Goal: Task Accomplishment & Management: Use online tool/utility

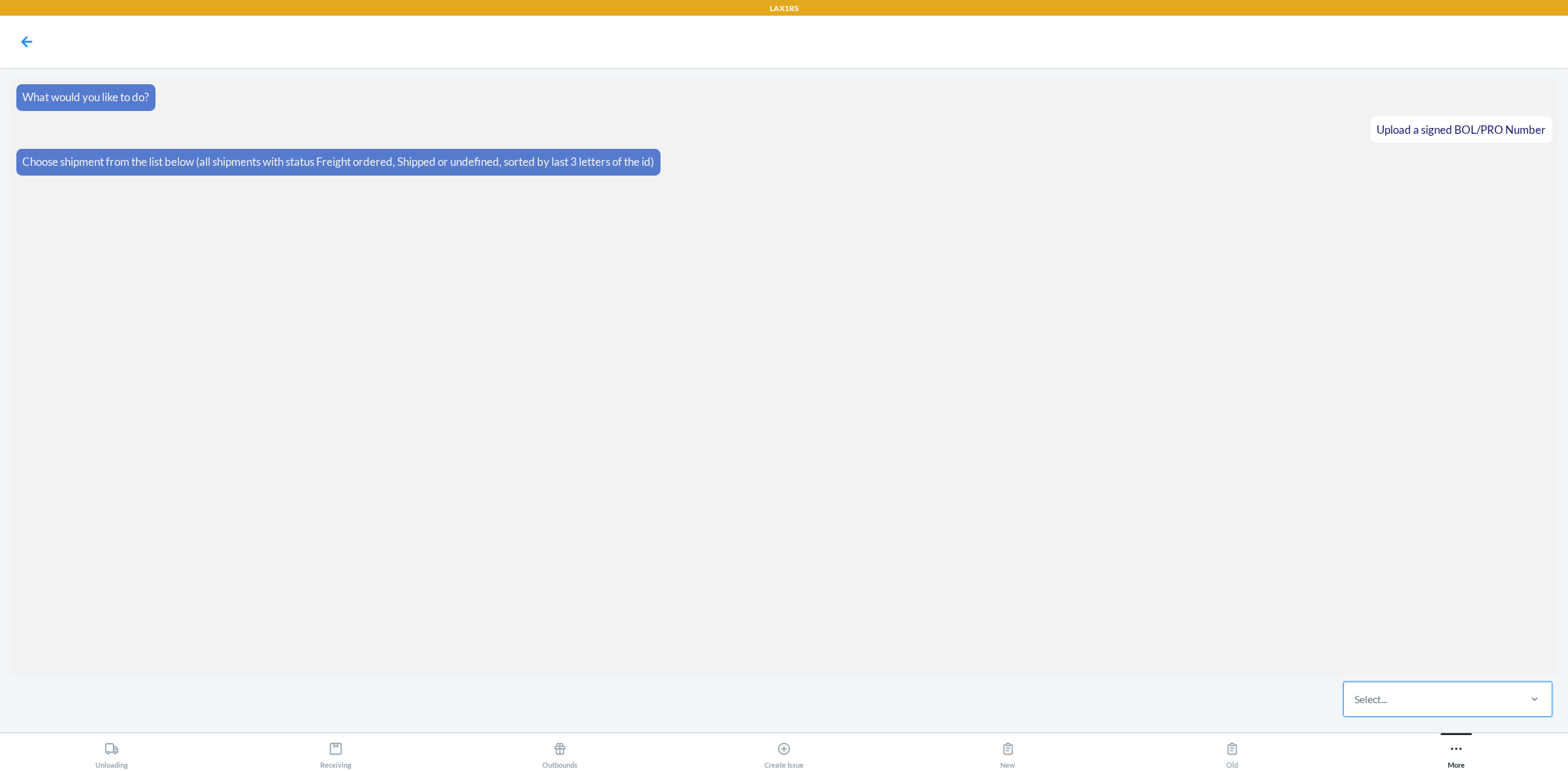
click at [1428, 700] on div "Select..." at bounding box center [1431, 700] width 174 height 34
click at [1356, 700] on input "0 results available. Select is focused ,type to refine list, press Down to open…" at bounding box center [1355, 699] width 1 height 16
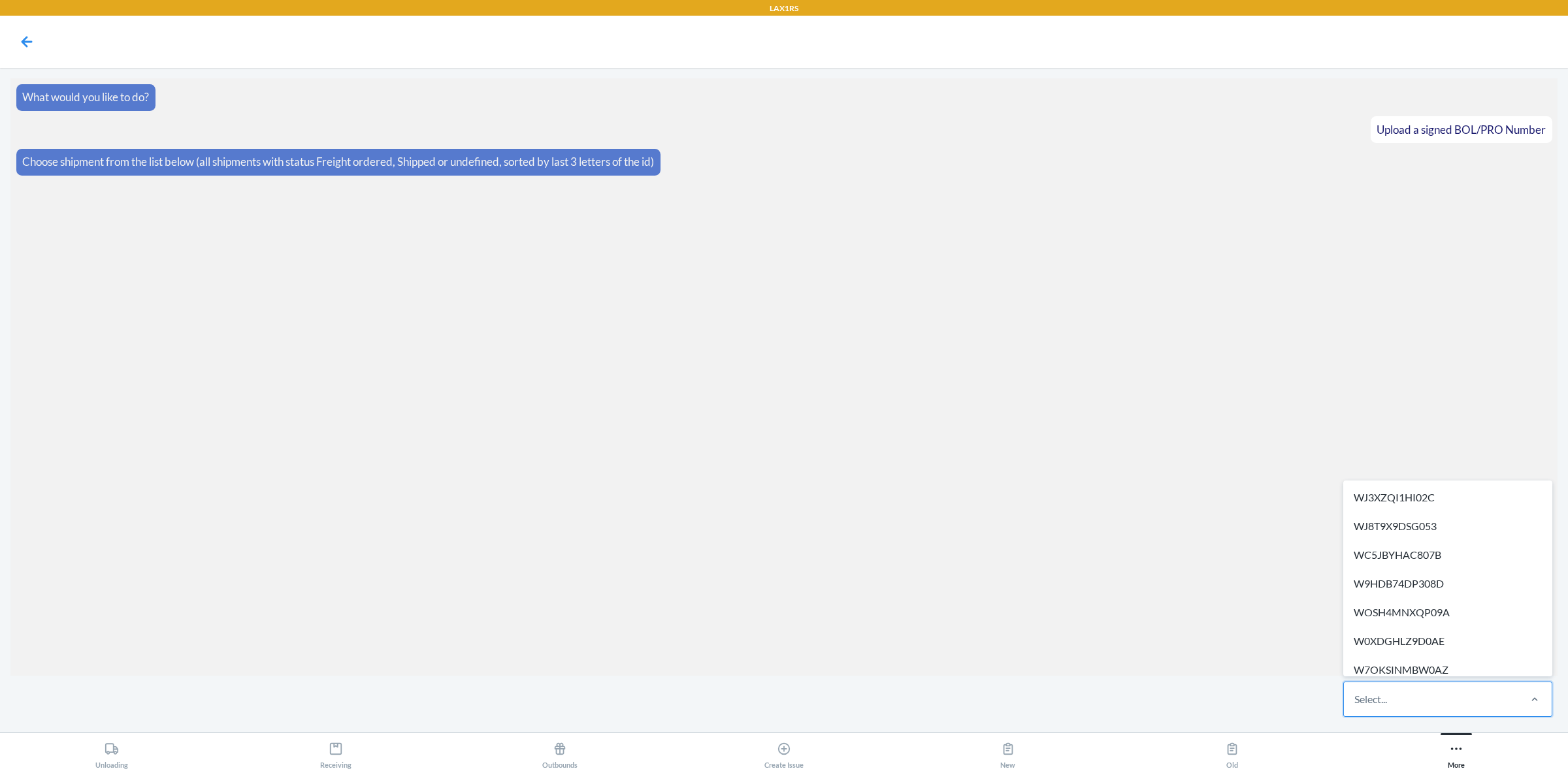
type input "WGOGV81ON6W2S"
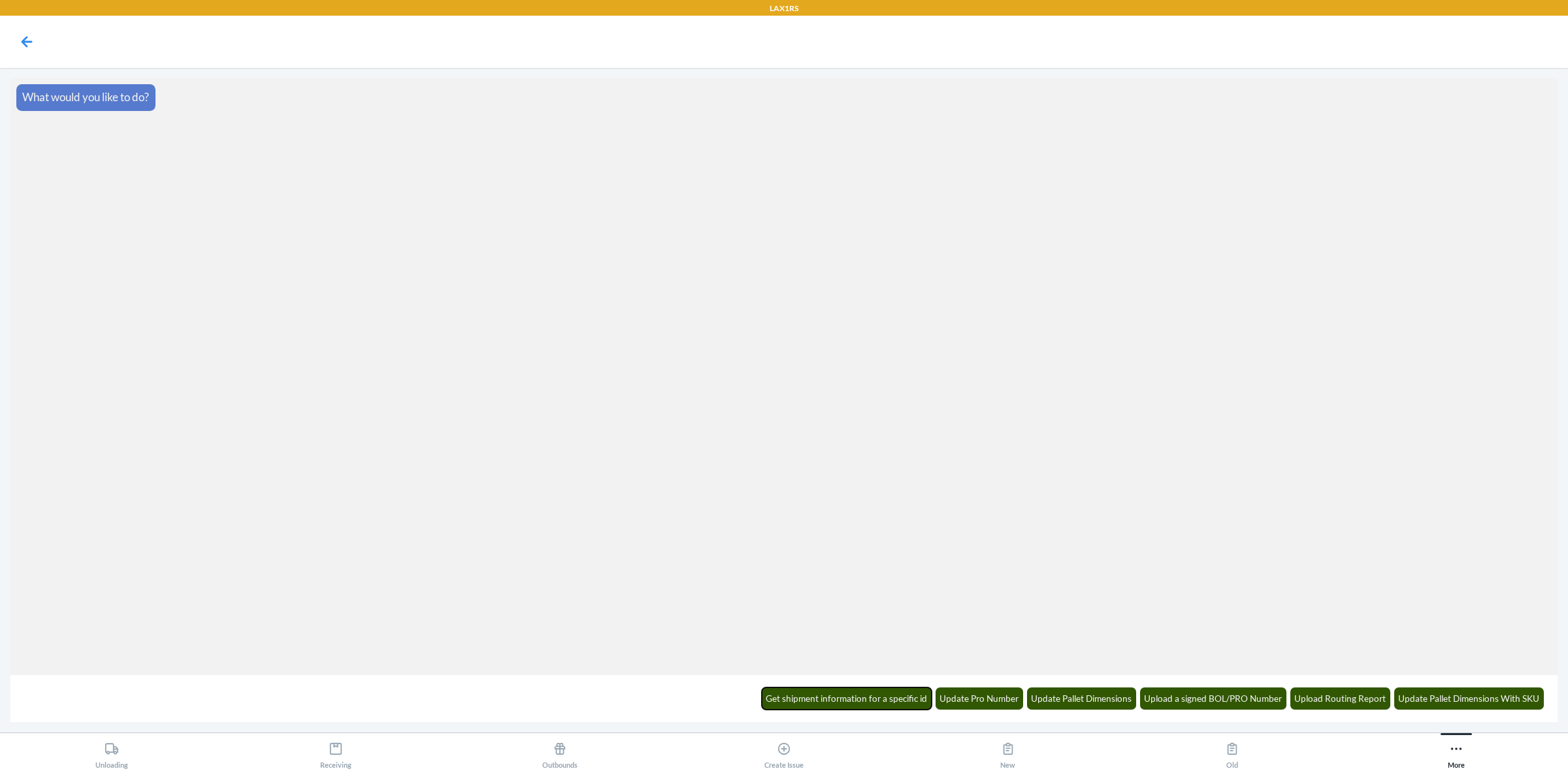
click at [867, 694] on button "Get shipment information for a specific id" at bounding box center [847, 698] width 171 height 22
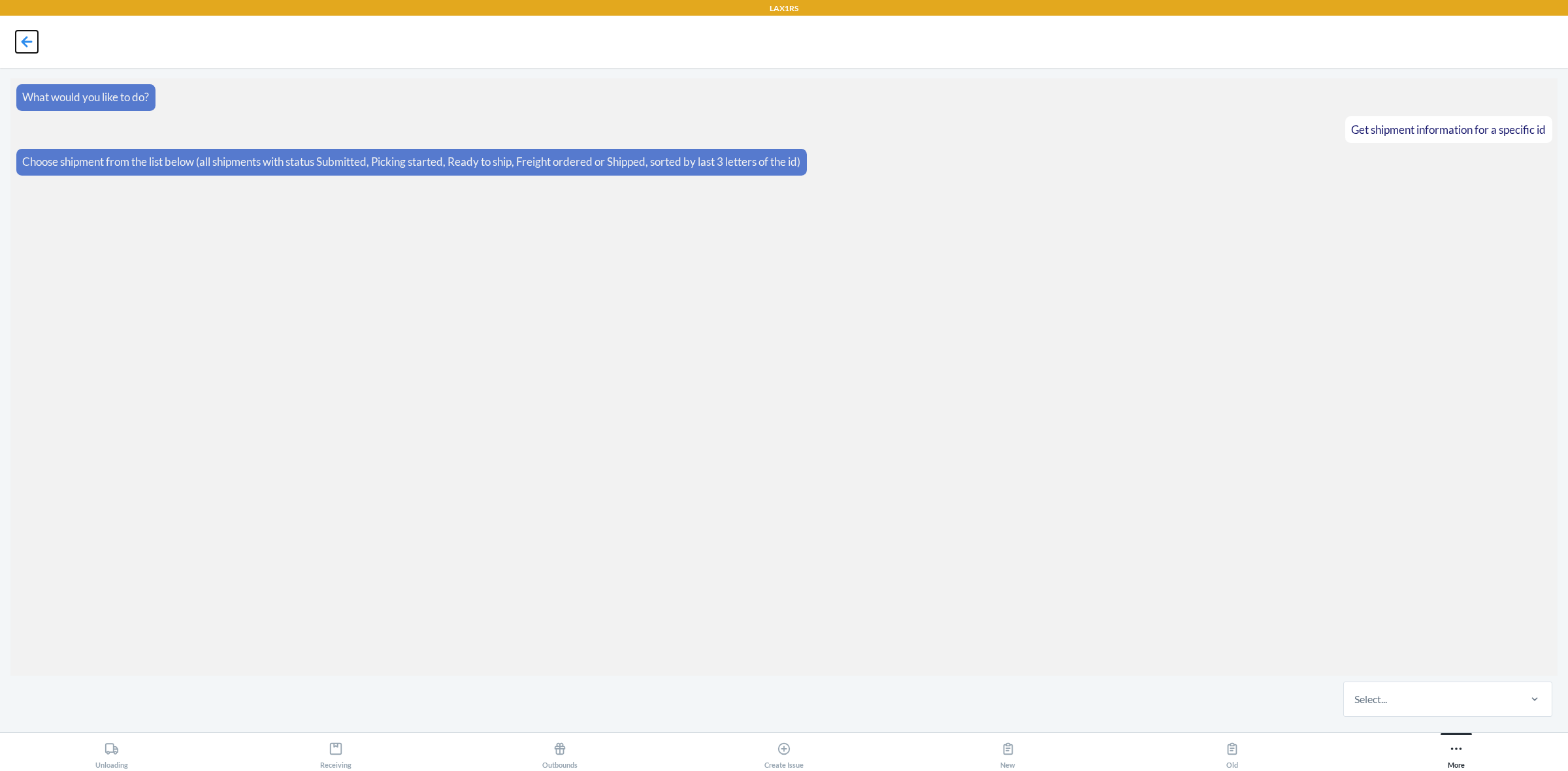
click at [28, 42] on icon at bounding box center [27, 41] width 11 height 11
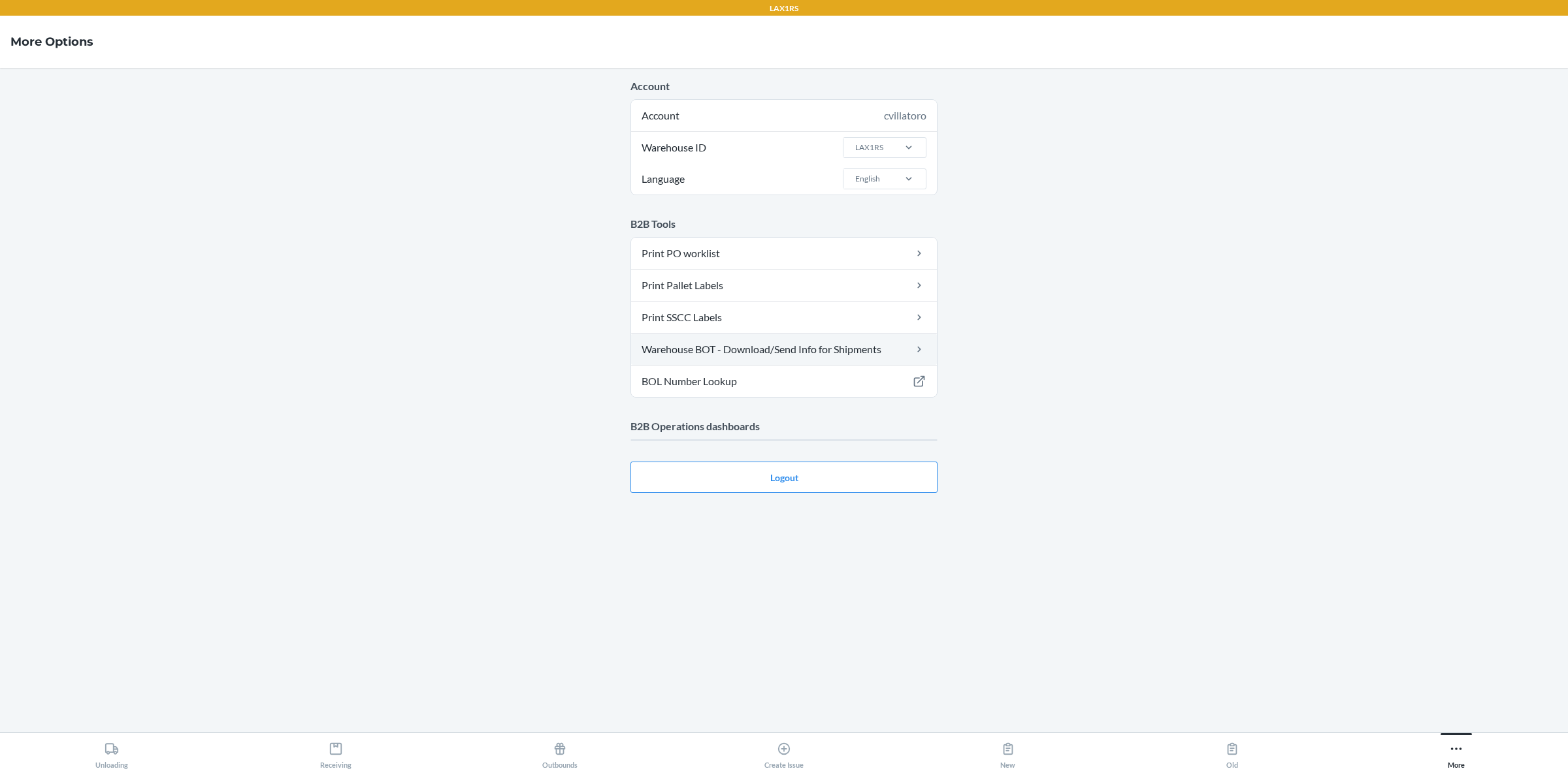
click at [690, 337] on link "Warehouse BOT - Download/Send Info for Shipments" at bounding box center [784, 349] width 306 height 31
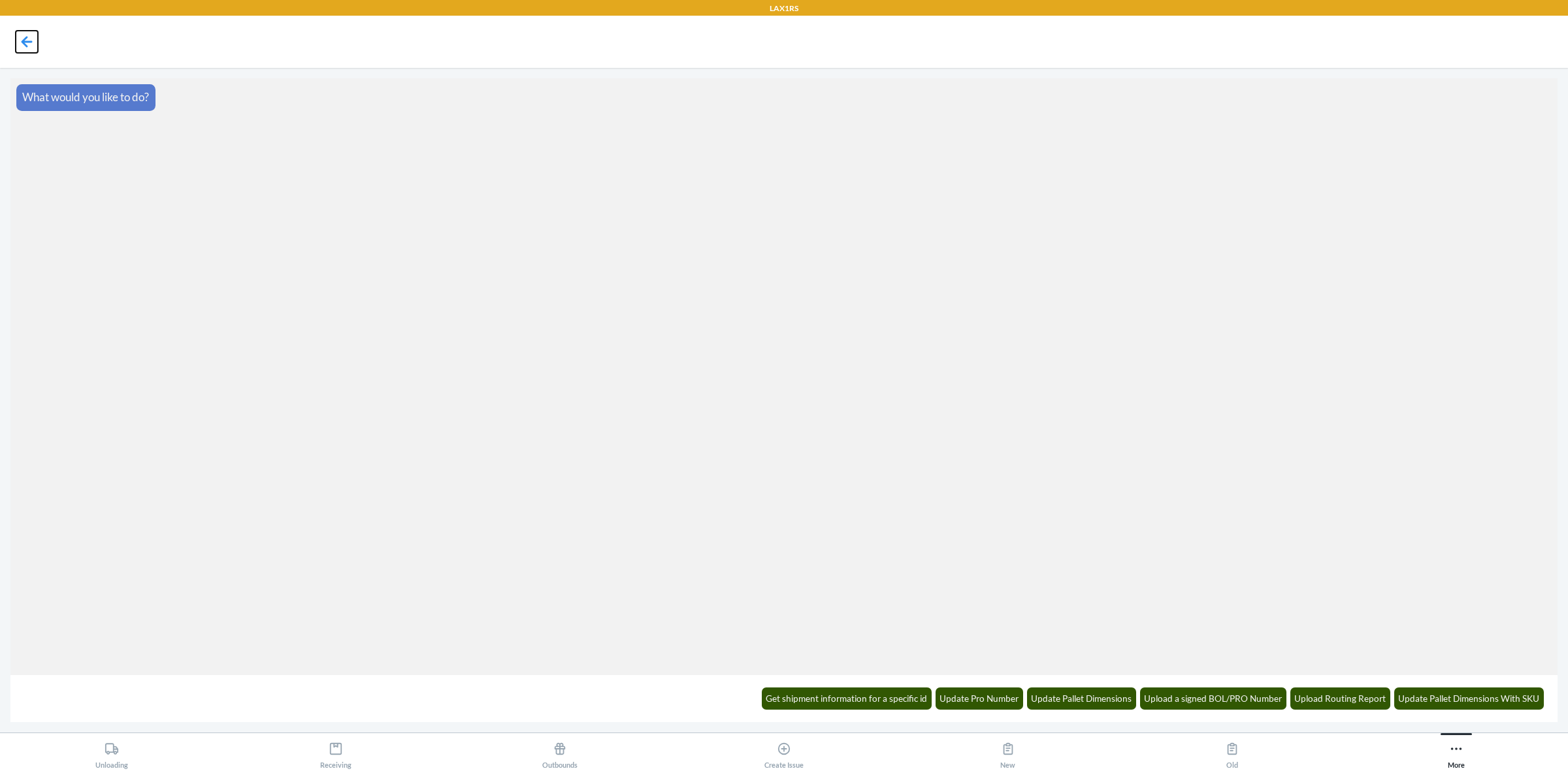
click at [31, 34] on icon at bounding box center [27, 42] width 22 height 22
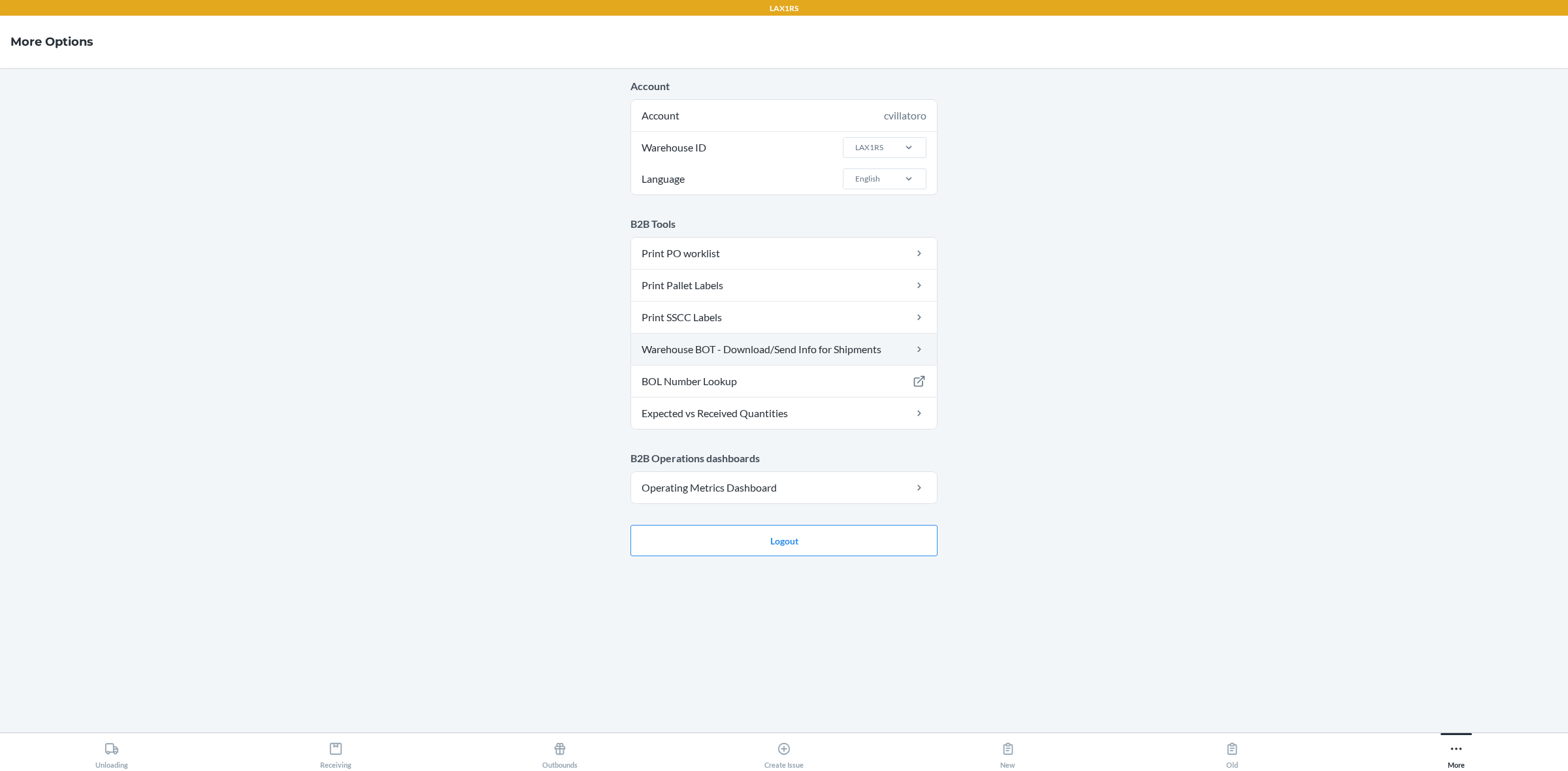
click at [791, 353] on link "Warehouse BOT - Download/Send Info for Shipments" at bounding box center [784, 349] width 306 height 31
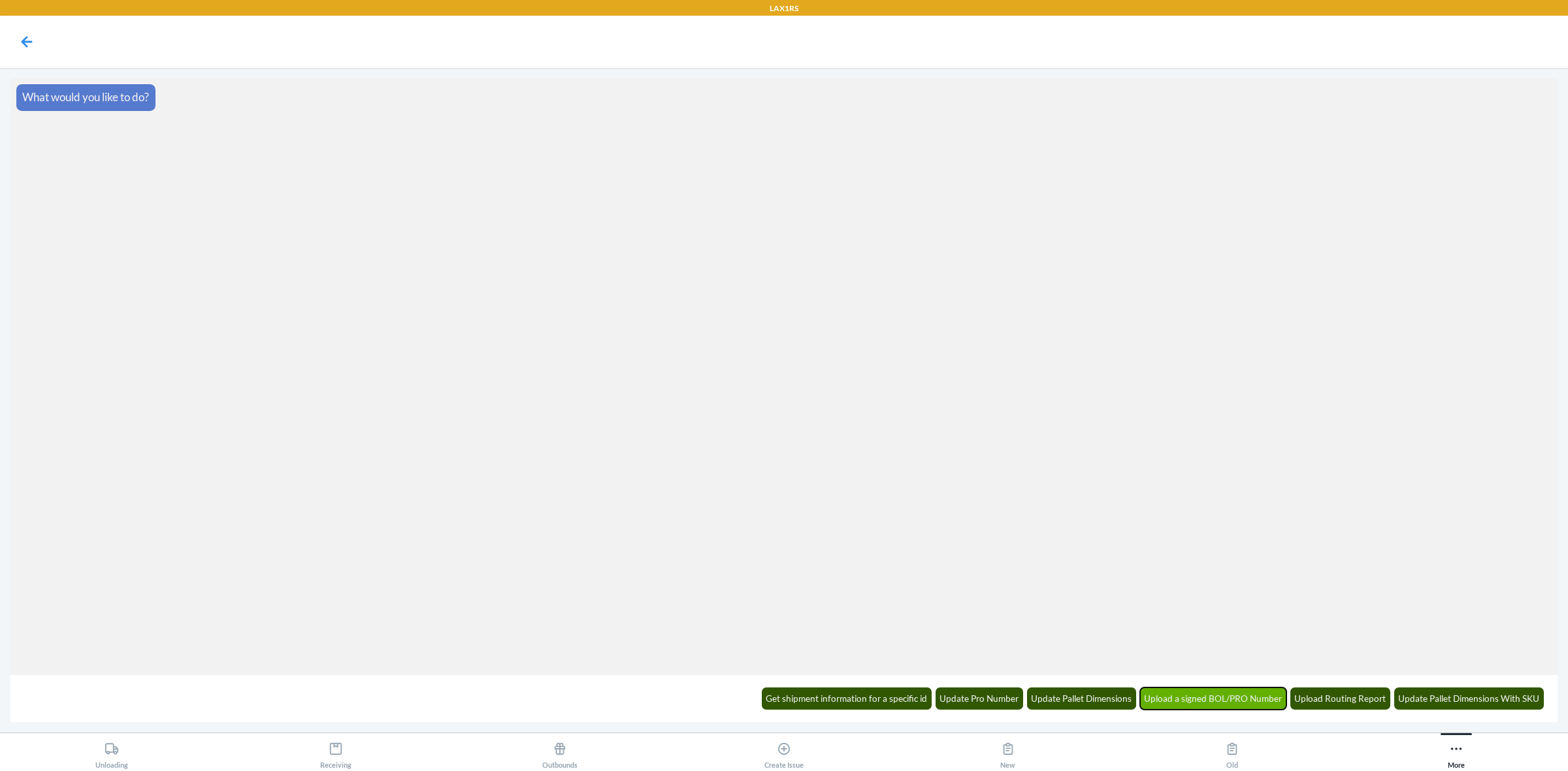
click at [1243, 700] on button "Upload a signed BOL/PRO Number" at bounding box center [1213, 698] width 147 height 22
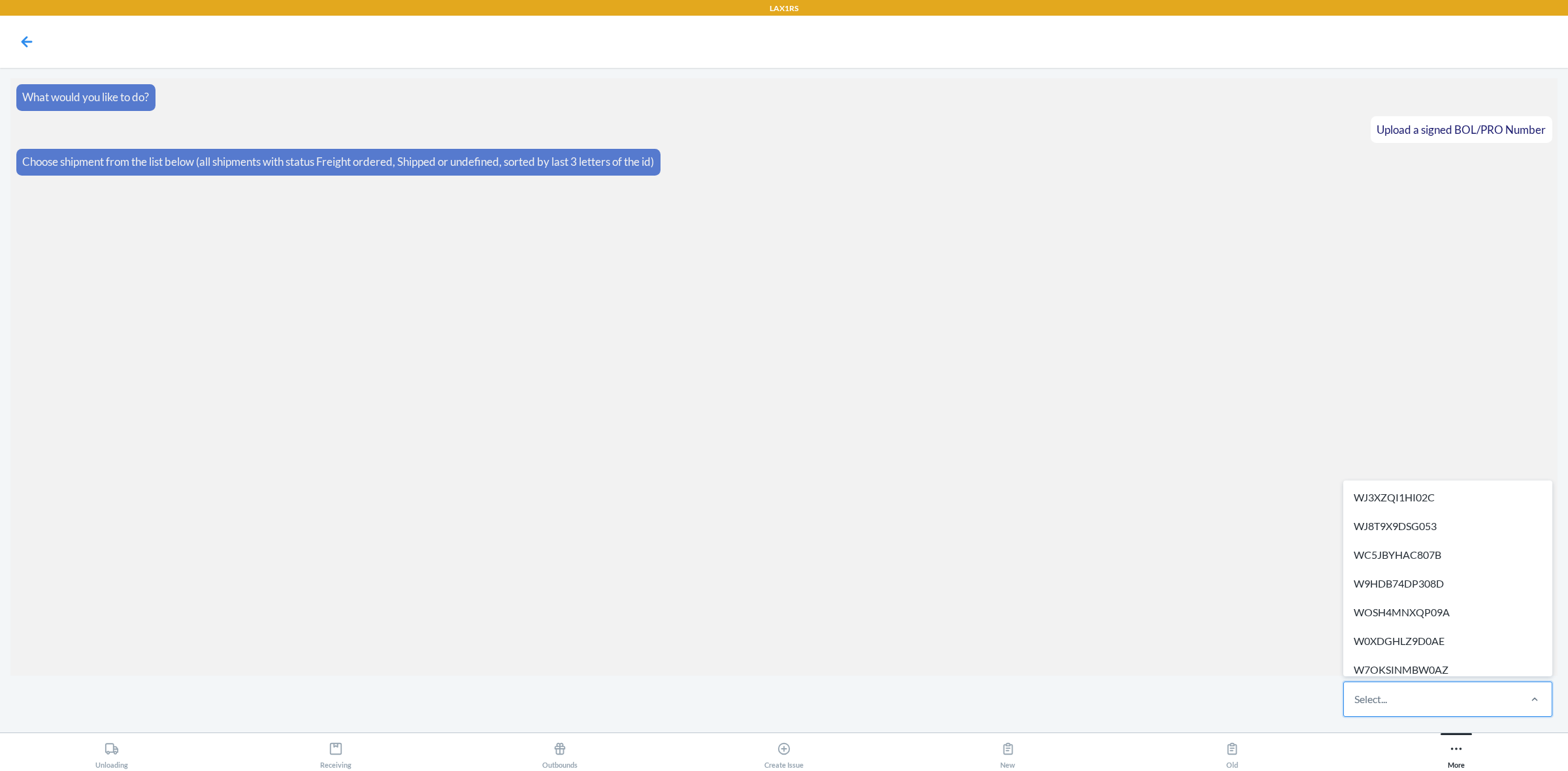
click at [1441, 709] on div "Select..." at bounding box center [1431, 700] width 174 height 34
click at [1356, 707] on input "option WJ3XZQI1HI02C focused, 1 of 513. 513 results available. Use Up and Down …" at bounding box center [1355, 699] width 1 height 16
paste input "WGOGV81ON6W2S"
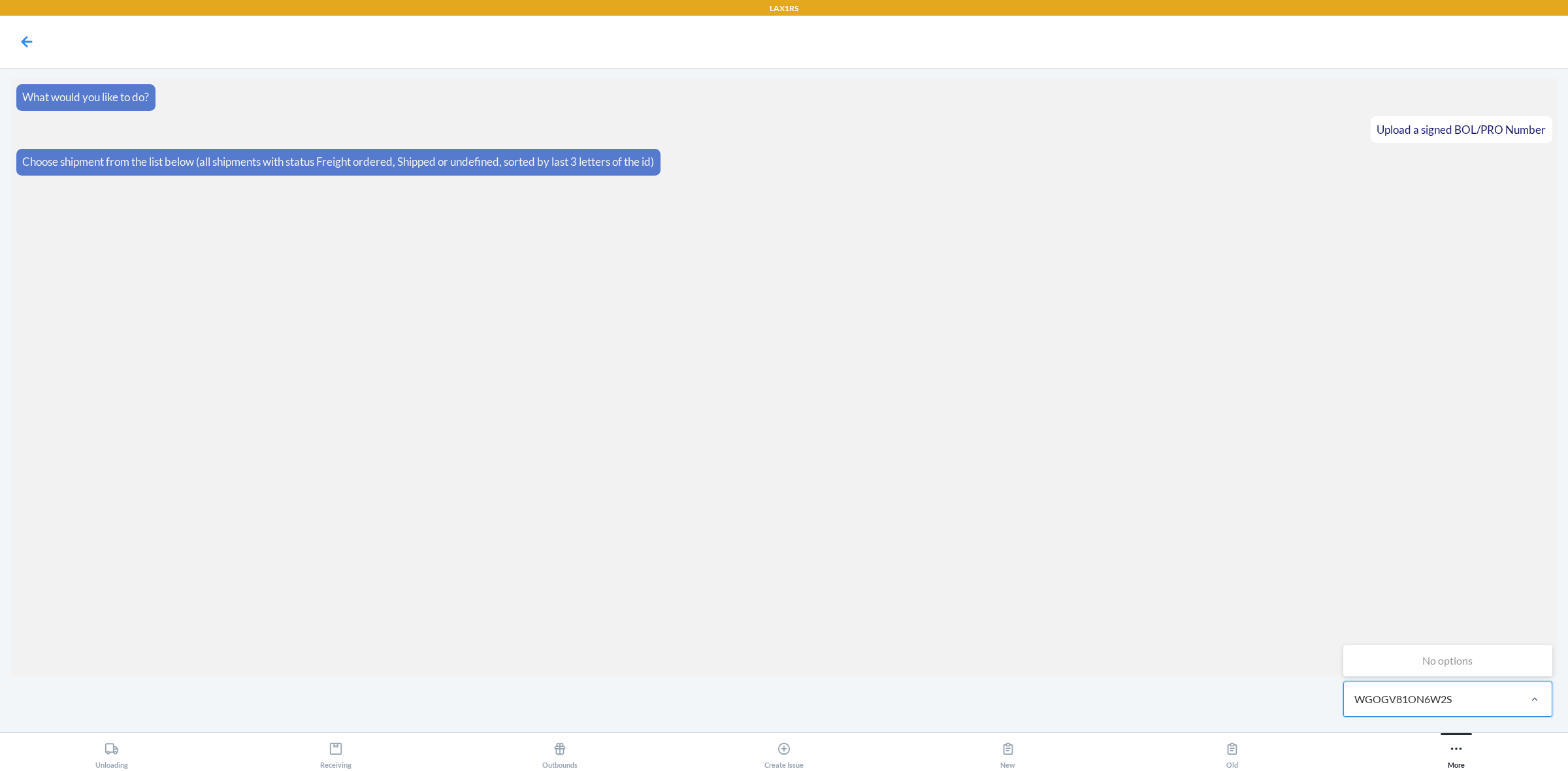
type input "WGOGV81ON6W2S"
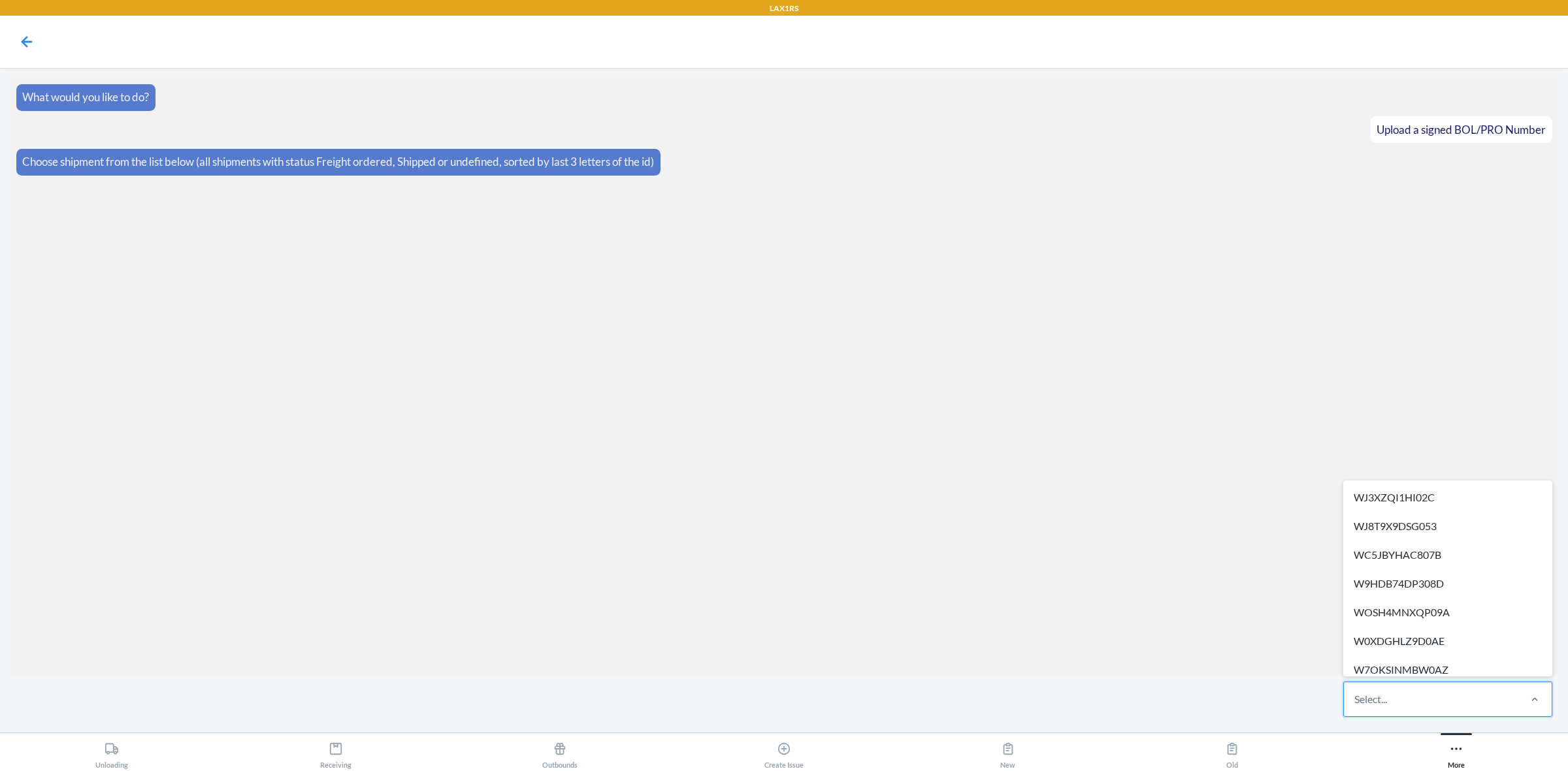
click at [1489, 709] on div "Select..." at bounding box center [1431, 700] width 174 height 34
click at [1356, 707] on input "option WJ3XZQI1HI02C focused, 1 of 513. 513 results available. Use Up and Down …" at bounding box center [1355, 699] width 1 height 16
paste input "WGOGV81ON6W2S"
type input "WGOGV81ON6W2S"
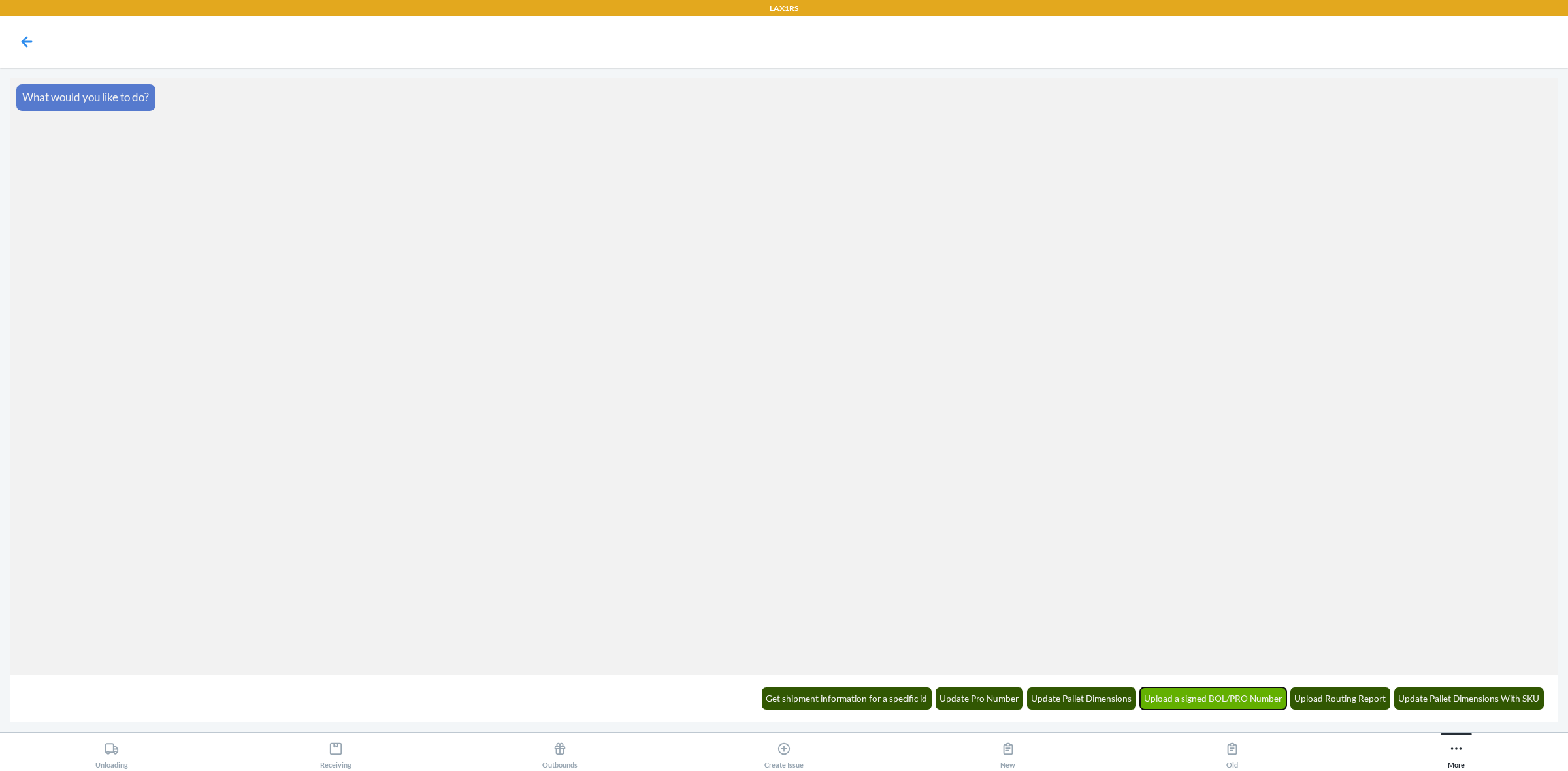
click at [1207, 692] on button "Upload a signed BOL/PRO Number" at bounding box center [1213, 698] width 147 height 22
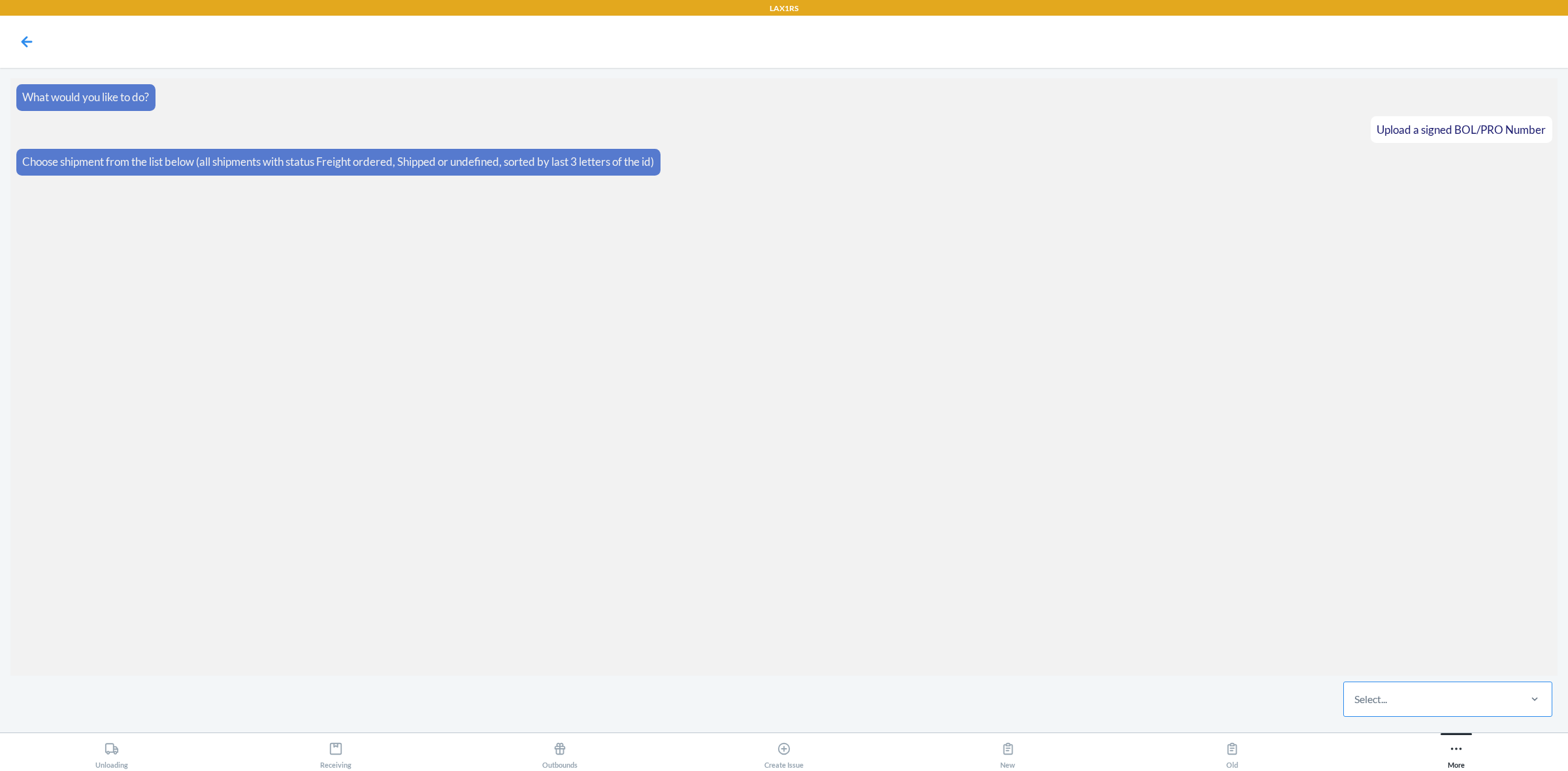
click at [1389, 696] on div "Select..." at bounding box center [1431, 700] width 174 height 34
click at [1356, 696] on input "Select..." at bounding box center [1355, 699] width 1 height 16
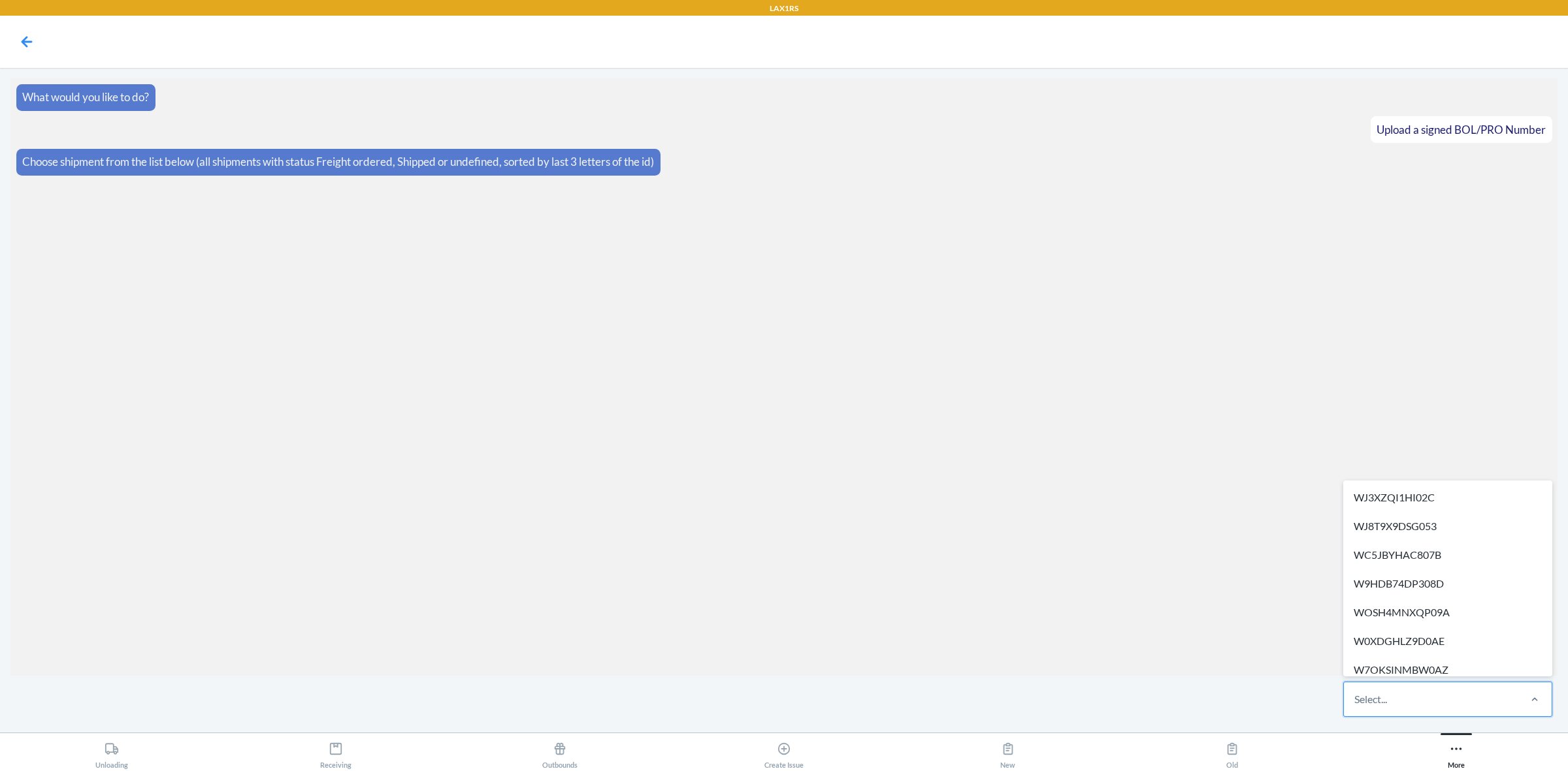
paste input "WGOGV81ON6W2S"
type input "WGOGV81ON6W2S"
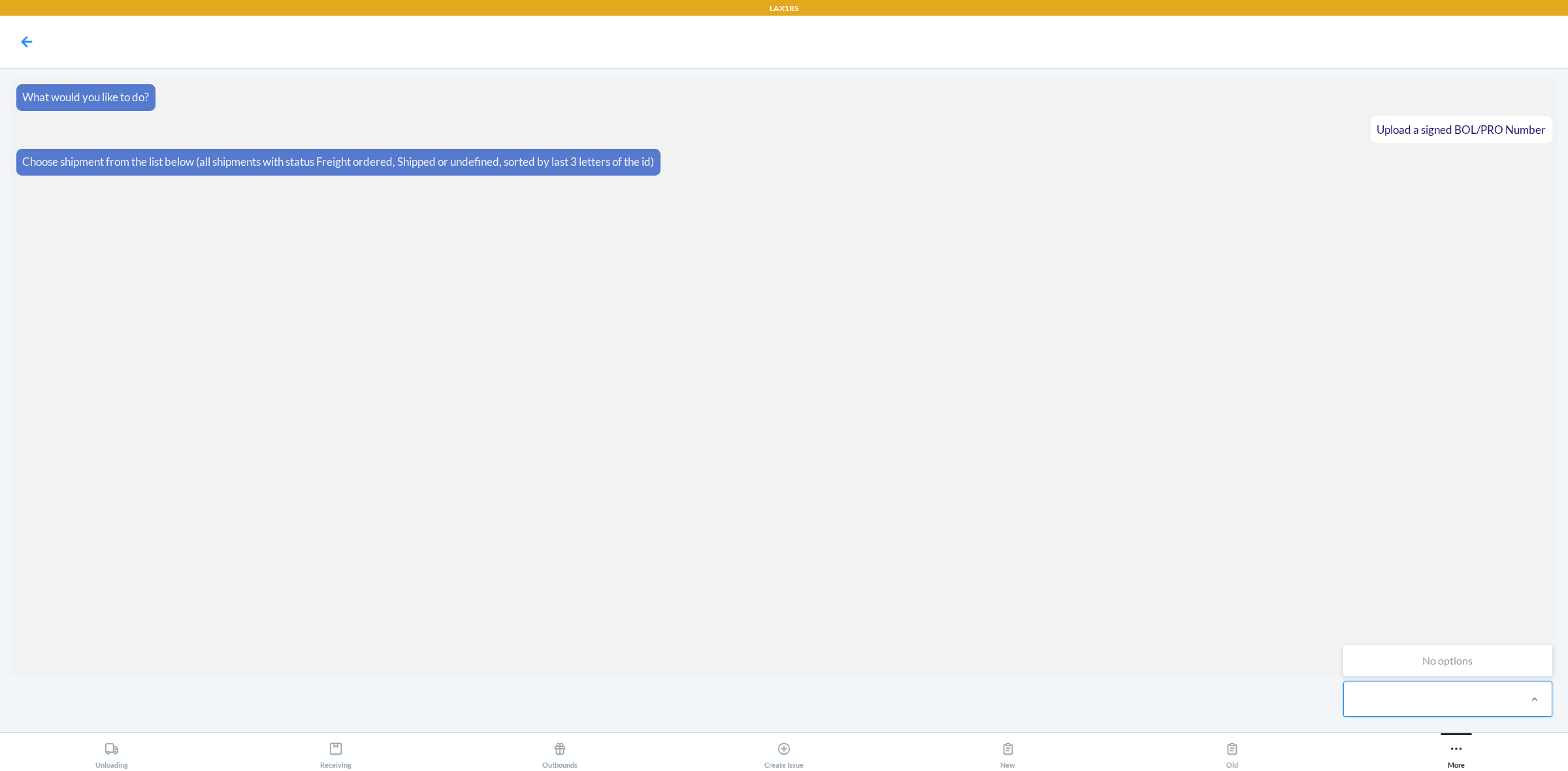
click at [1420, 685] on div "WGOGV81ON6W2S" at bounding box center [1431, 700] width 174 height 34
click at [1420, 692] on input "0 results available for search term WGOGV81ON6W2S. Use Up and Down to choose op…" at bounding box center [1404, 699] width 99 height 16
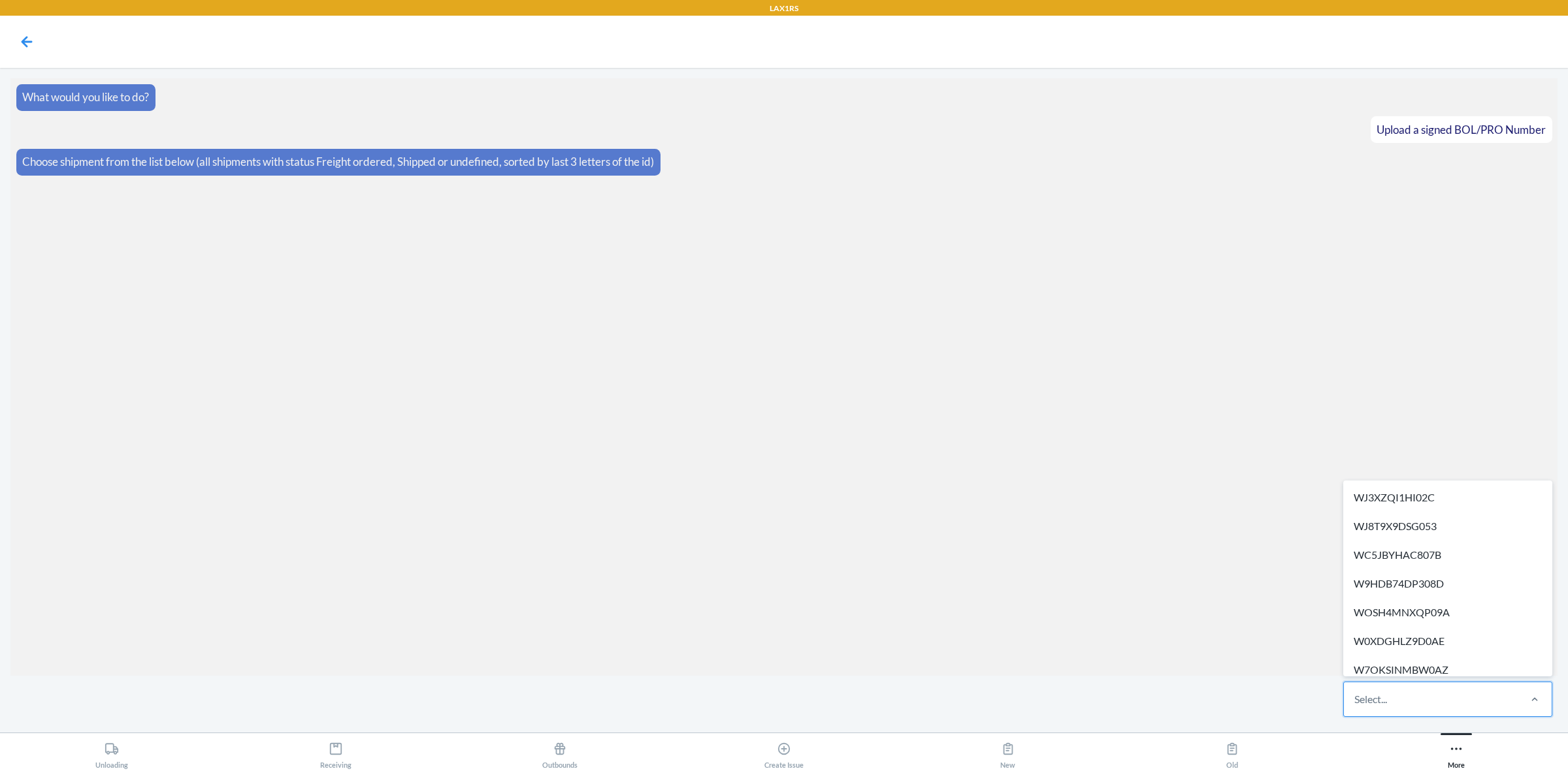
click at [1420, 685] on div "Select..." at bounding box center [1431, 700] width 174 height 34
click at [1356, 692] on input "option WJ3XZQI1HI02C focused, 1 of 513. 513 results available. Use Up and Down …" at bounding box center [1355, 699] width 1 height 16
paste input "WGOGV81ON6W2S"
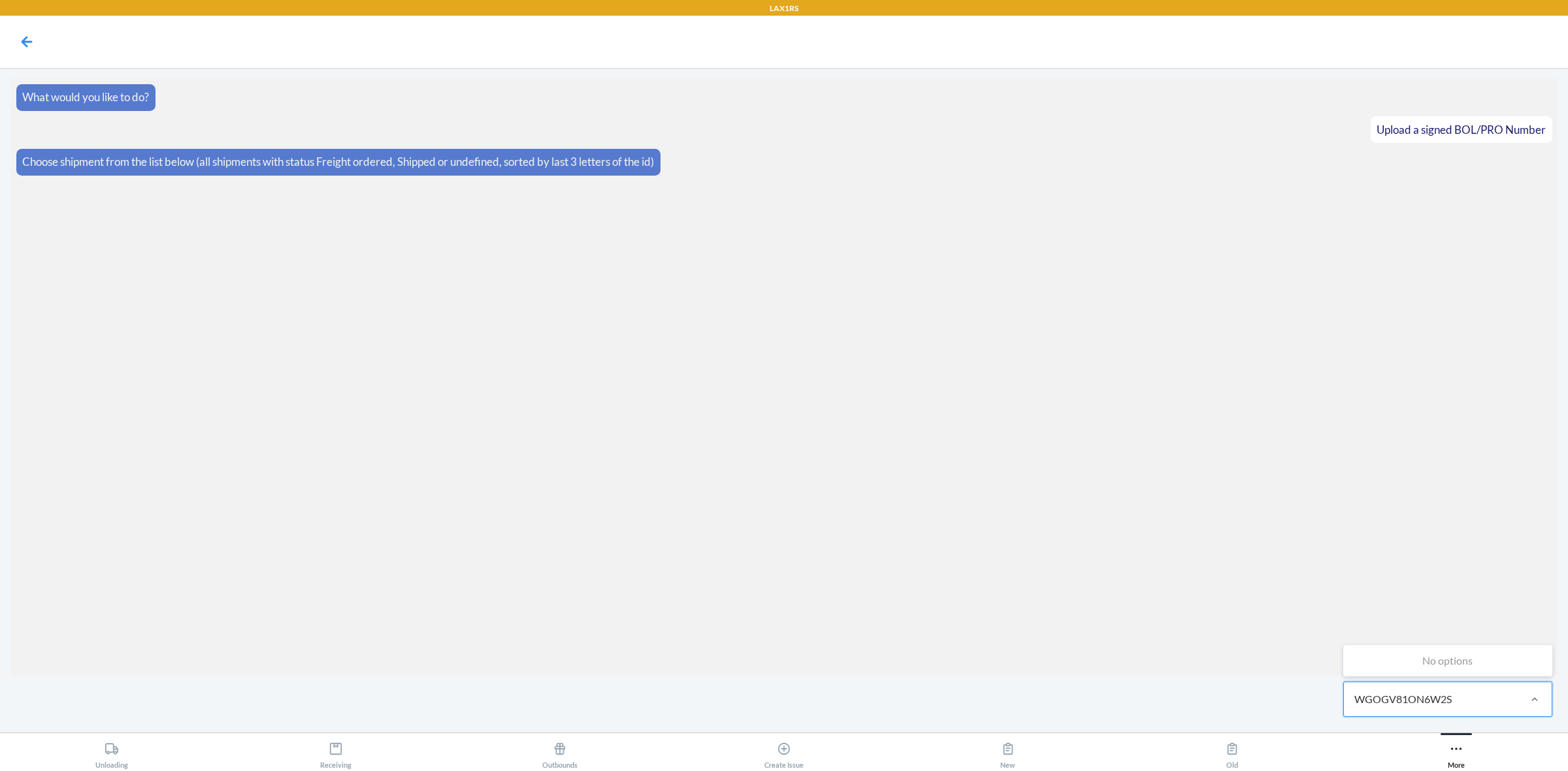
click at [1422, 700] on input "WGOGV81ON6W2S" at bounding box center [1404, 699] width 99 height 16
click at [1424, 700] on input "WGOGV81ON6W2S" at bounding box center [1404, 699] width 99 height 16
type input "WGOGV81ON6W2S"
click at [978, 611] on section "What would you like to do? Upload a signed BOL/PRO Number Choose shipment from …" at bounding box center [784, 377] width 1547 height 598
click at [984, 474] on section "What would you like to do? Upload a signed BOL/PRO Number Choose shipment from …" at bounding box center [784, 377] width 1547 height 598
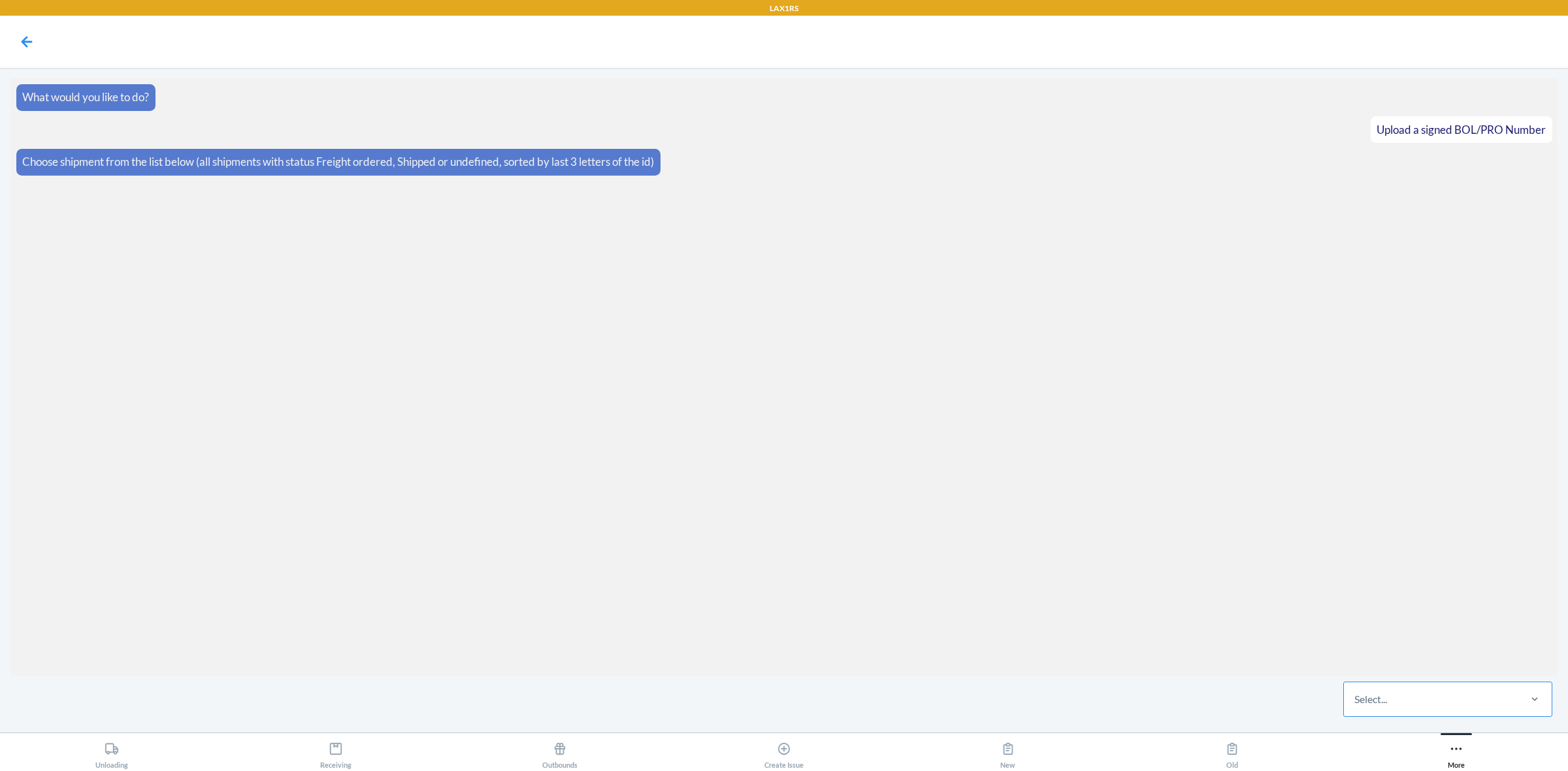
click at [1383, 706] on div "Select..." at bounding box center [1371, 699] width 33 height 16
click at [1356, 706] on input "Select..." at bounding box center [1355, 699] width 1 height 16
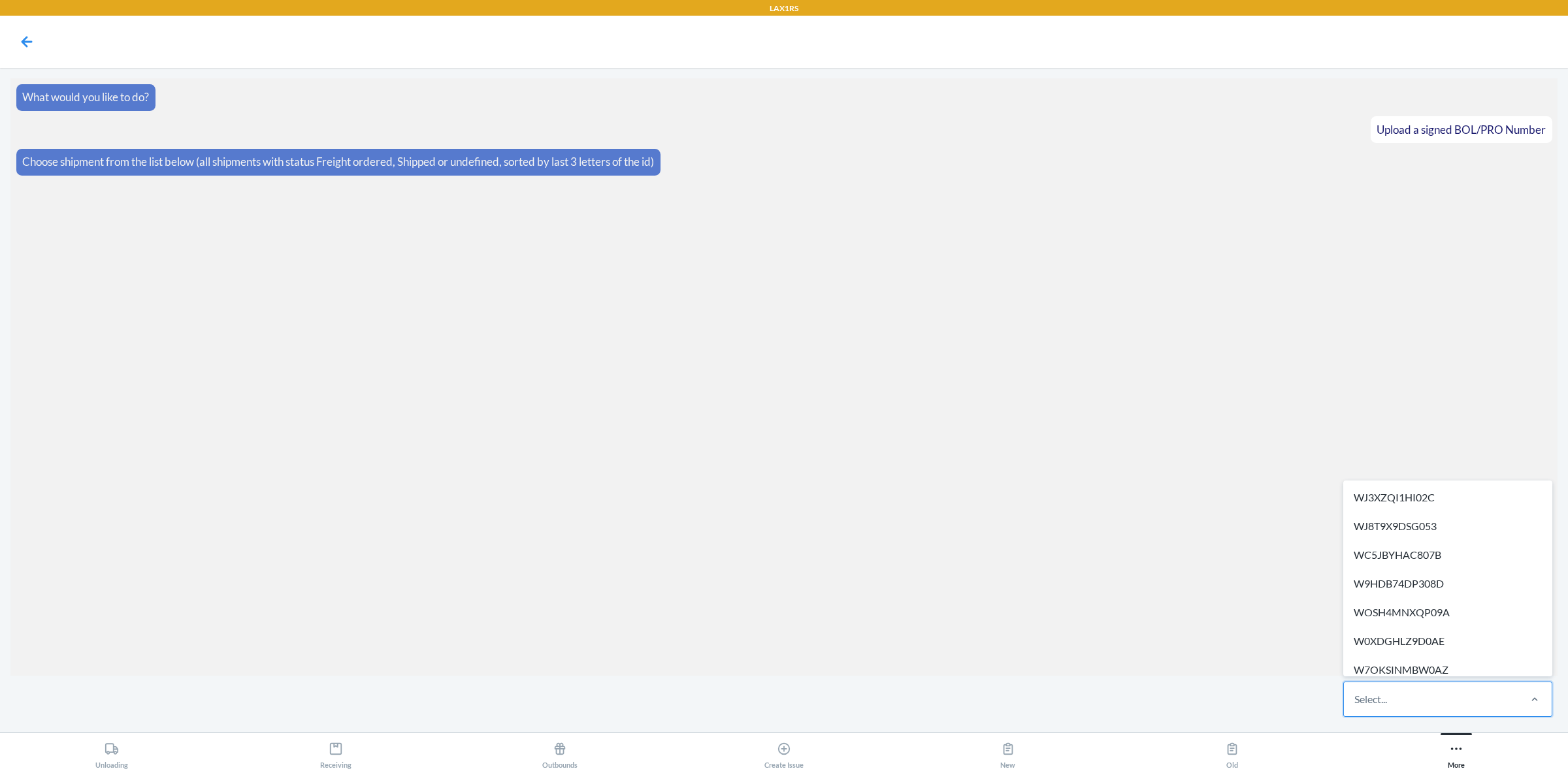
paste input "WK2UMANRGEIOV"
type input "WK2UMANRGEIOV"
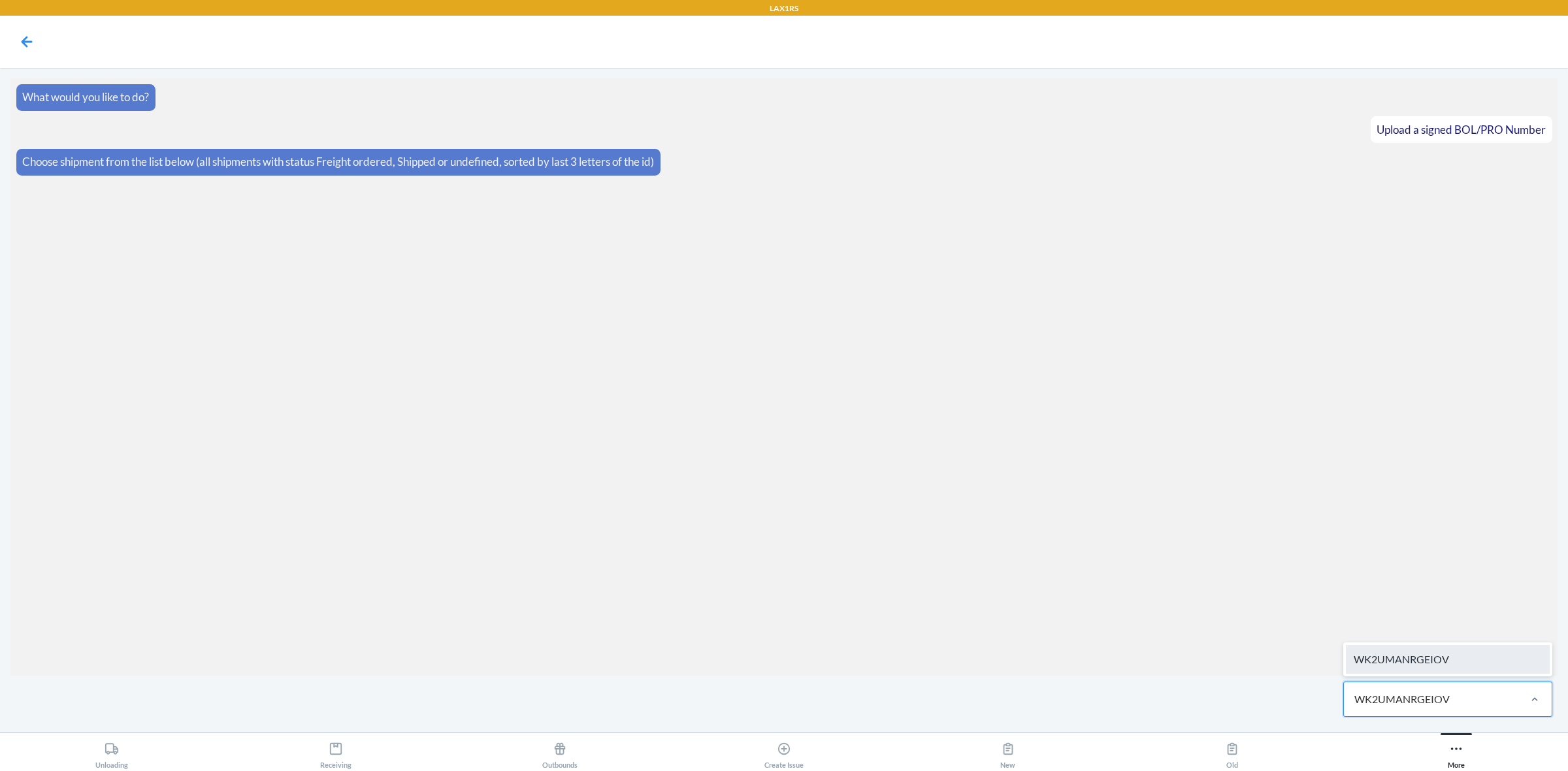
click at [1407, 667] on div "WK2UMANRGEIOV" at bounding box center [1448, 659] width 204 height 29
click at [715, 680] on label at bounding box center [784, 673] width 1547 height 98
click at [0, 0] on input "file" at bounding box center [0, 0] width 0 height 0
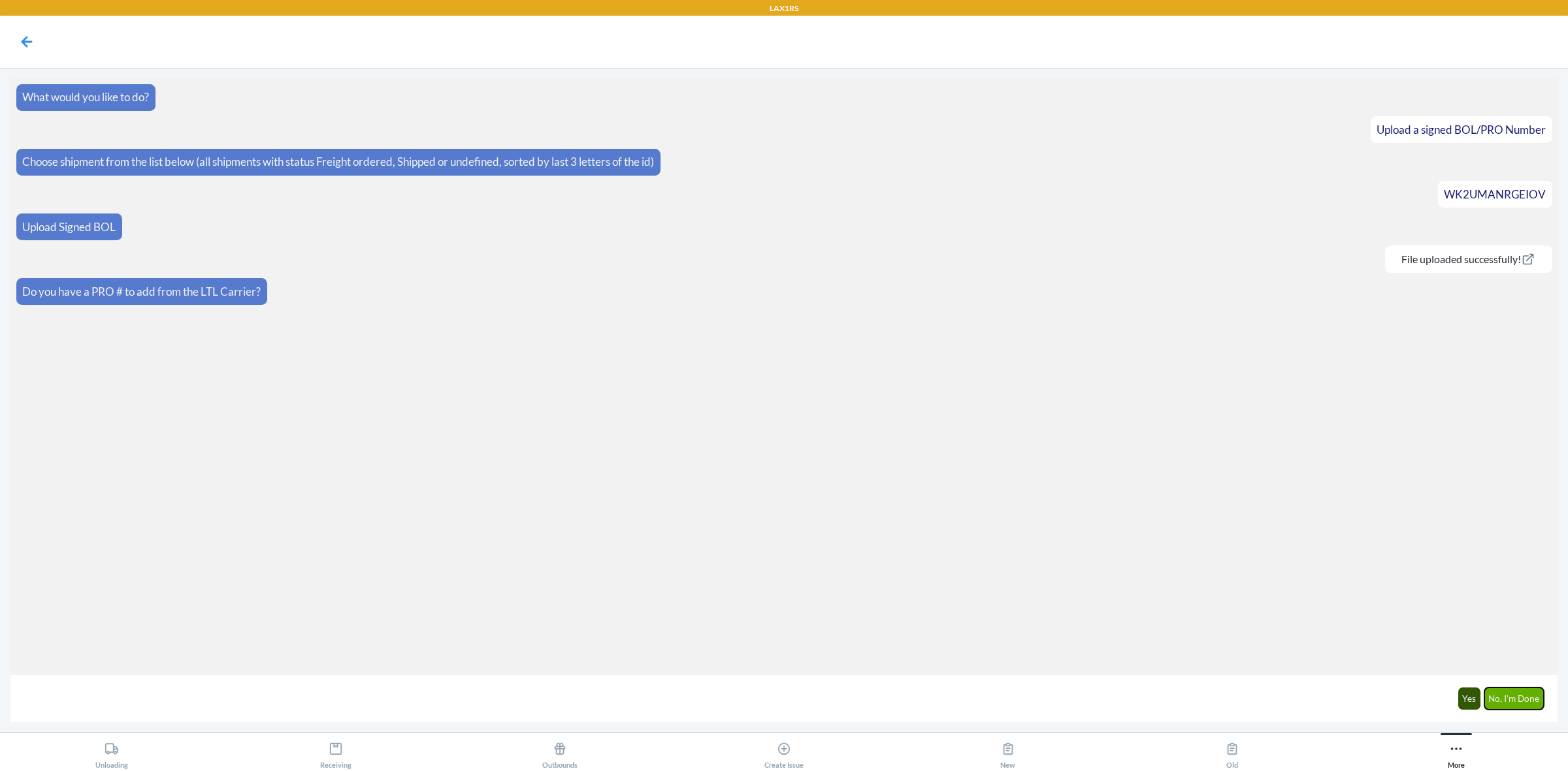
click at [1526, 699] on button "No, I'm Done" at bounding box center [1515, 698] width 60 height 22
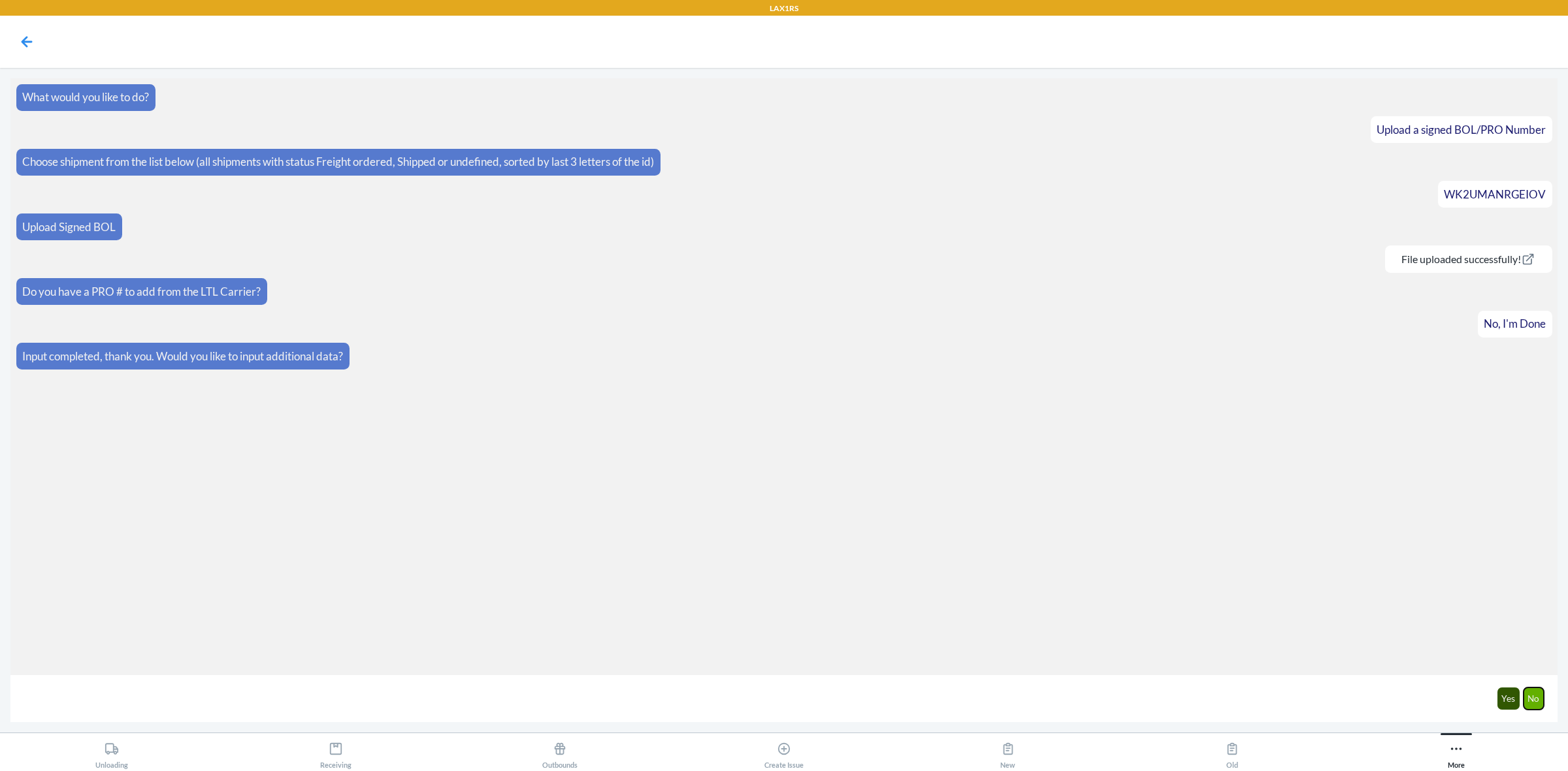
click at [1528, 696] on button "No" at bounding box center [1534, 698] width 21 height 22
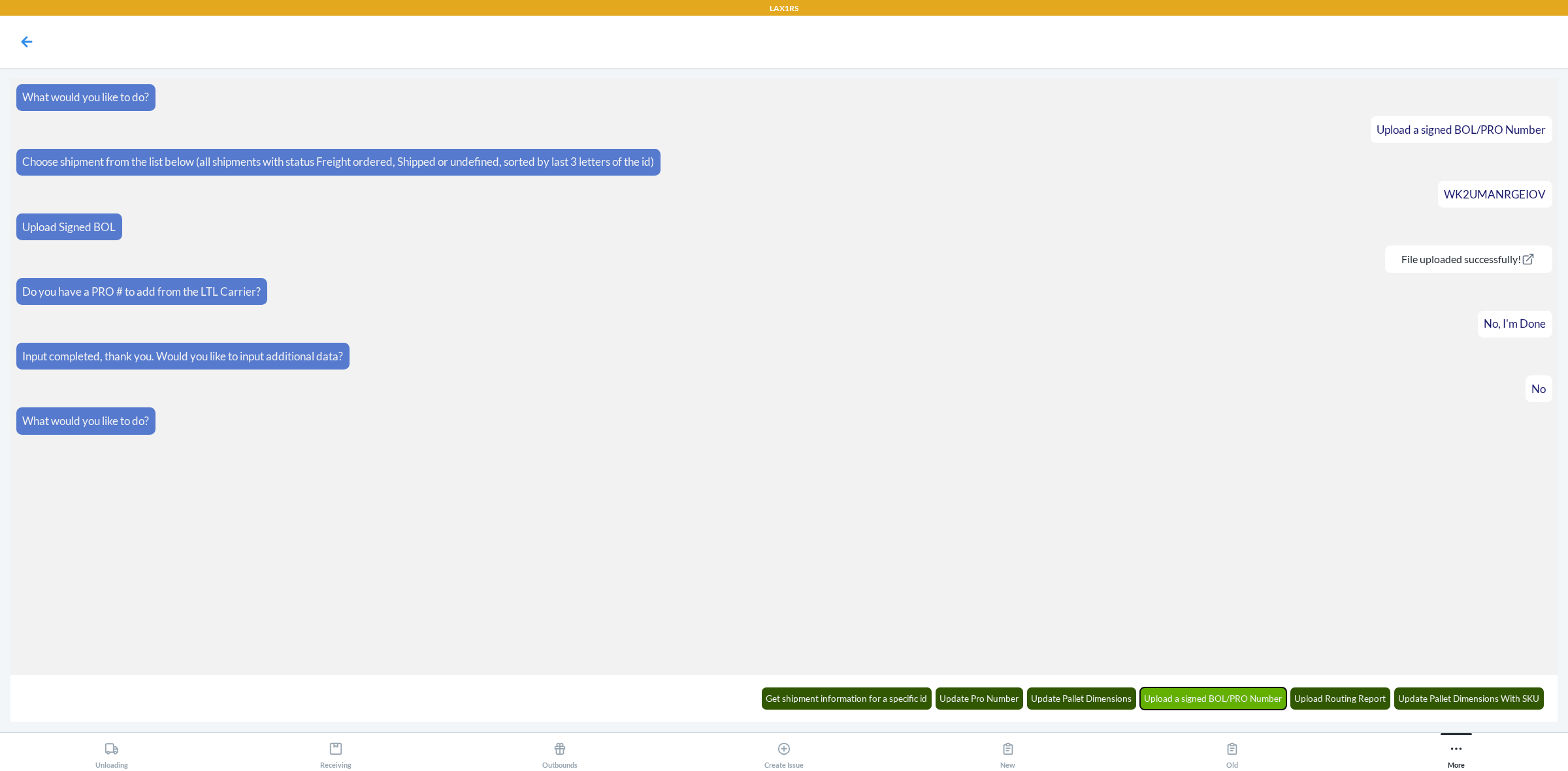
click at [1178, 692] on button "Upload a signed BOL/PRO Number" at bounding box center [1213, 698] width 147 height 22
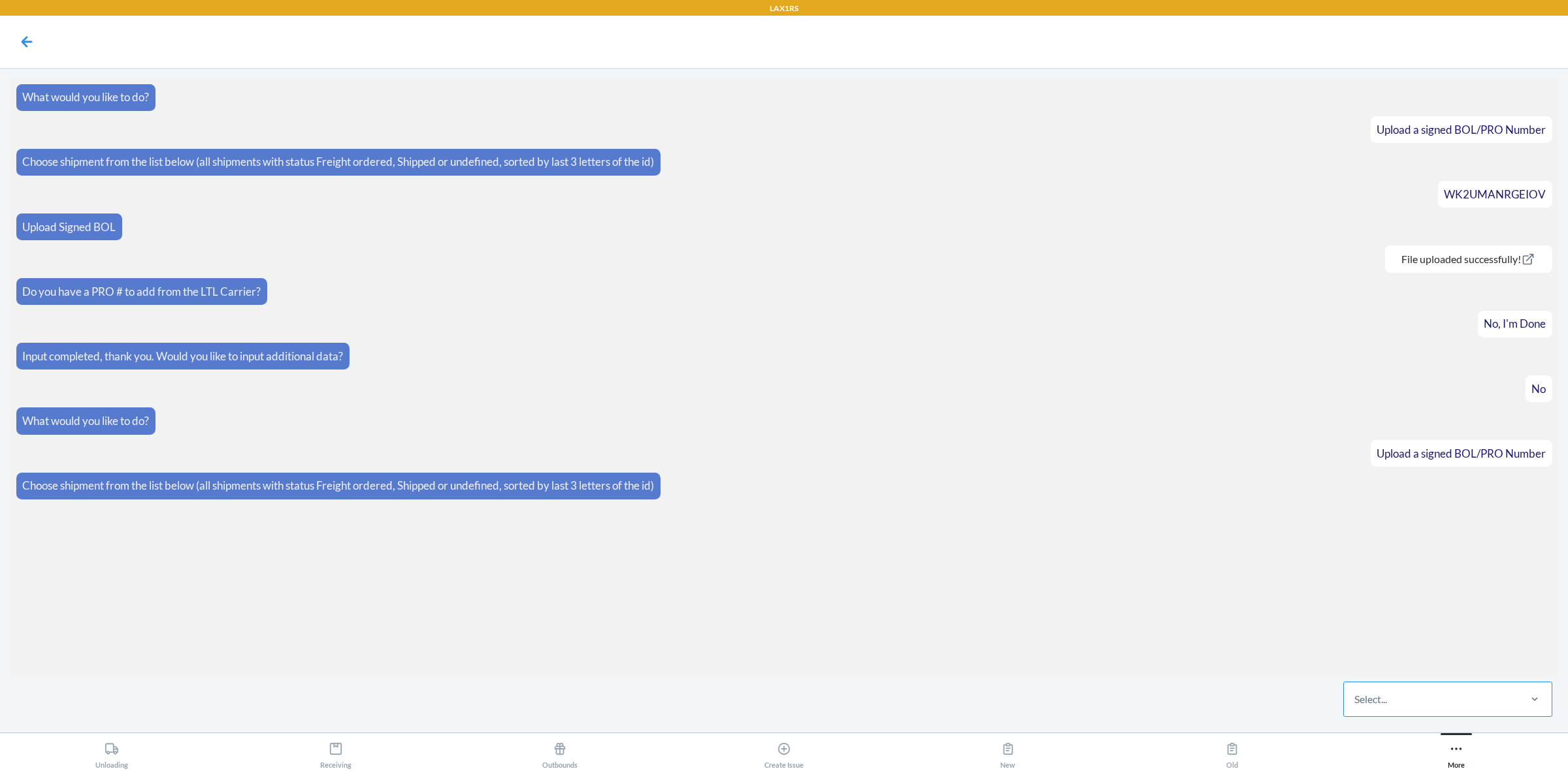
click at [1423, 703] on div "Select..." at bounding box center [1431, 700] width 174 height 34
click at [1356, 703] on input "Select..." at bounding box center [1355, 699] width 1 height 16
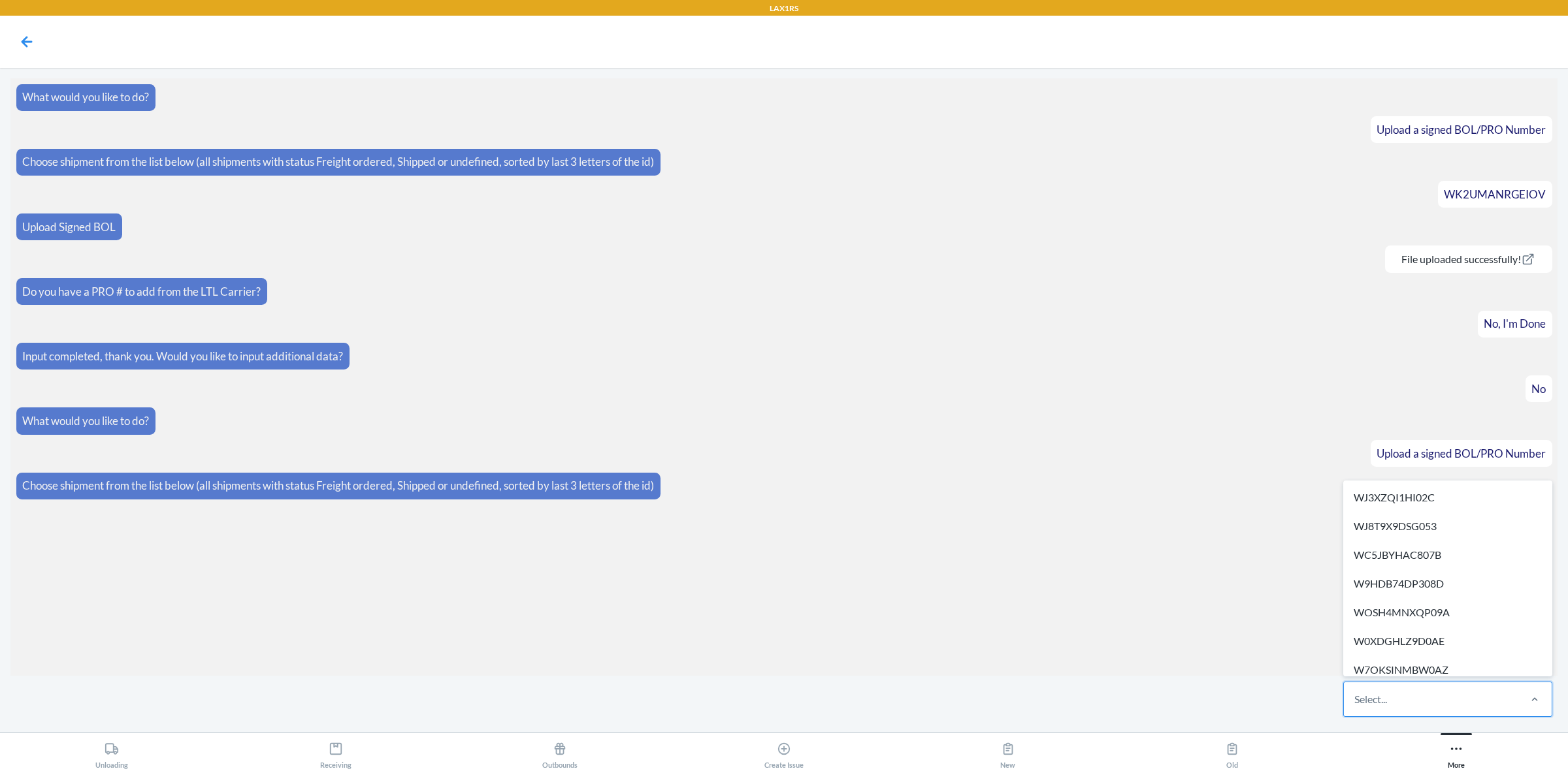
paste input "WVBFJ3W07HPJS"
type input "WVBFJ3W07HPJS"
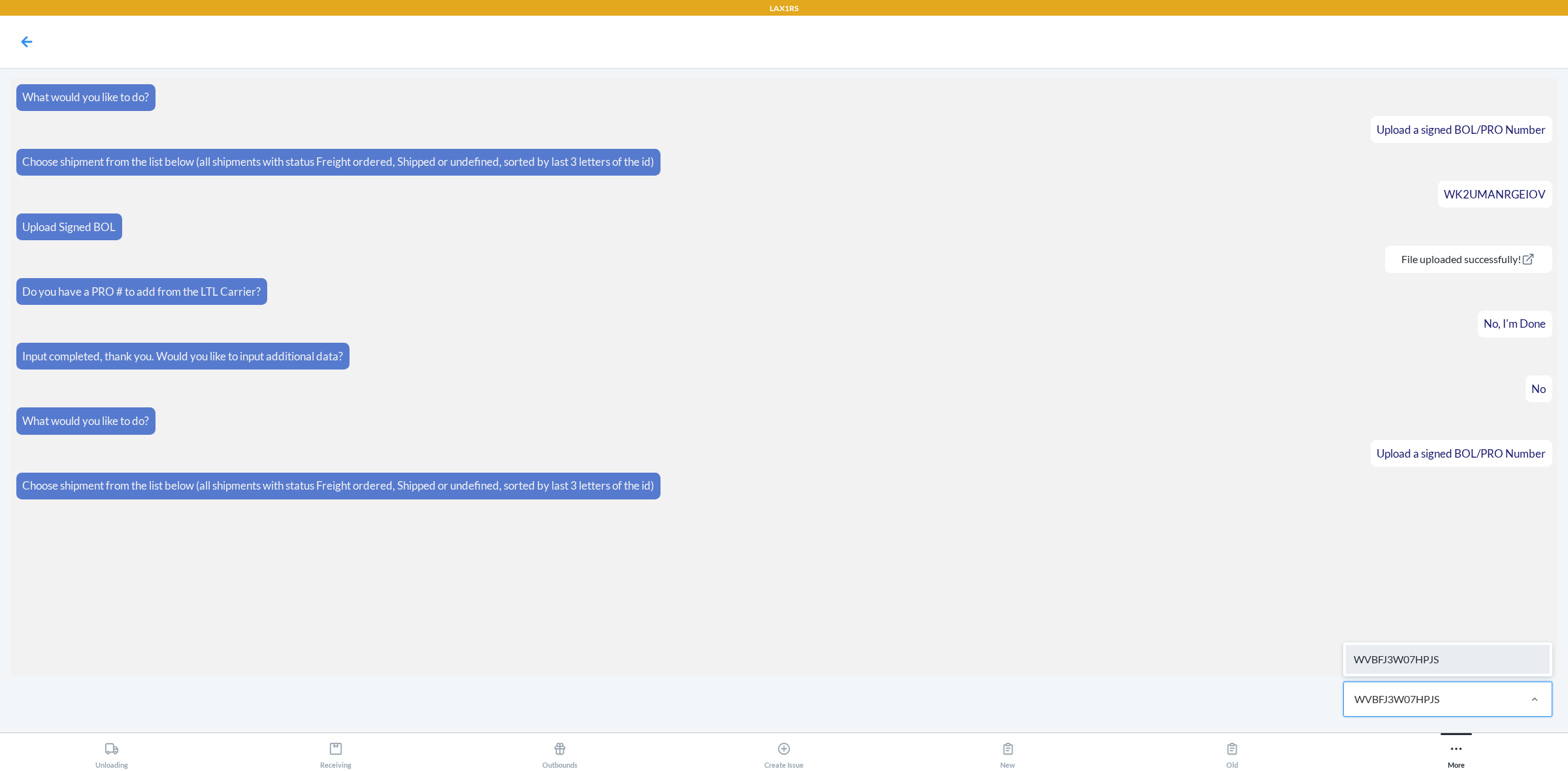
click at [1435, 657] on div "WVBFJ3W07HPJS" at bounding box center [1448, 659] width 204 height 29
click at [794, 665] on label at bounding box center [784, 673] width 1547 height 98
click at [0, 0] on input "file" at bounding box center [0, 0] width 0 height 0
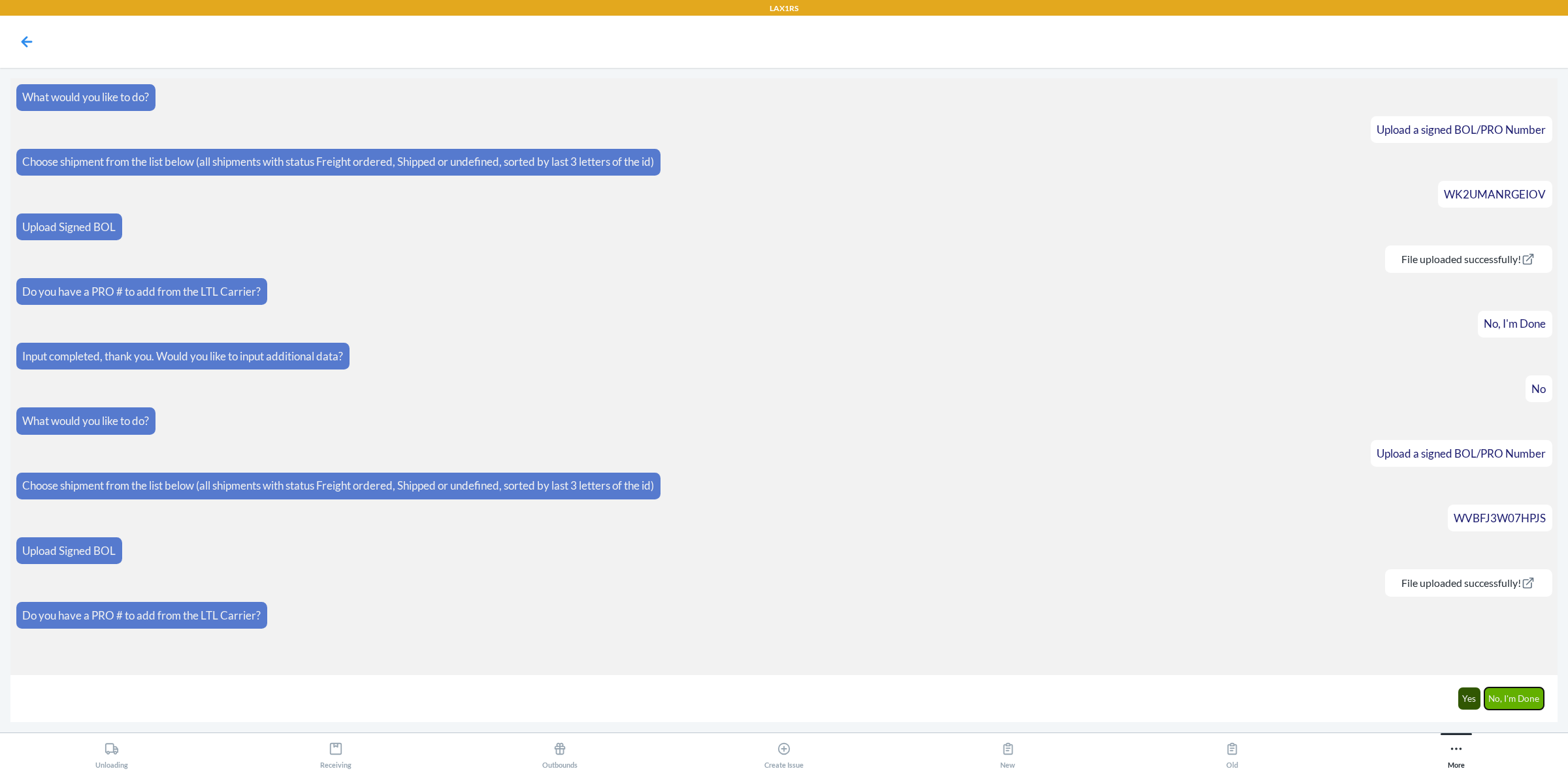
click at [1530, 696] on button "No, I'm Done" at bounding box center [1515, 698] width 60 height 22
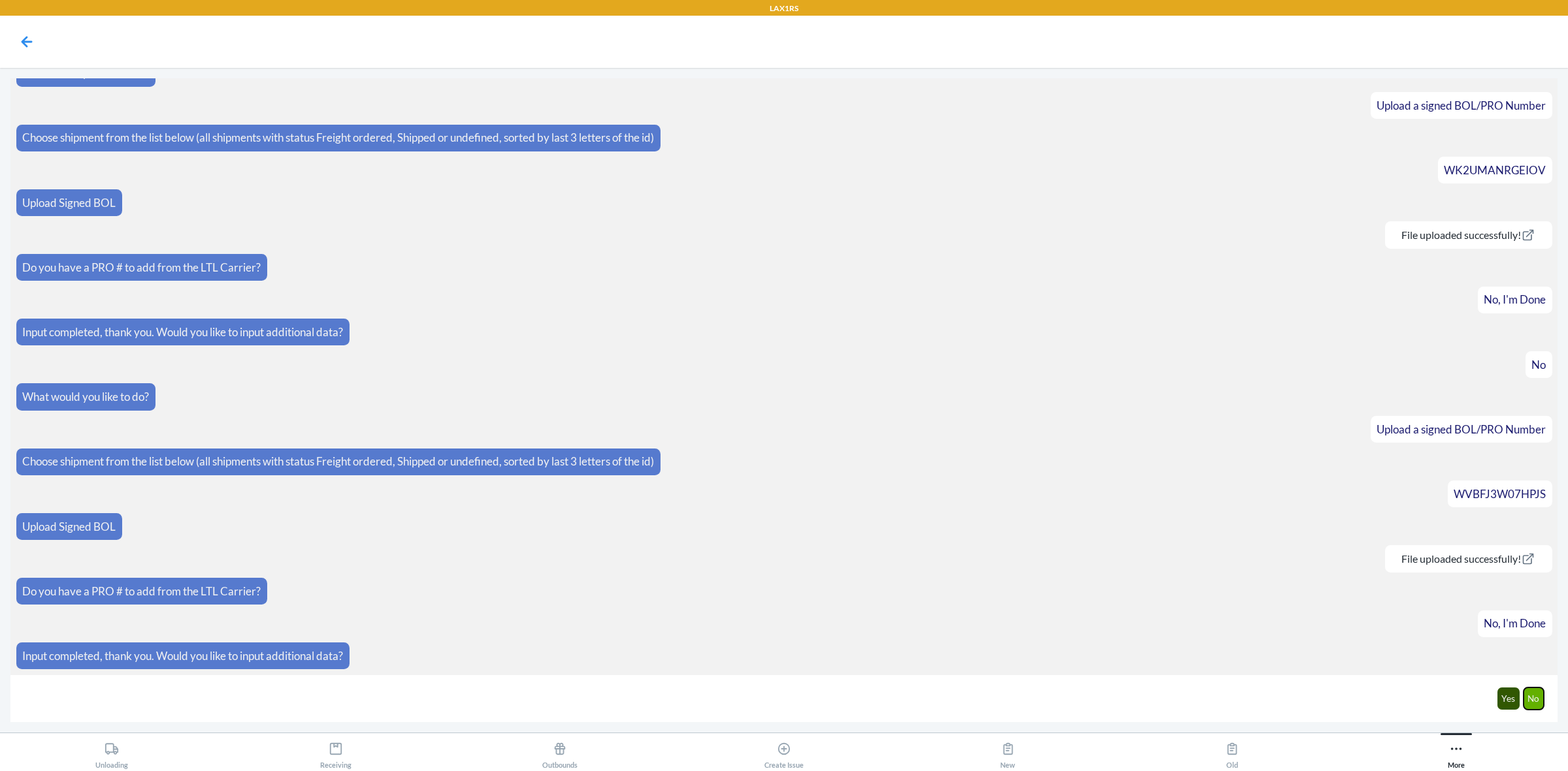
click at [1534, 699] on button "No" at bounding box center [1534, 698] width 21 height 22
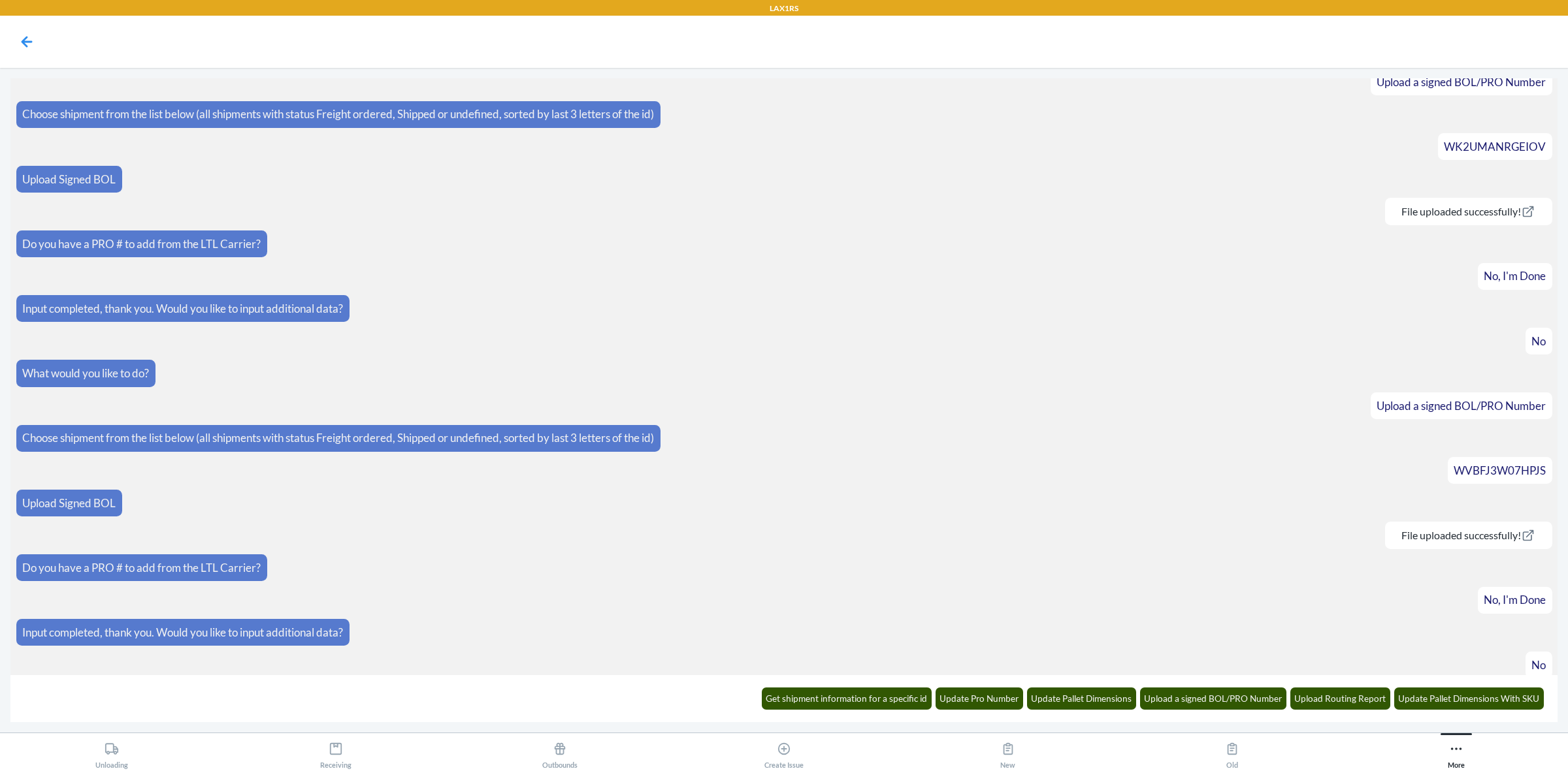
scroll to position [95, 0]
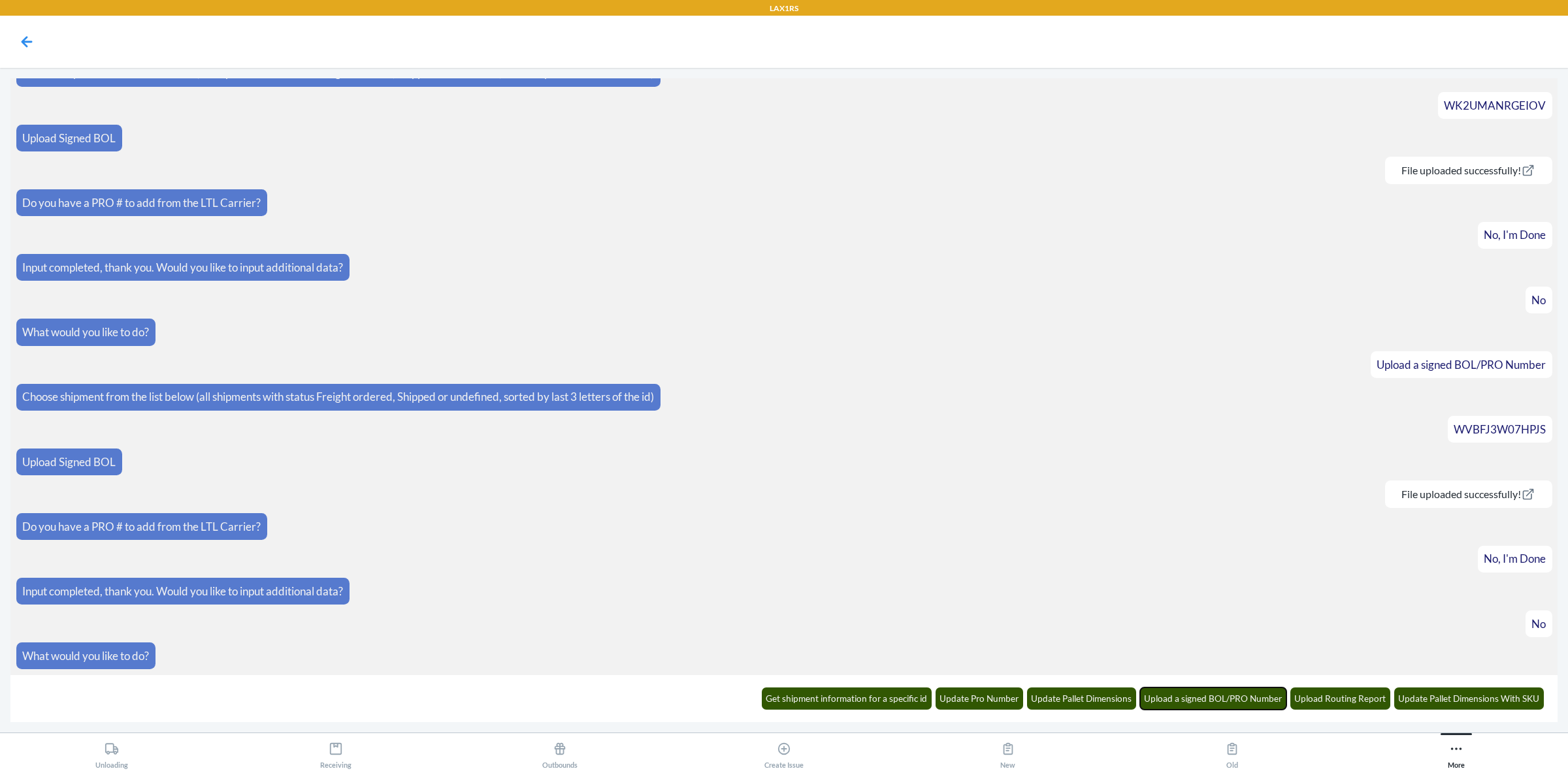
click at [1221, 703] on button "Upload a signed BOL/PRO Number" at bounding box center [1213, 698] width 147 height 22
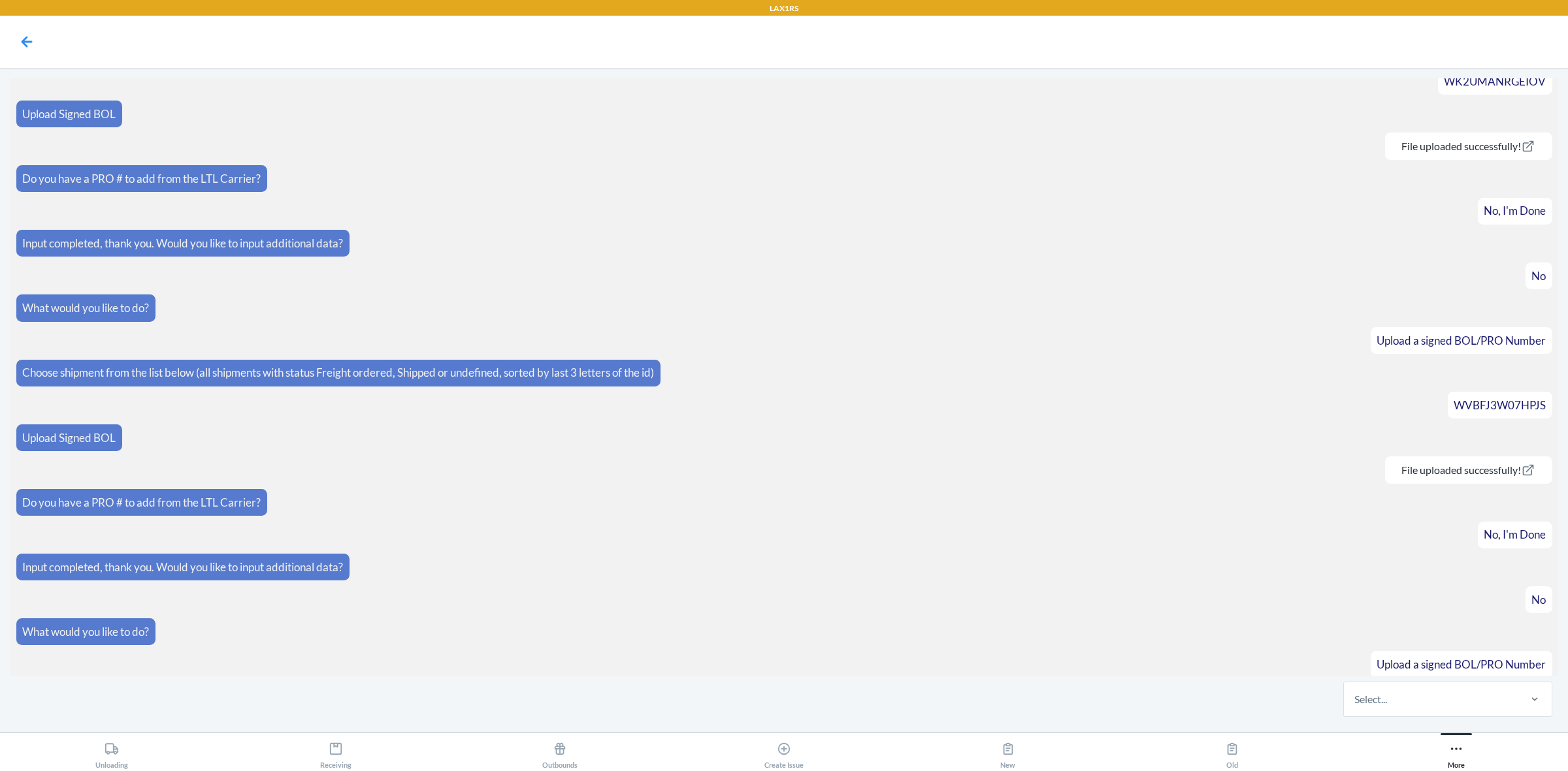
scroll to position [160, 0]
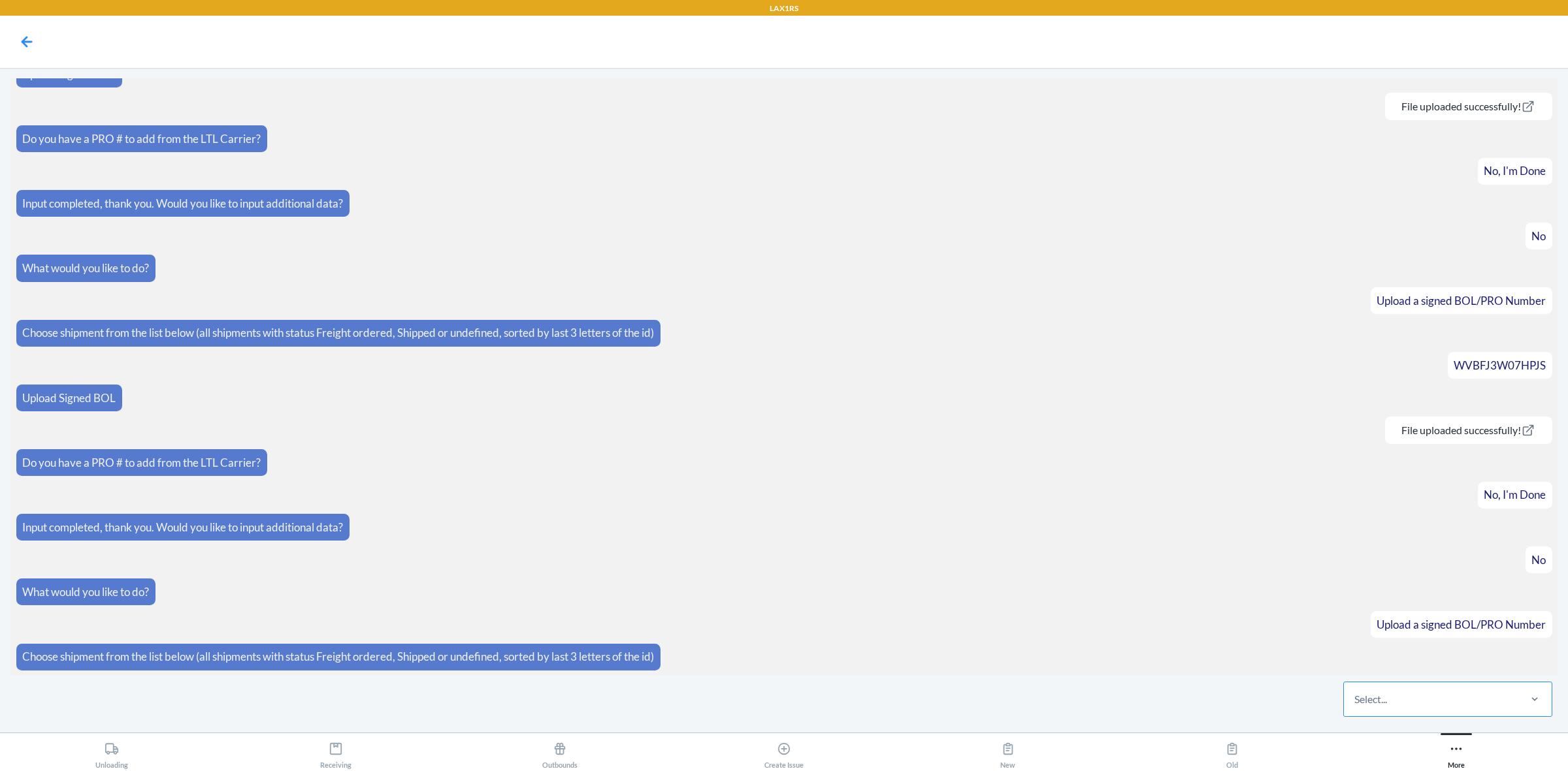
click at [1428, 693] on div "Select..." at bounding box center [1431, 700] width 174 height 34
click at [1356, 693] on input "Select..." at bounding box center [1355, 699] width 1 height 16
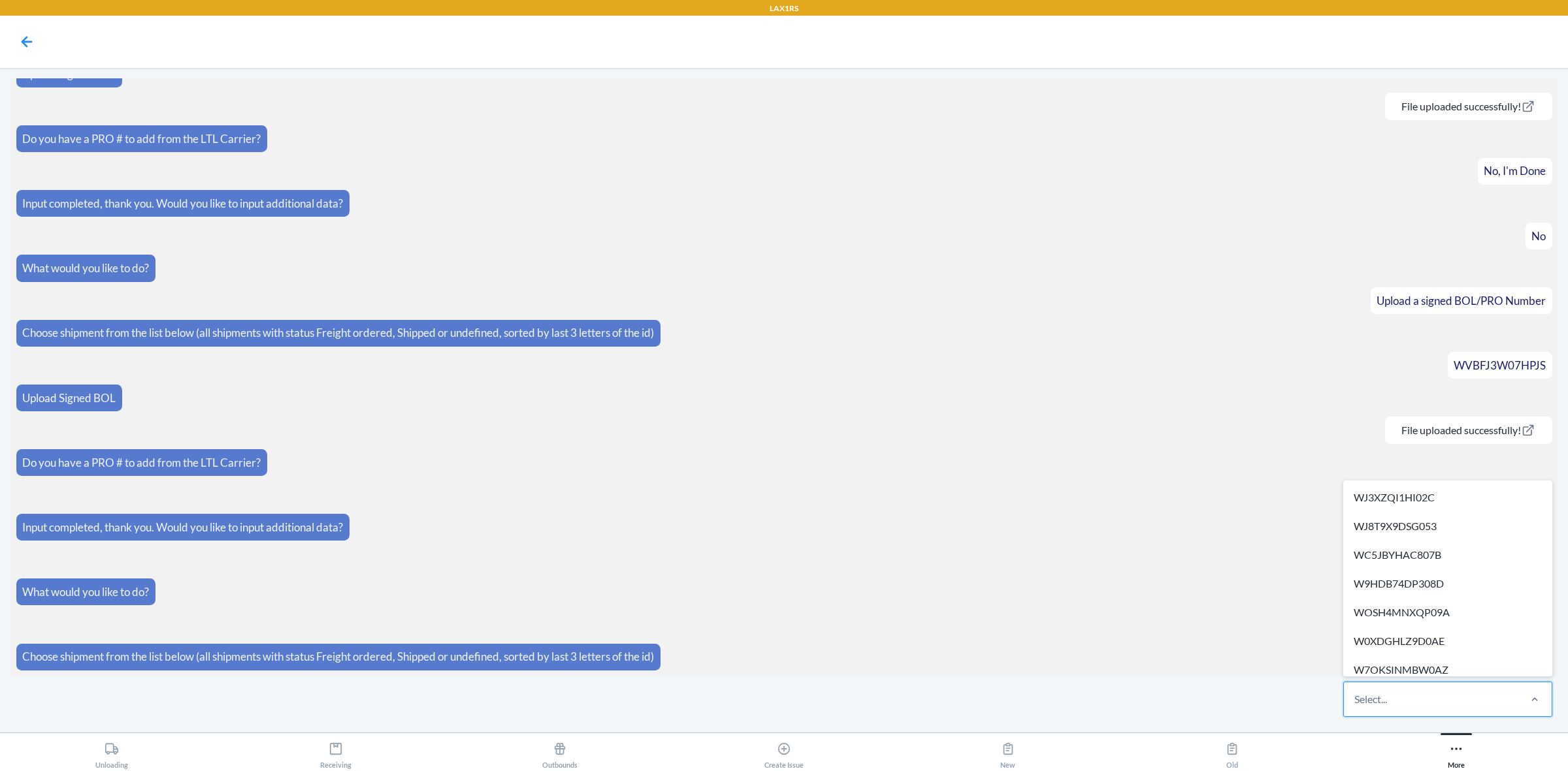
paste input "W1W2L1NTSGJBS"
type input "W1W2L1NTSGJBS"
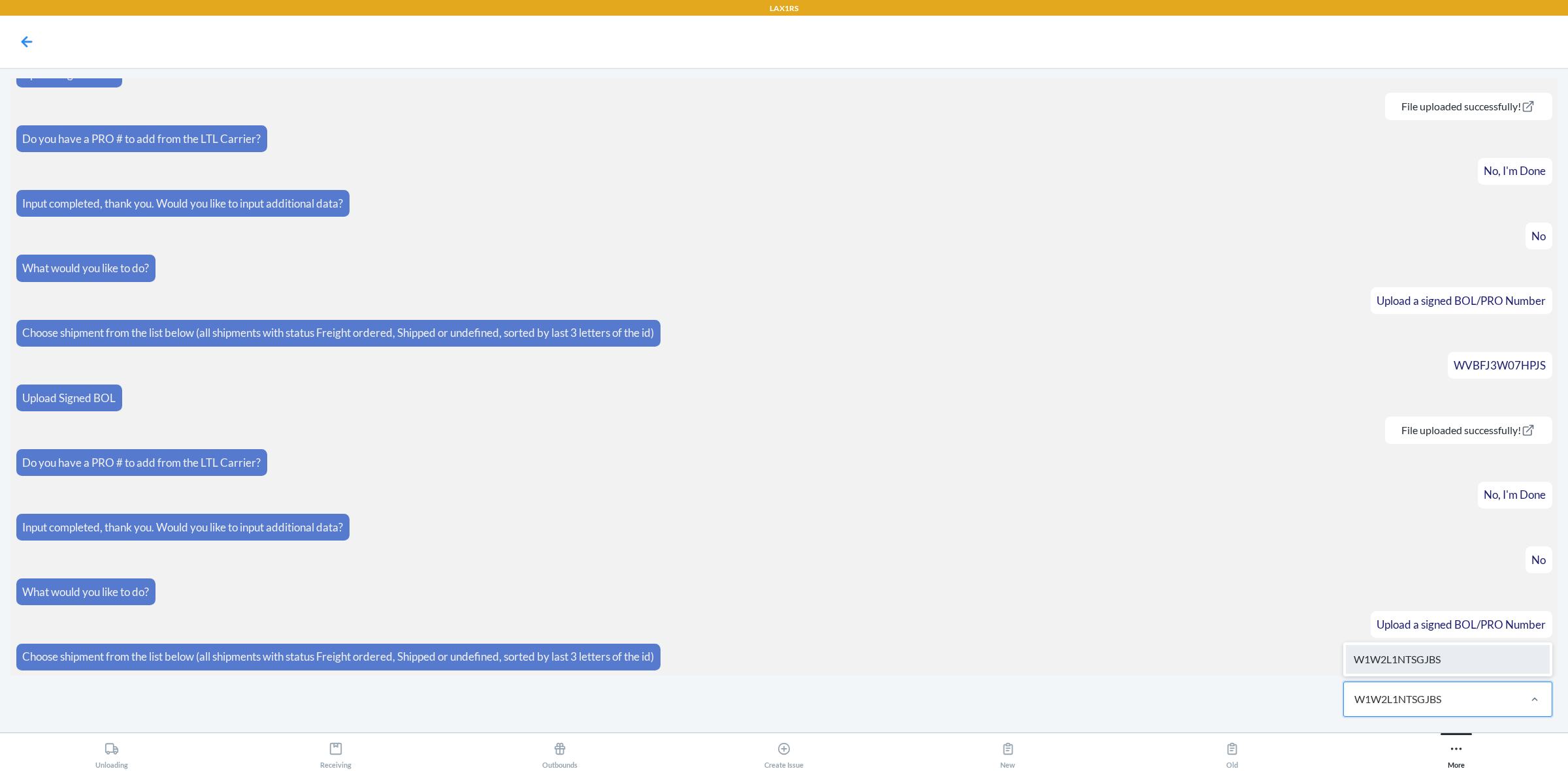
click at [1412, 668] on div "W1W2L1NTSGJBS" at bounding box center [1448, 659] width 204 height 29
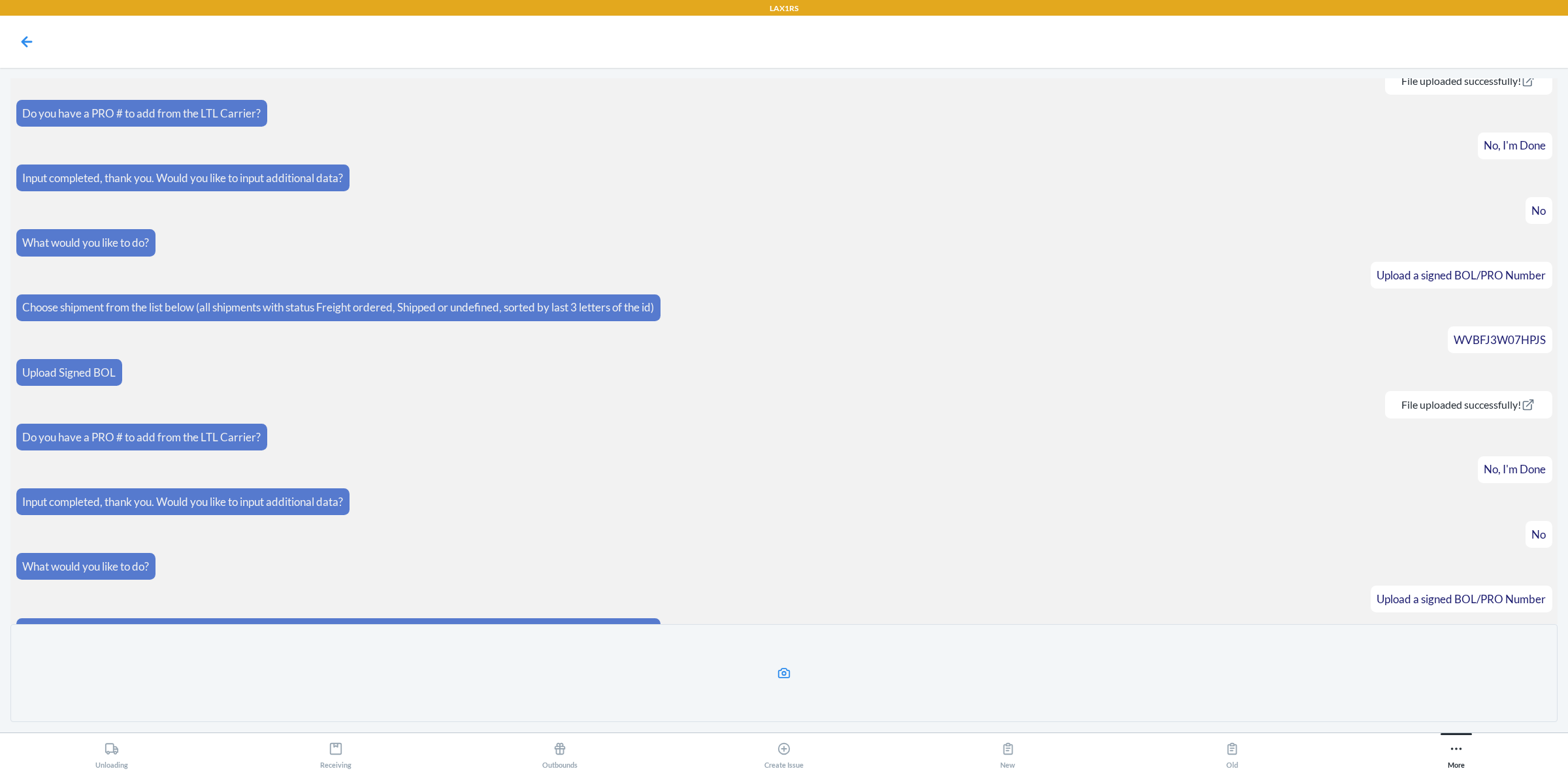
scroll to position [276, 0]
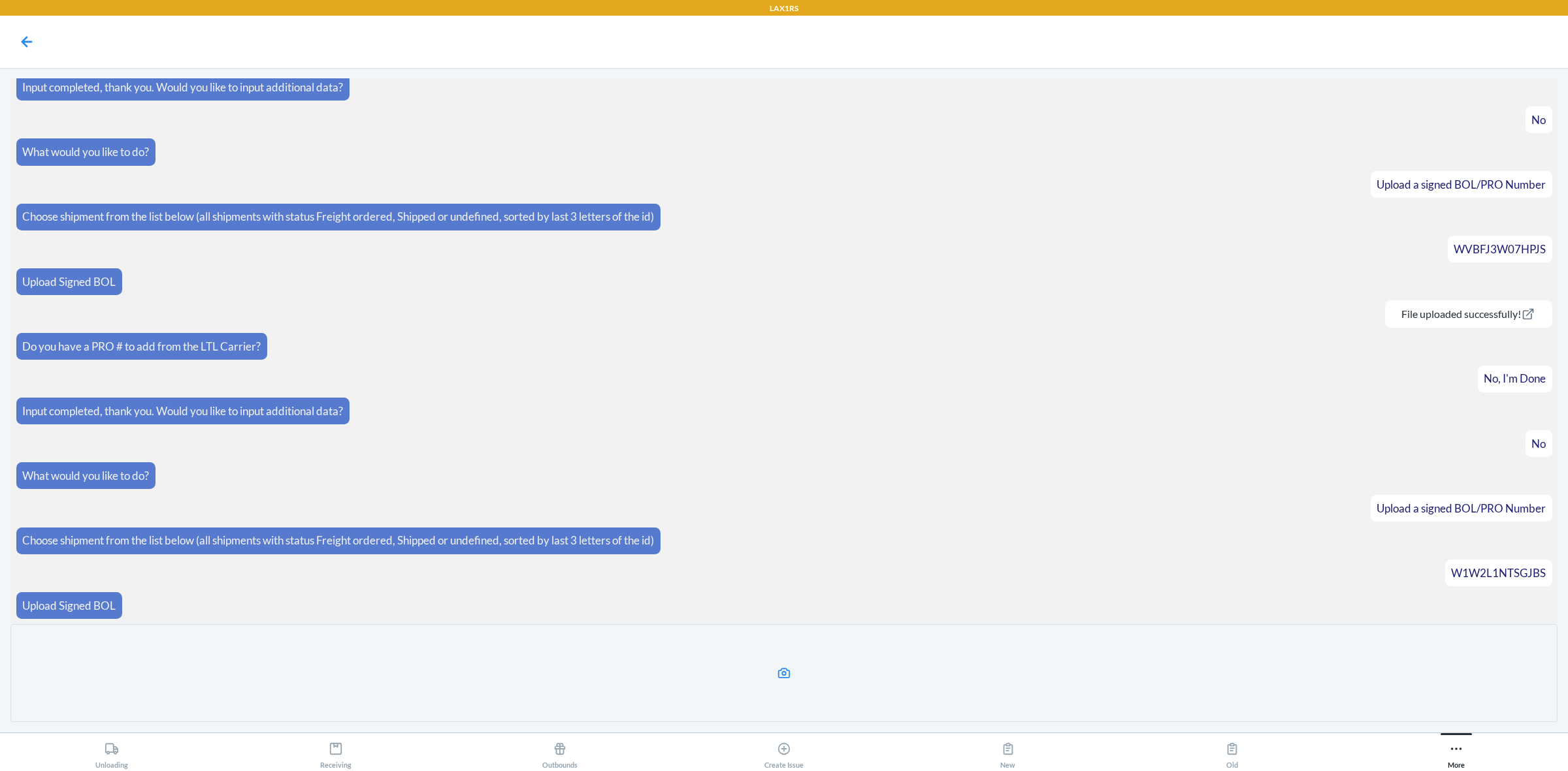
click at [812, 660] on label at bounding box center [784, 673] width 1547 height 98
click at [0, 0] on input "file" at bounding box center [0, 0] width 0 height 0
click at [736, 650] on label at bounding box center [784, 673] width 1547 height 98
click at [0, 0] on input "file" at bounding box center [0, 0] width 0 height 0
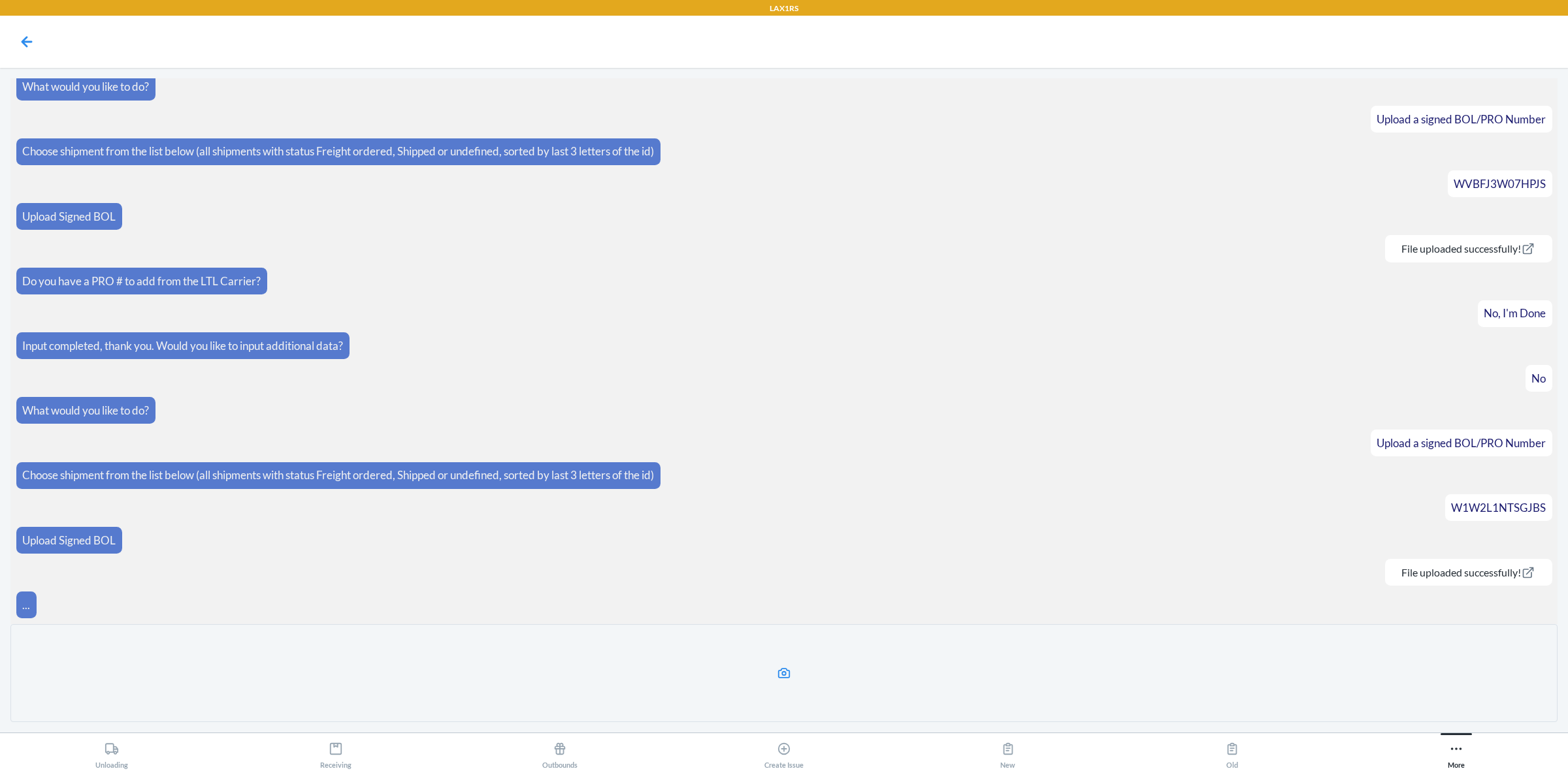
scroll to position [291, 0]
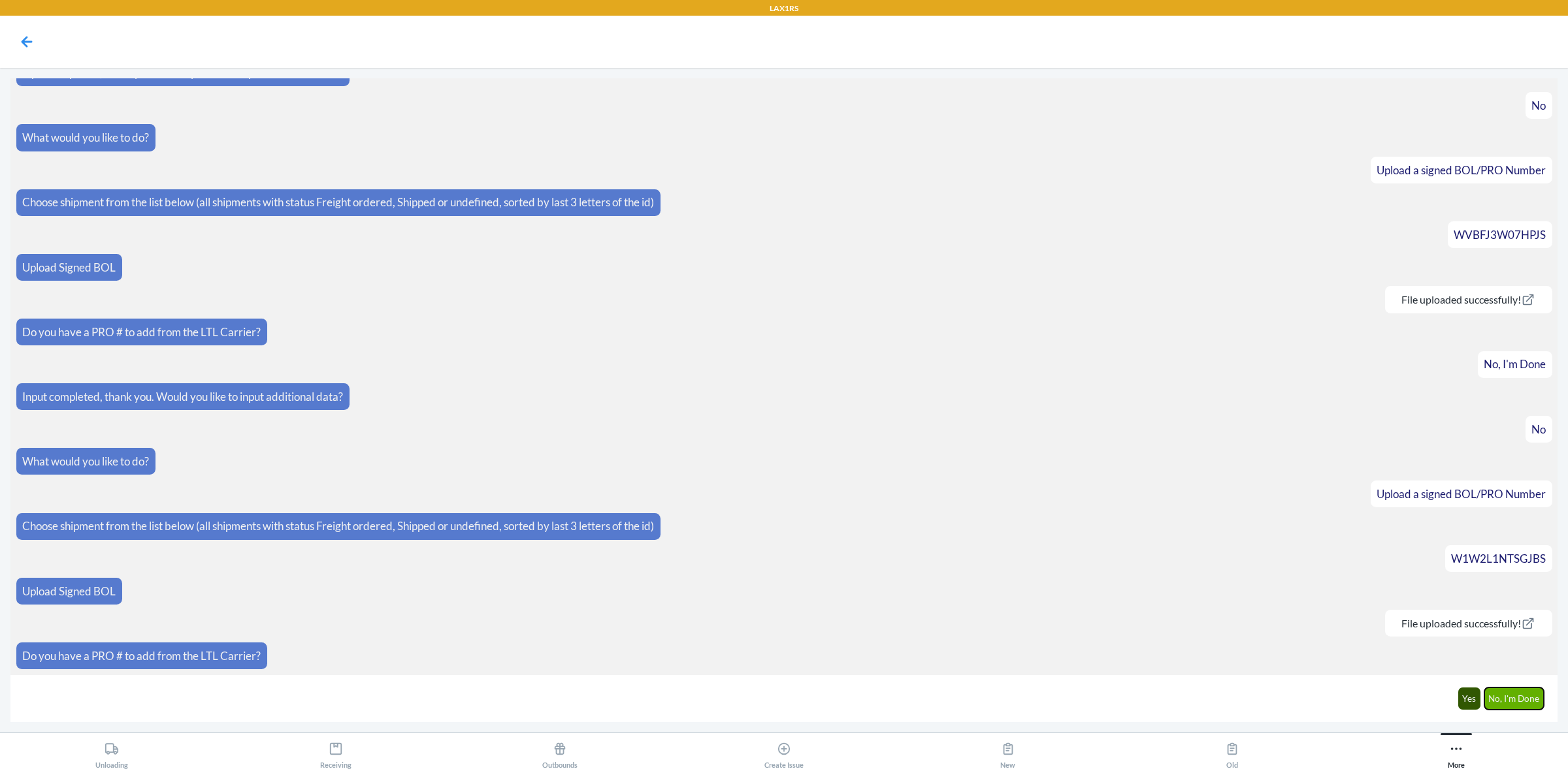
click at [1526, 692] on button "No, I'm Done" at bounding box center [1515, 698] width 60 height 22
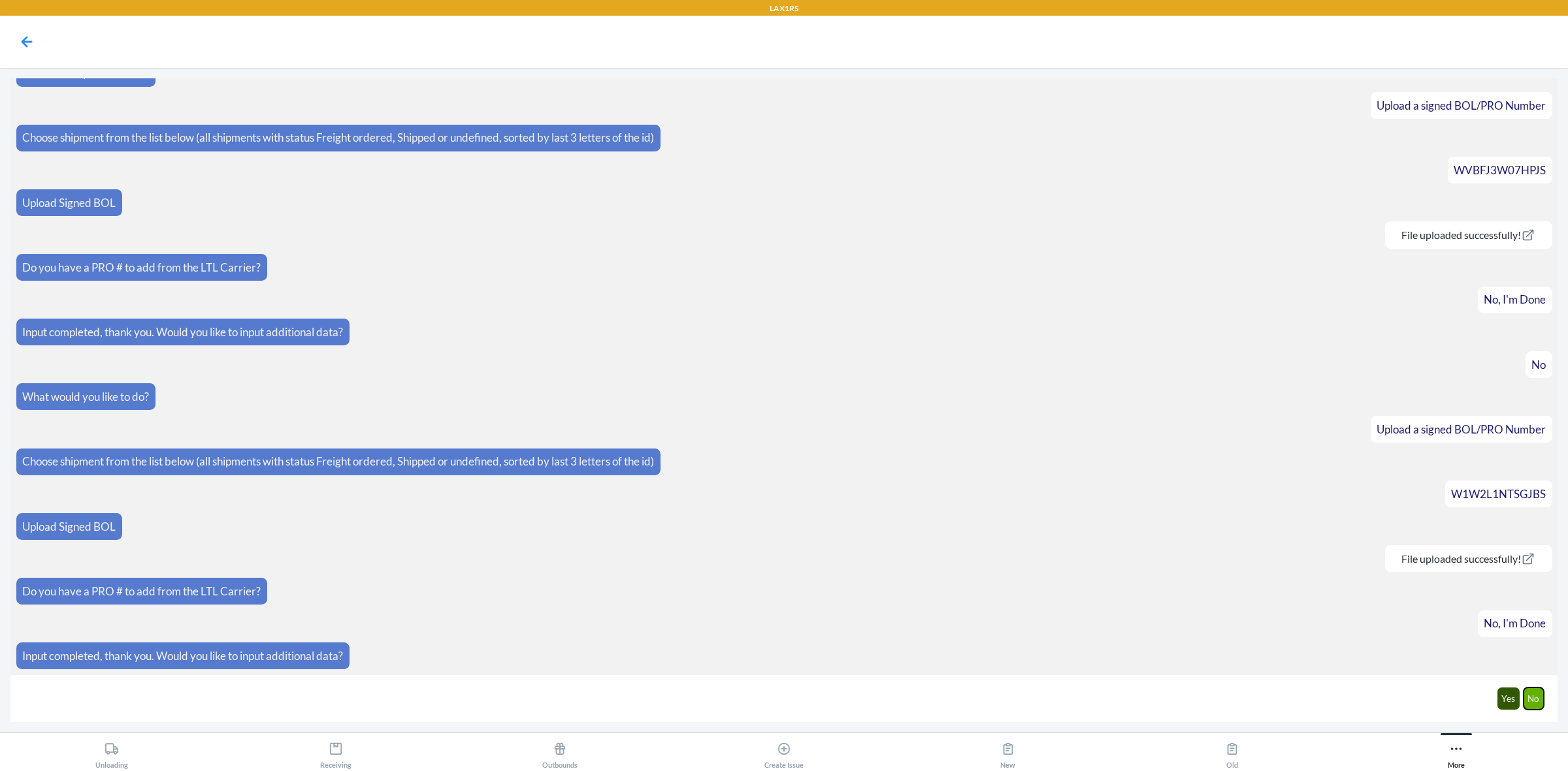
click at [1530, 693] on button "No" at bounding box center [1534, 698] width 21 height 22
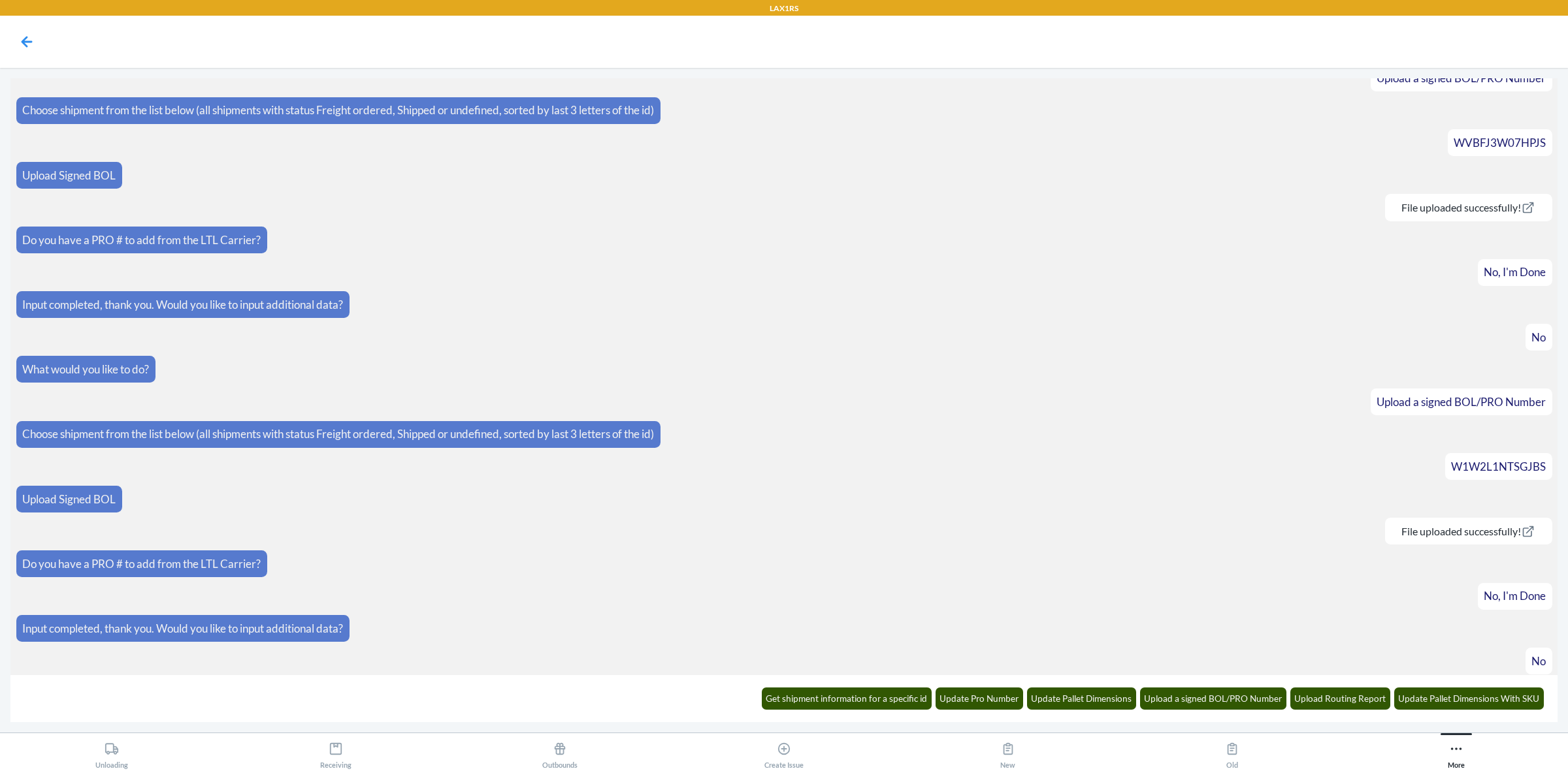
scroll to position [422, 0]
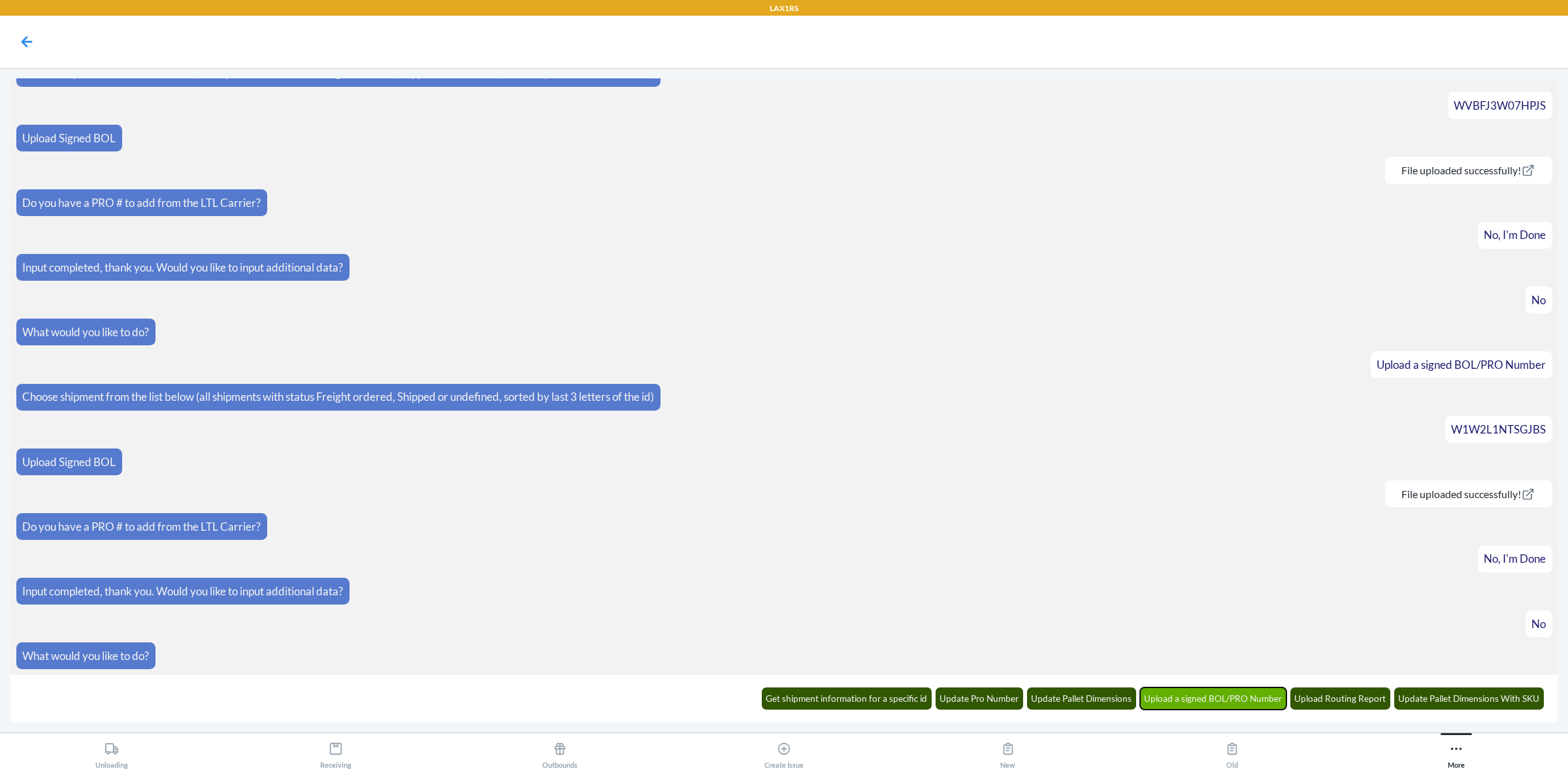
click at [1190, 691] on button "Upload a signed BOL/PRO Number" at bounding box center [1213, 698] width 147 height 22
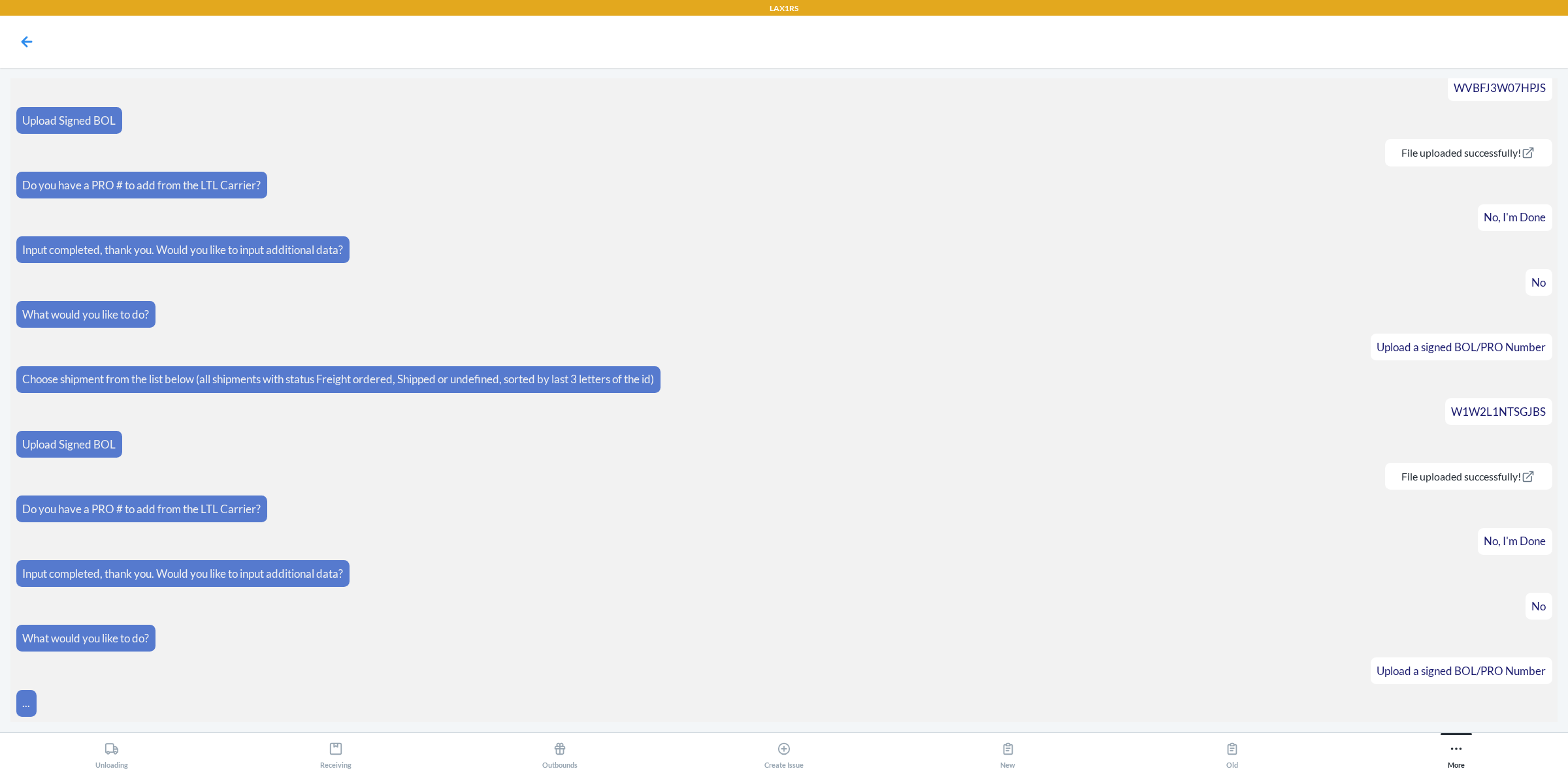
scroll to position [488, 0]
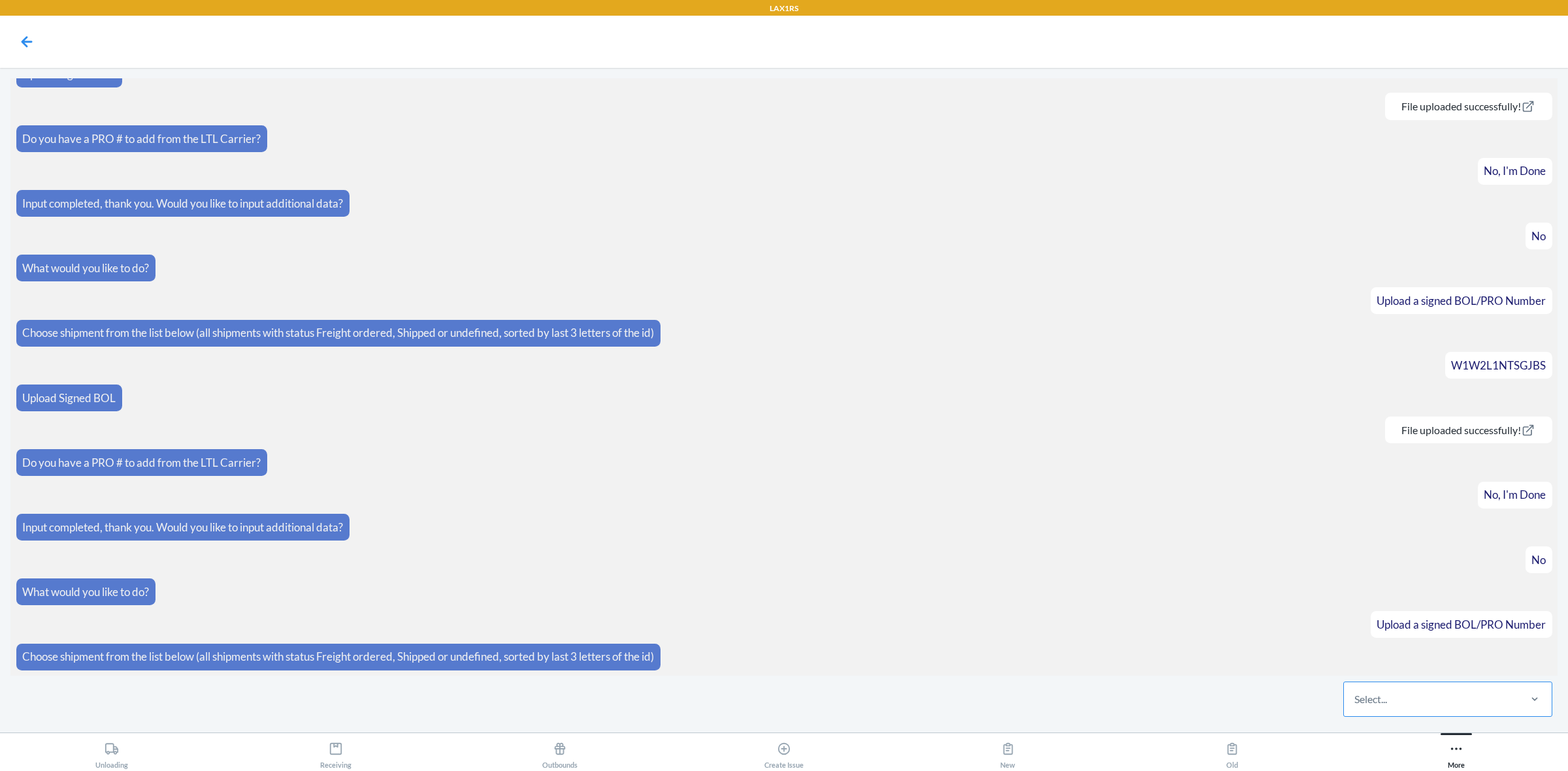
click at [1485, 697] on div "Select..." at bounding box center [1431, 700] width 174 height 34
click at [1356, 697] on input "Select..." at bounding box center [1355, 699] width 1 height 16
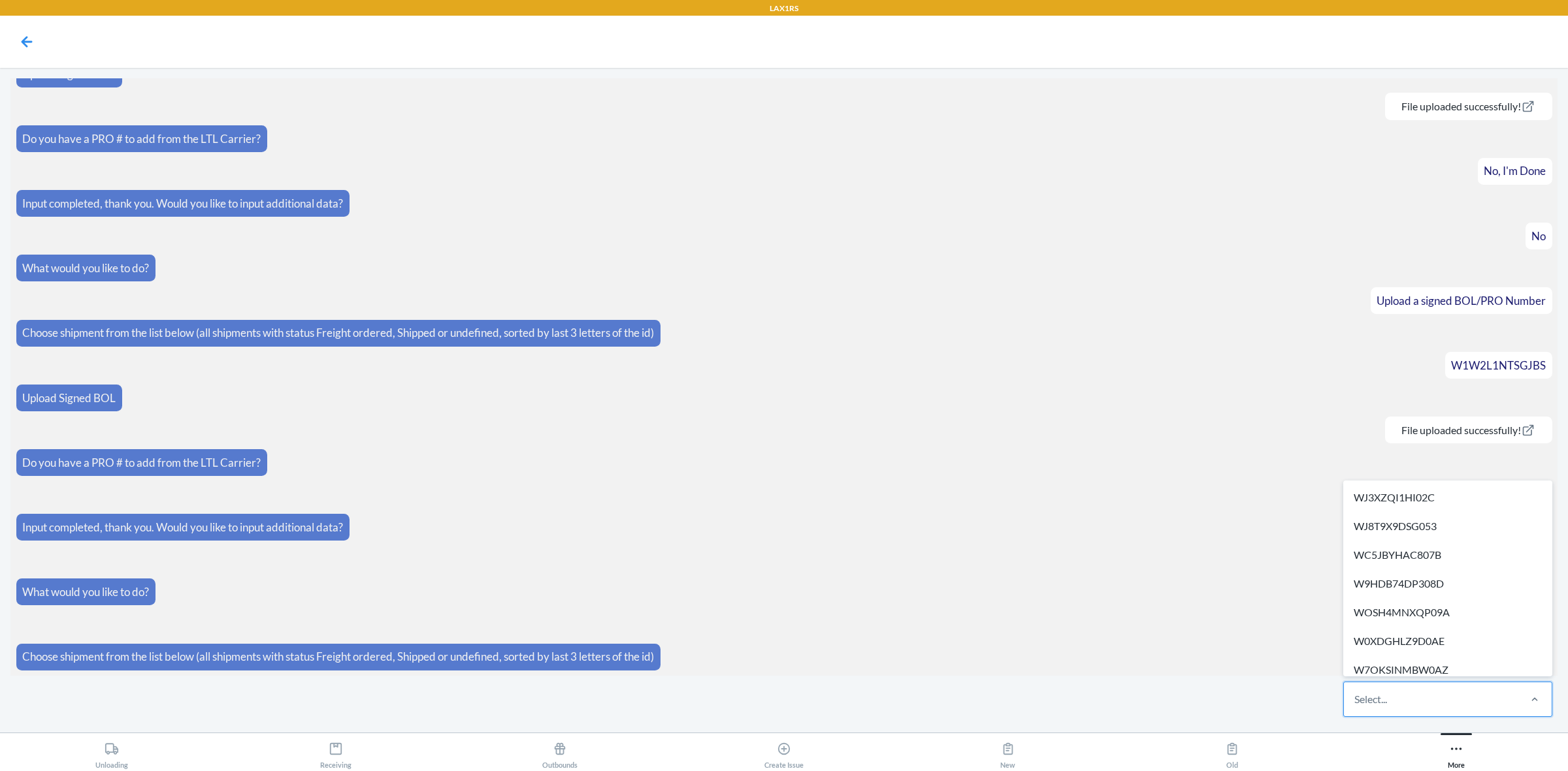
paste input "WQETCNGY26YE5"
type input "WQETCNGY26YE5"
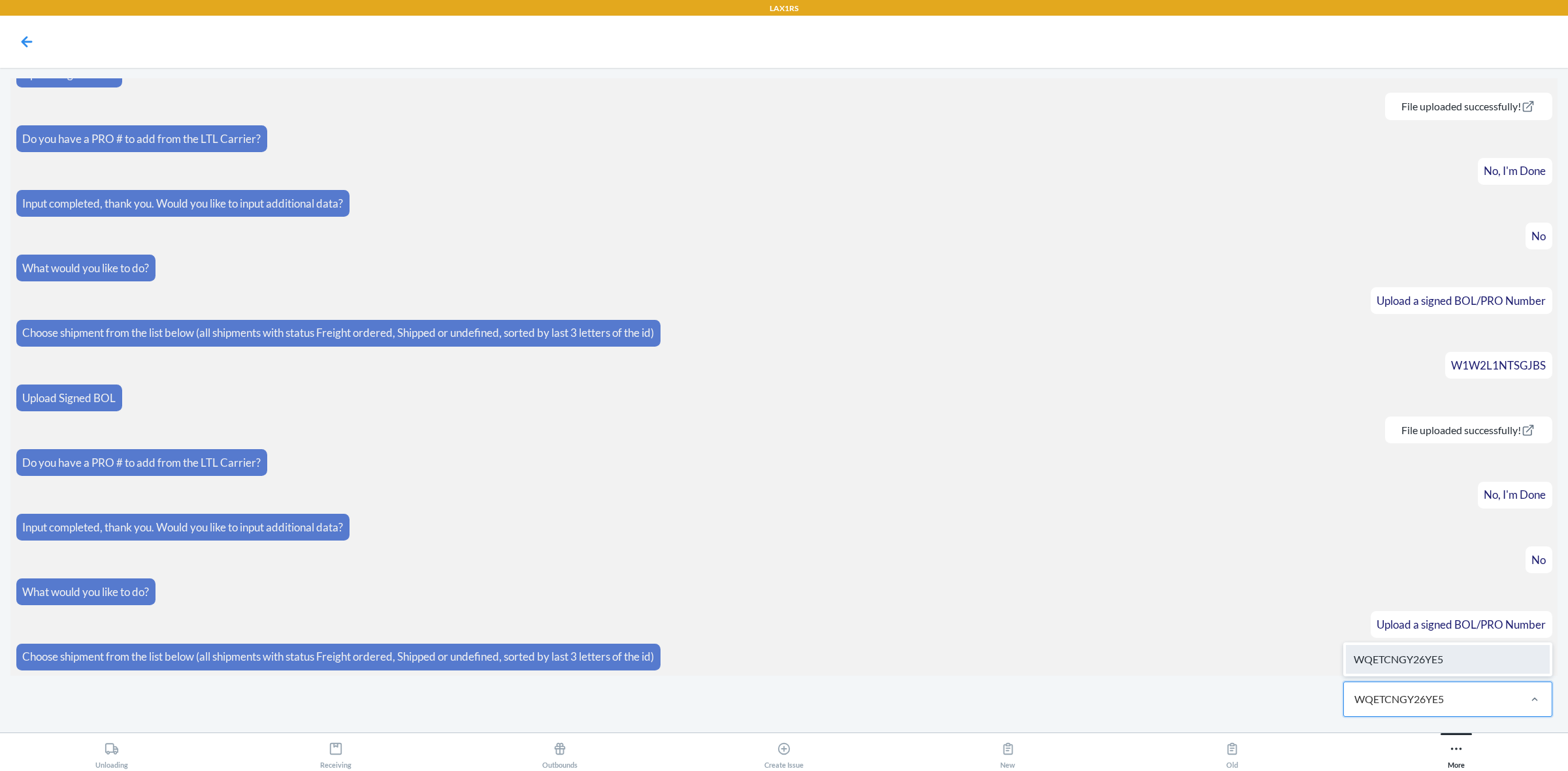
click at [1482, 667] on div "WQETCNGY26YE5" at bounding box center [1448, 659] width 204 height 29
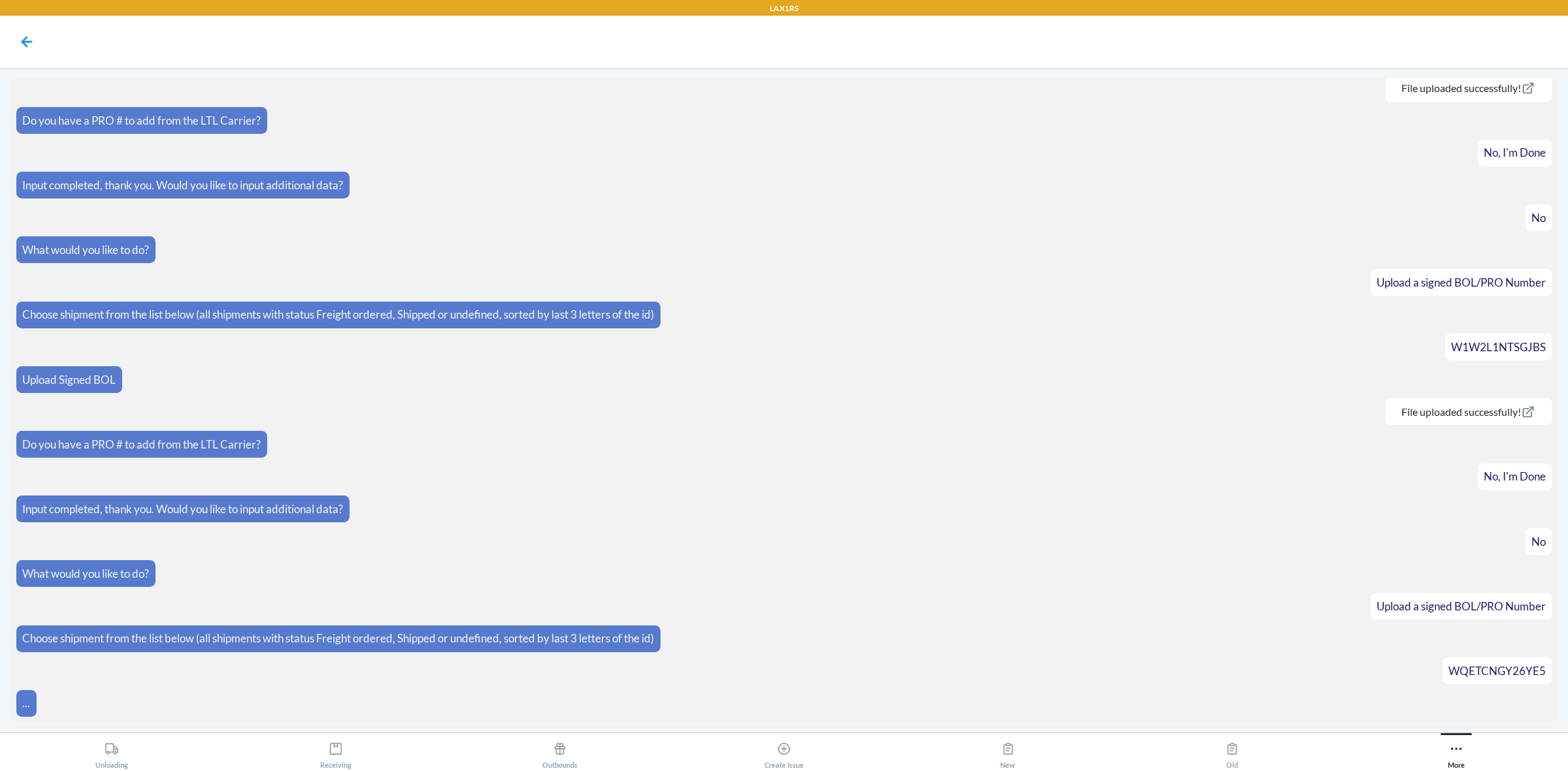
scroll to position [604, 0]
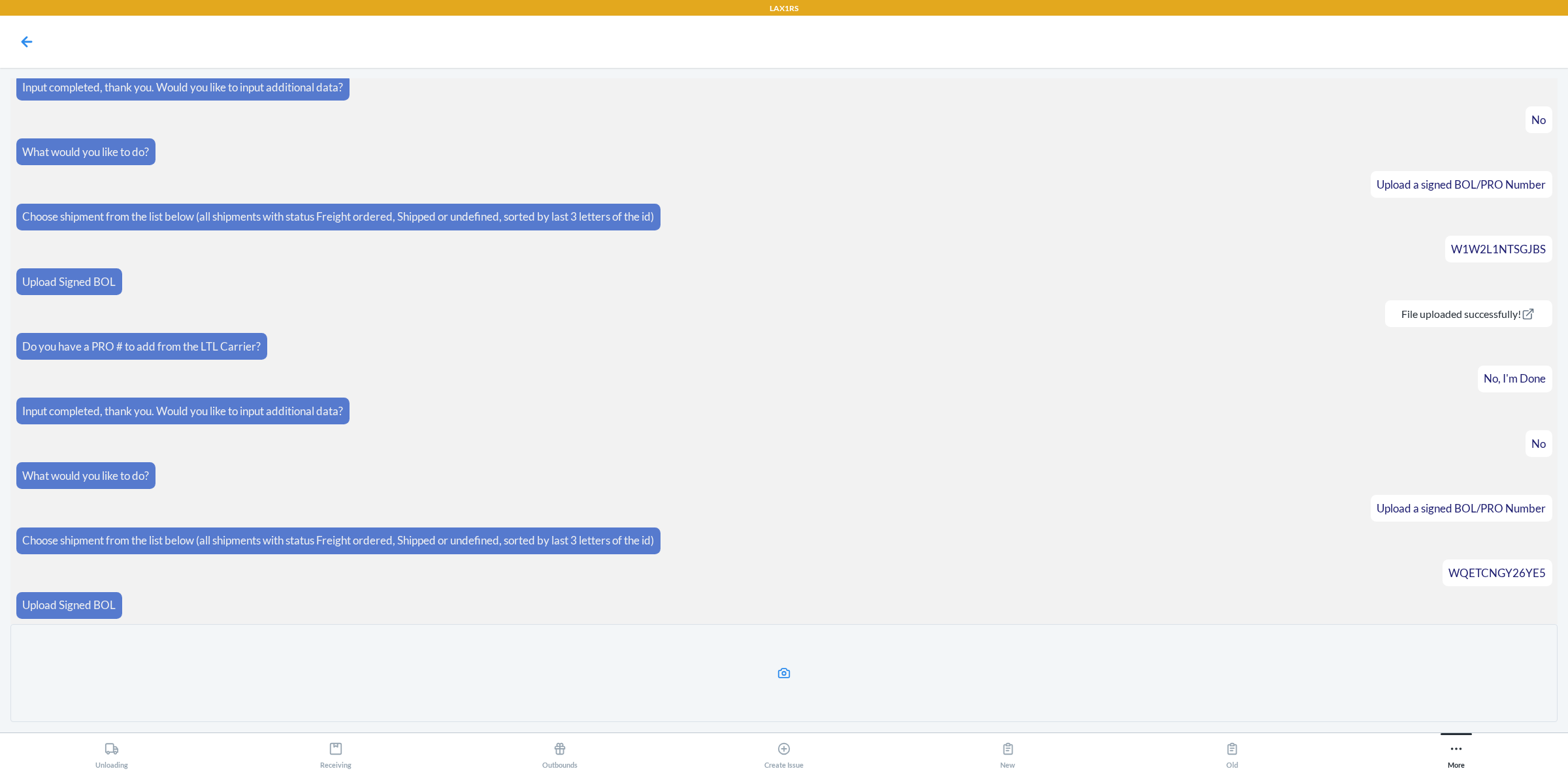
click at [758, 683] on label at bounding box center [784, 673] width 1547 height 98
click at [0, 0] on input "file" at bounding box center [0, 0] width 0 height 0
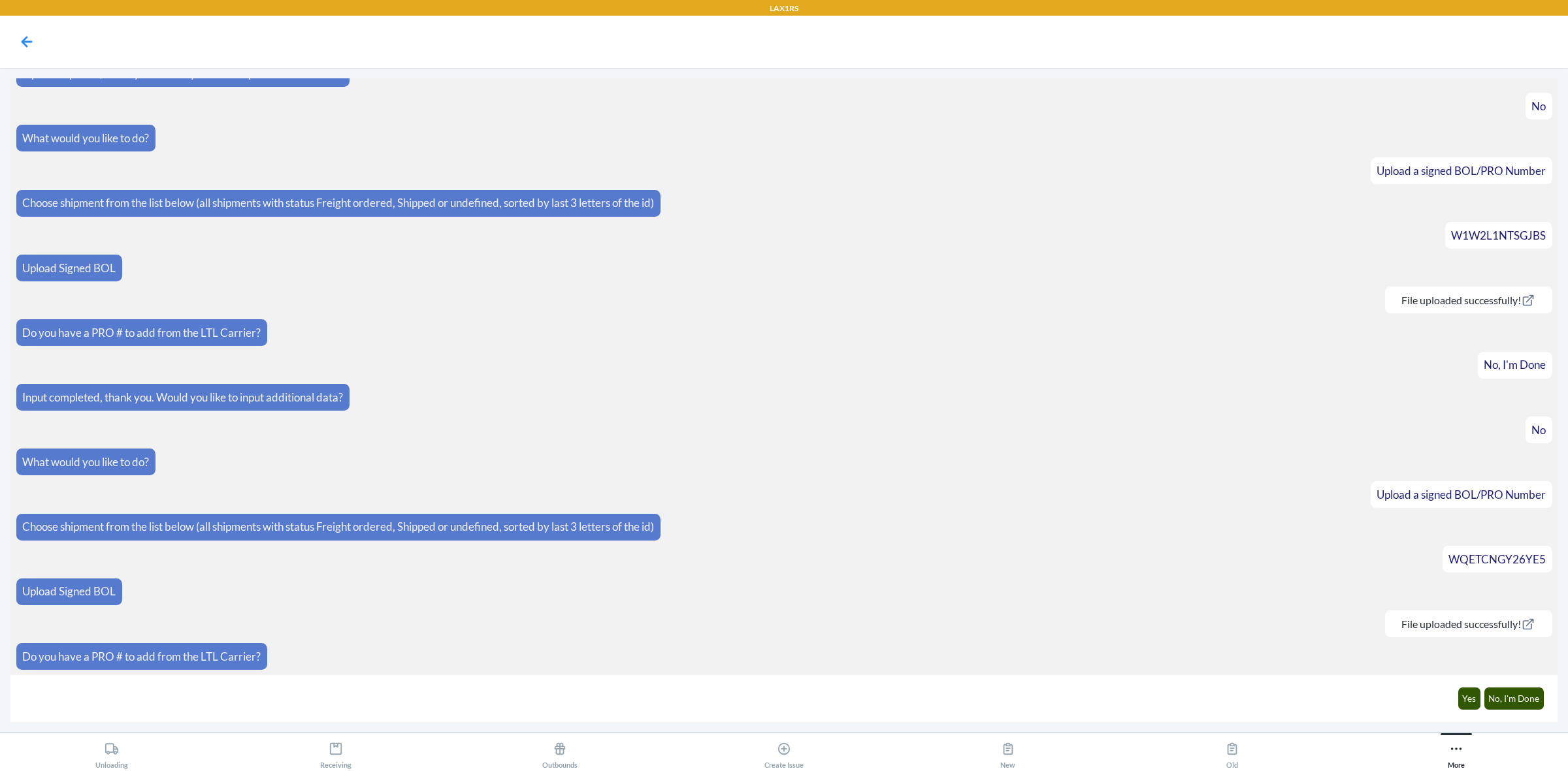
scroll to position [618, 0]
click at [1529, 685] on div "Yes No, I'm Done" at bounding box center [1500, 698] width 102 height 36
click at [1529, 689] on button "No, I'm Done" at bounding box center [1515, 698] width 60 height 22
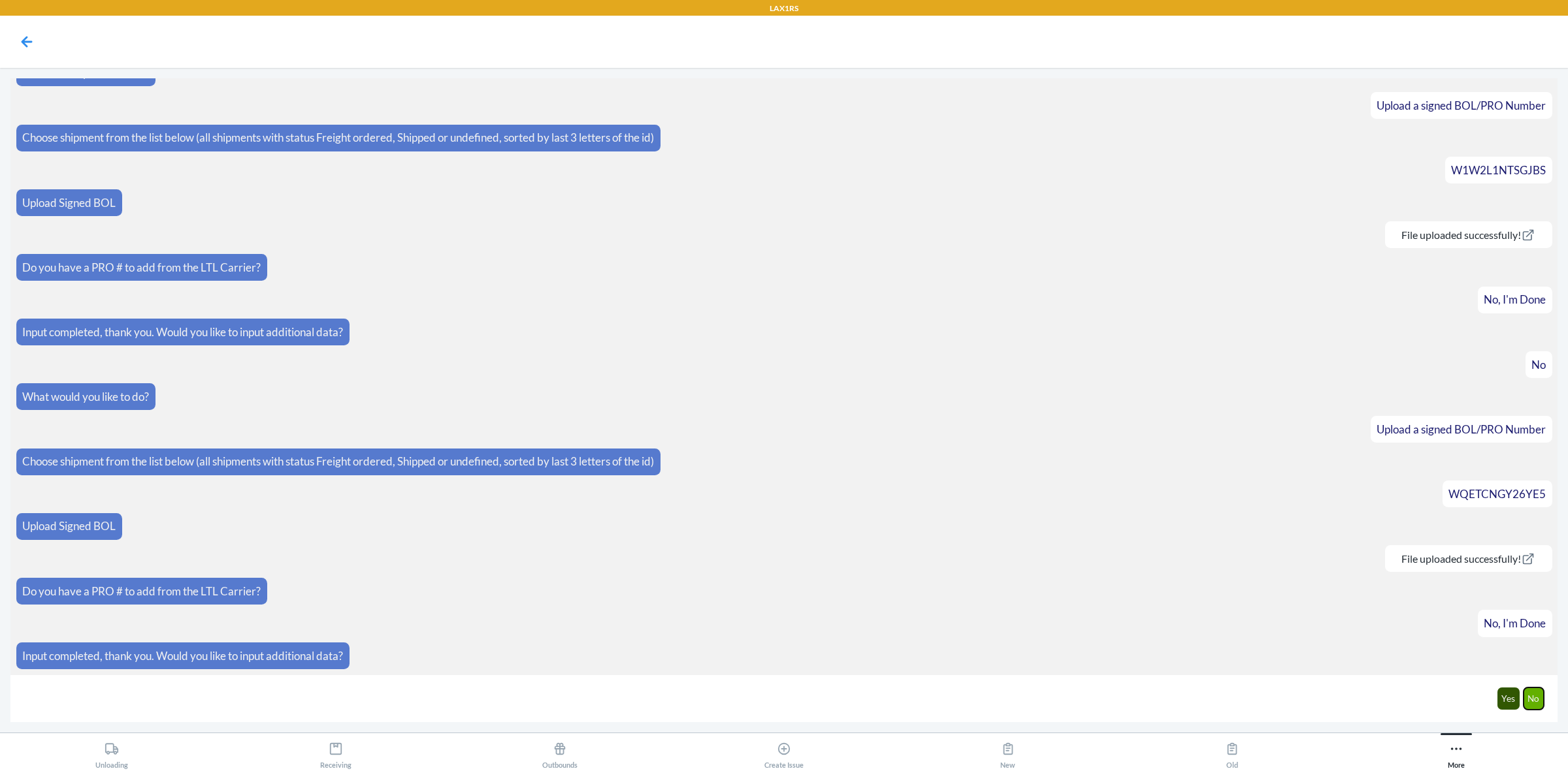
click at [1530, 692] on button "No" at bounding box center [1534, 698] width 21 height 22
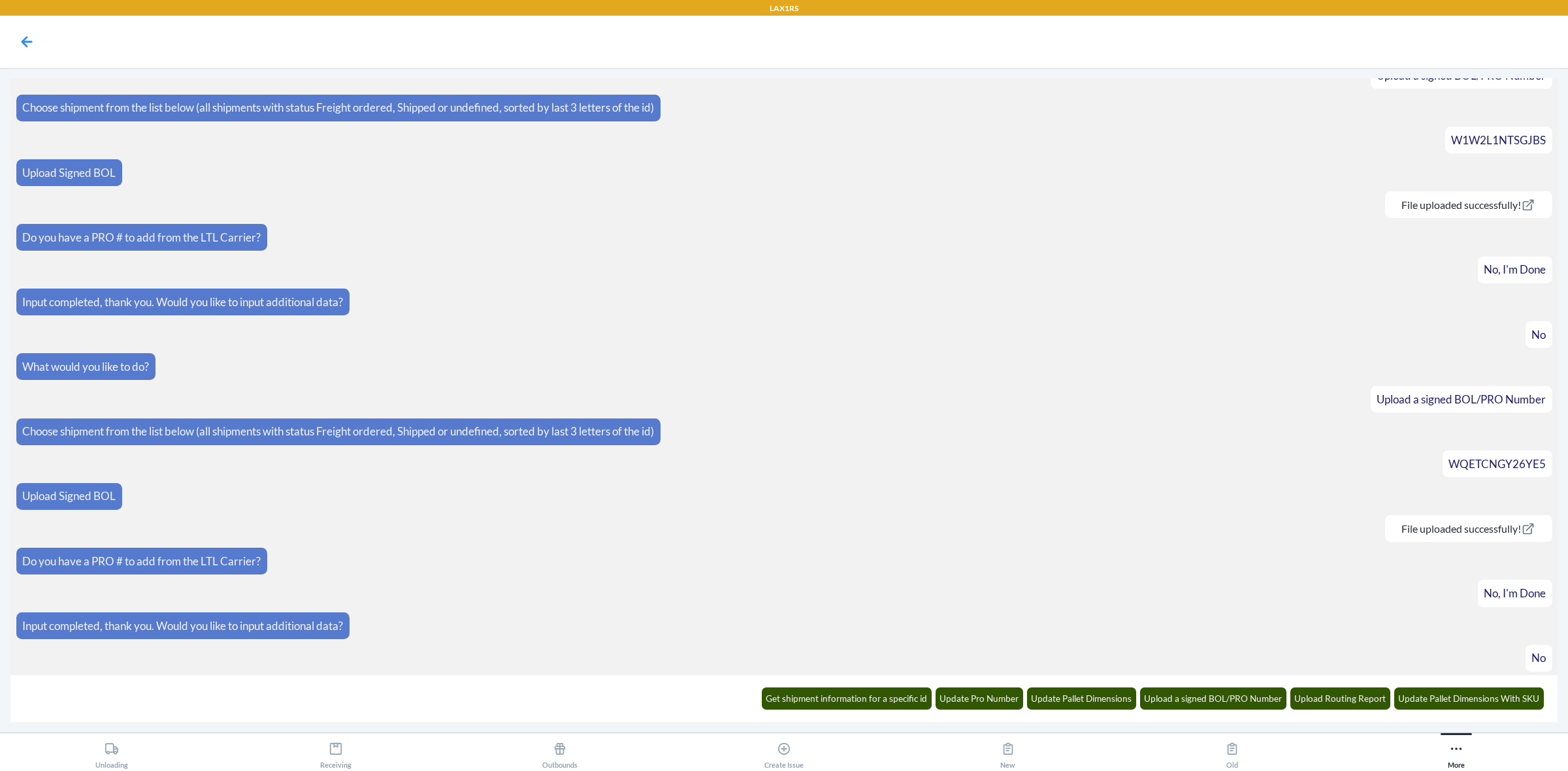
scroll to position [749, 0]
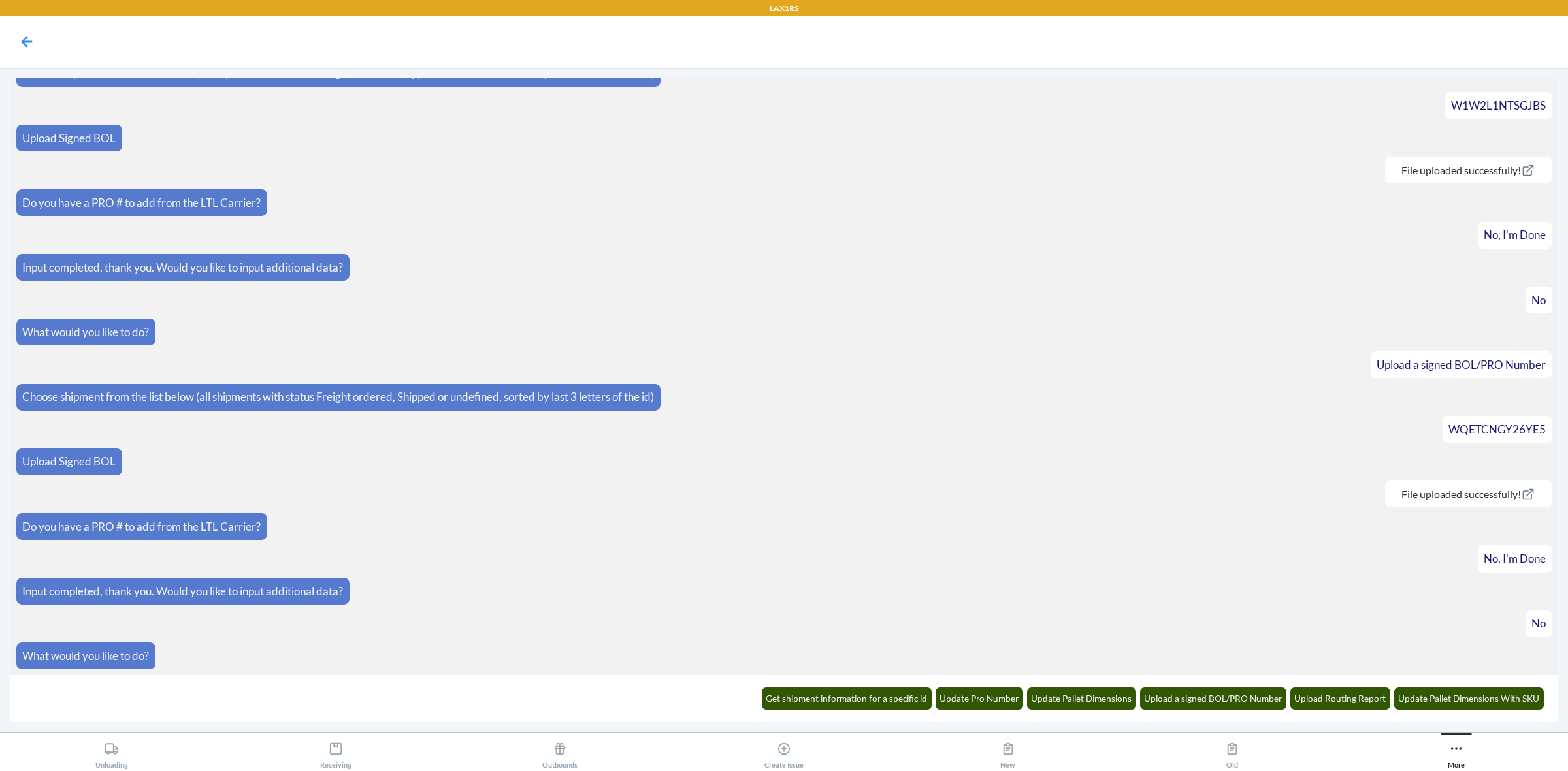
click at [1201, 711] on div "Get shipment information for a specific id Update Pro Number Update Pallet Dime…" at bounding box center [1153, 698] width 799 height 36
click at [1212, 689] on button "Upload a signed BOL/PRO Number" at bounding box center [1213, 698] width 147 height 22
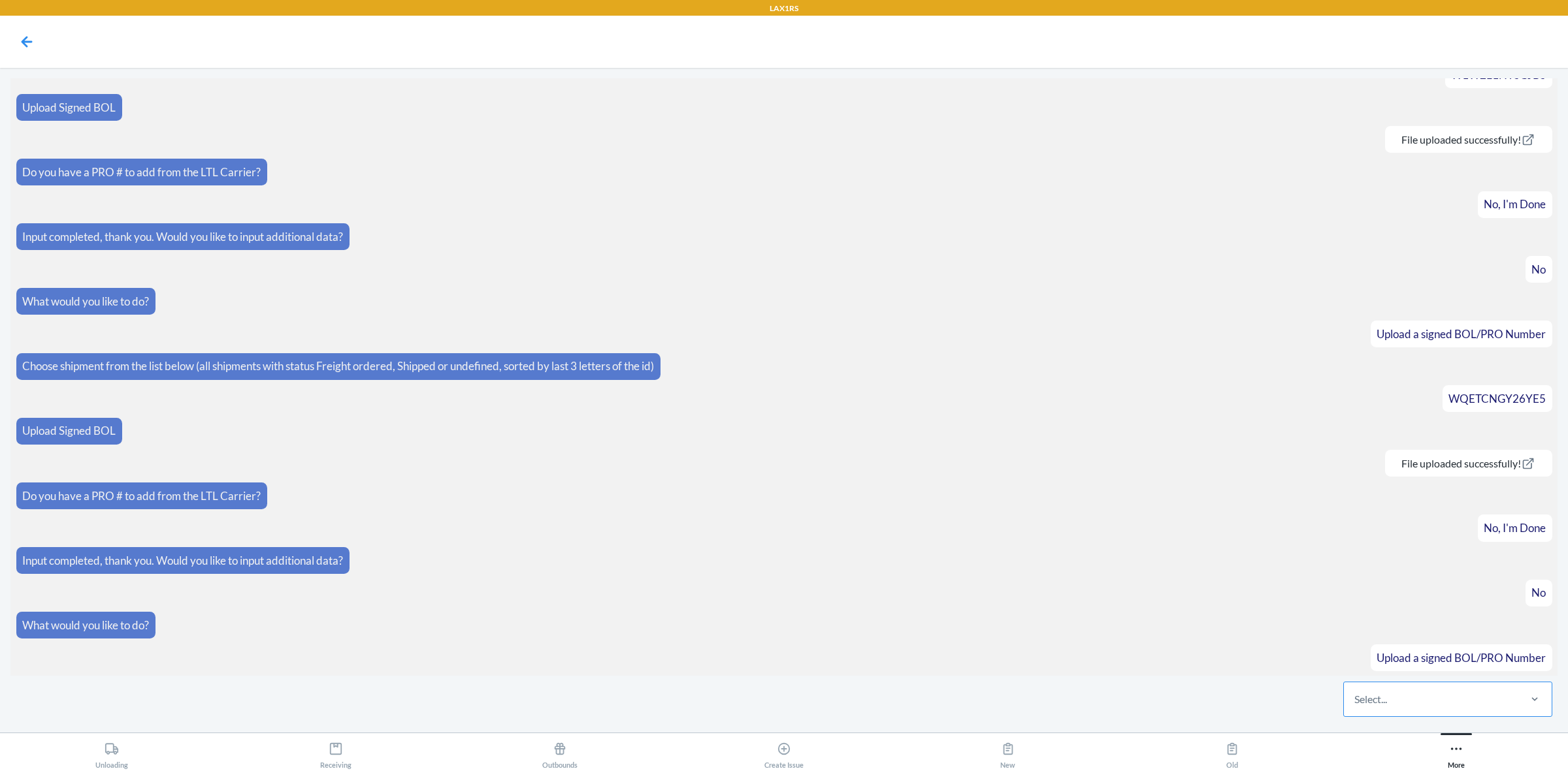
scroll to position [813, 0]
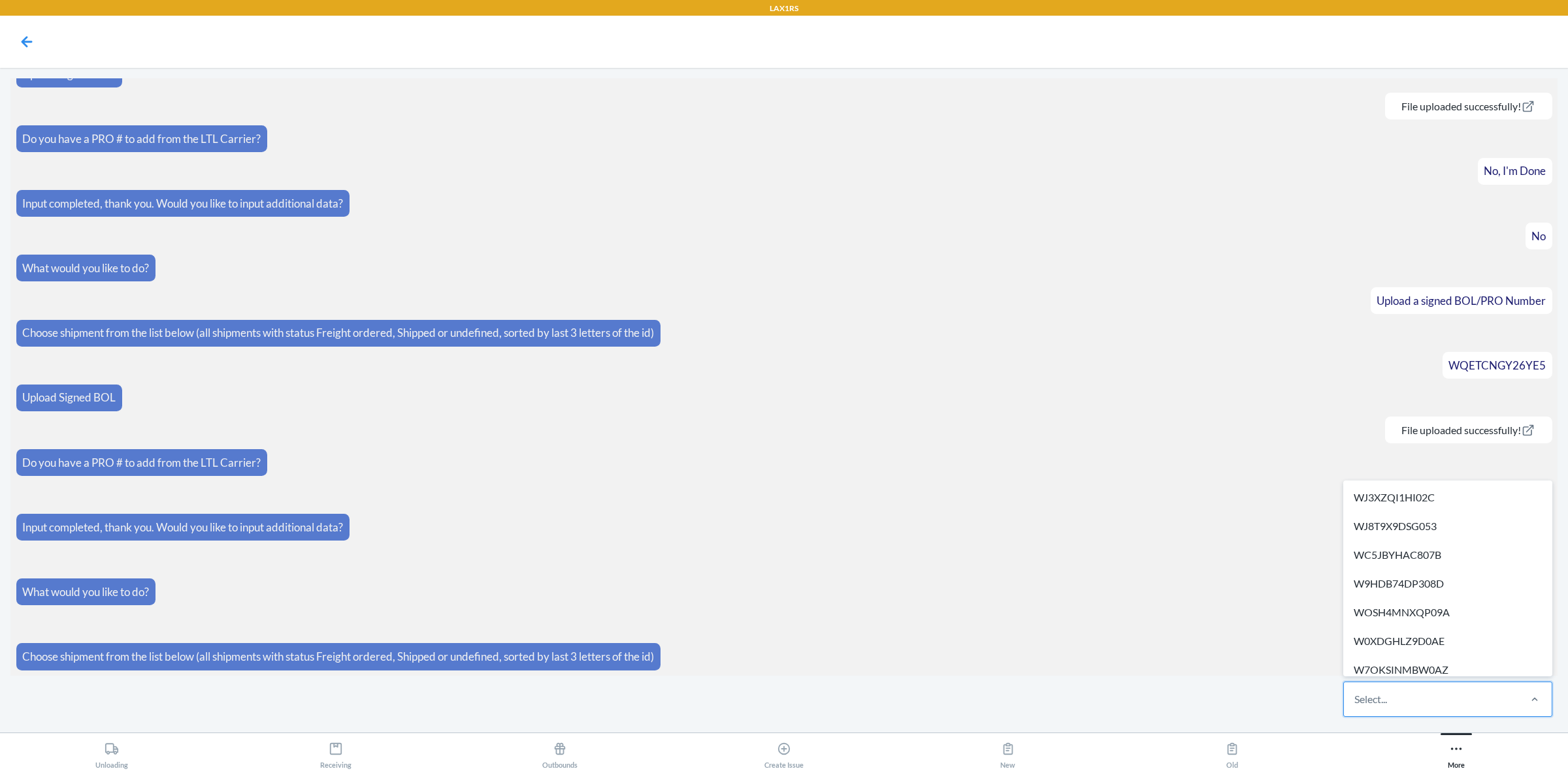
click at [1472, 704] on div "Select..." at bounding box center [1431, 700] width 174 height 34
click at [1356, 704] on input "option WJ3XZQI1HI02C focused, 1 of 513. 513 results available. Use Up and Down …" at bounding box center [1355, 699] width 1 height 16
drag, startPoint x: 1471, startPoint y: 704, endPoint x: 1492, endPoint y: 702, distance: 21.1
click at [1492, 702] on div "Select..." at bounding box center [1431, 700] width 174 height 34
click at [1356, 702] on input "option WJ3XZQI1HI02C focused, 1 of 513. 513 results available. Use Up and Down …" at bounding box center [1355, 699] width 1 height 16
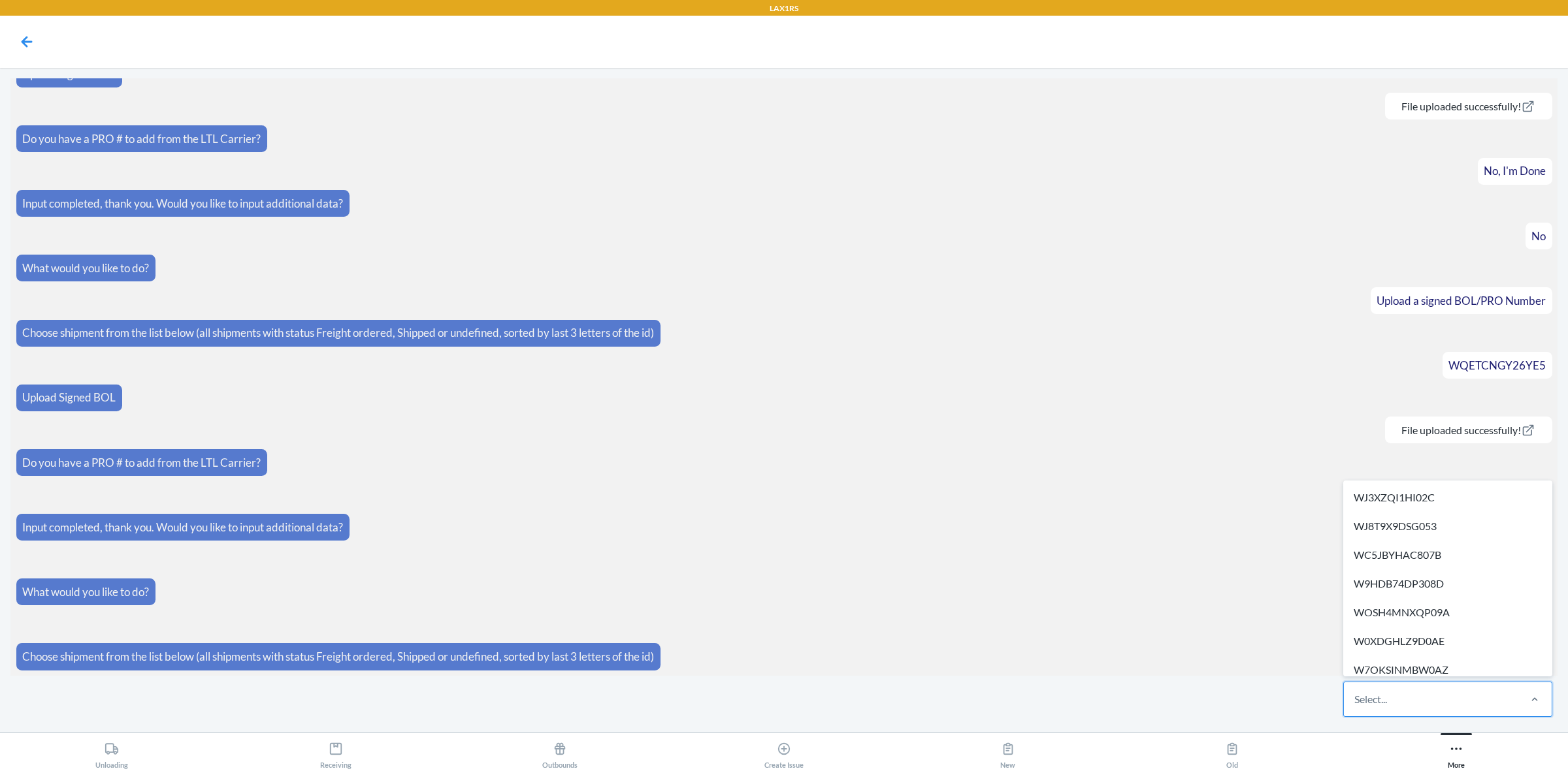
paste input "WBNORUM5JX217"
type input "WBNORUM5JX217"
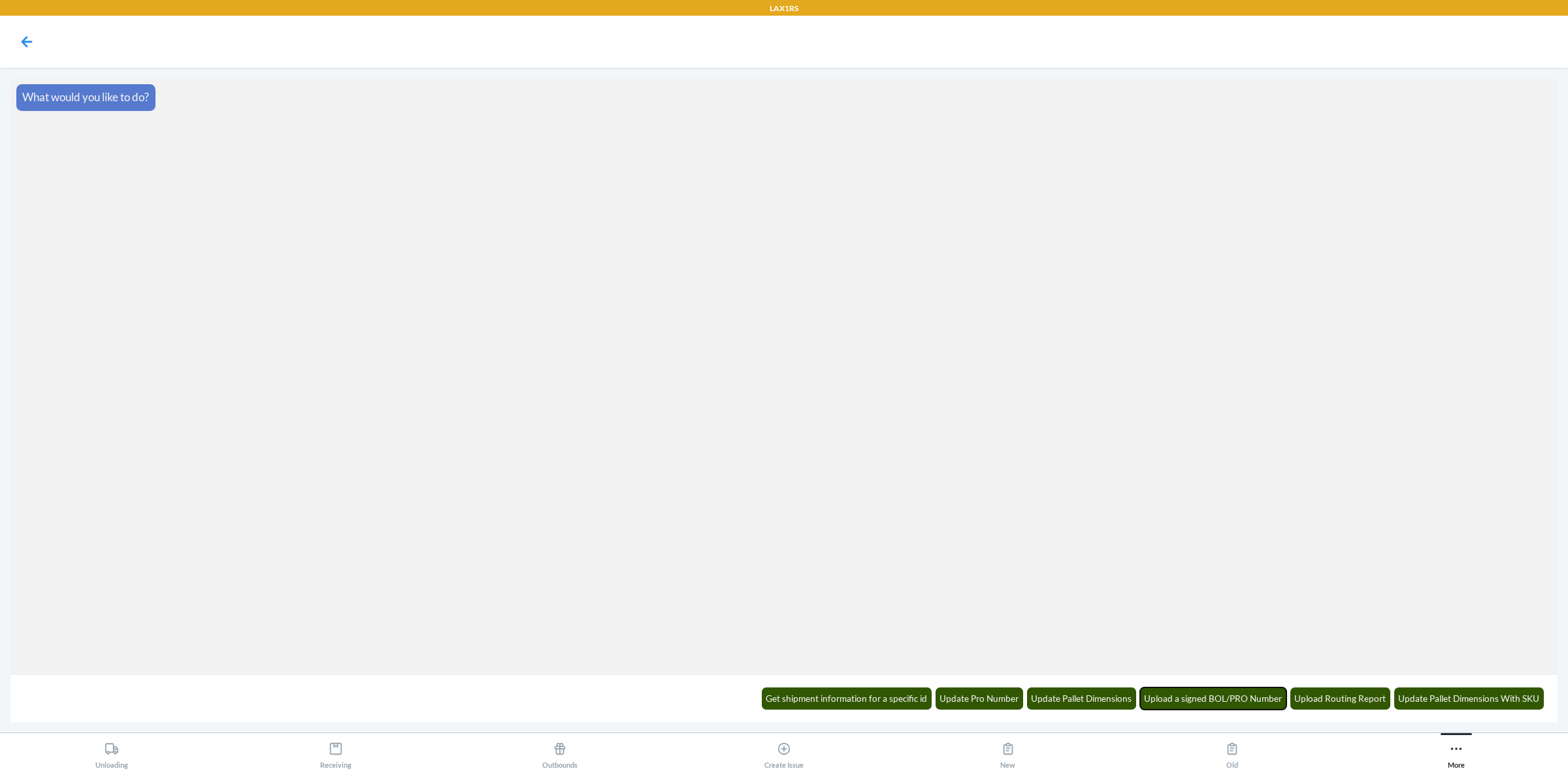
click at [1235, 707] on button "Upload a signed BOL/PRO Number" at bounding box center [1213, 698] width 147 height 22
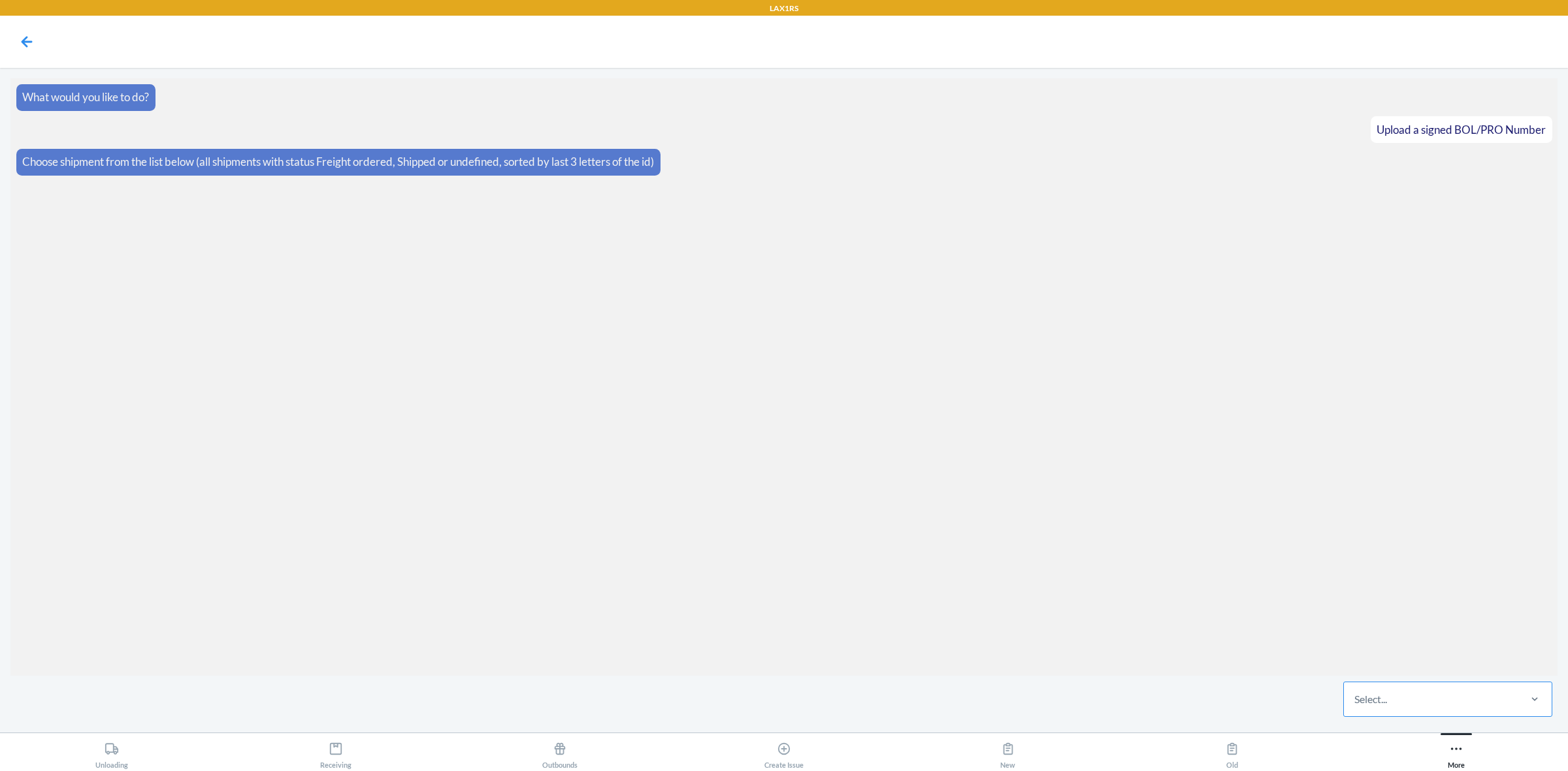
click at [1488, 700] on div "Select..." at bounding box center [1431, 700] width 174 height 34
click at [1356, 700] on input "Select..." at bounding box center [1355, 699] width 1 height 16
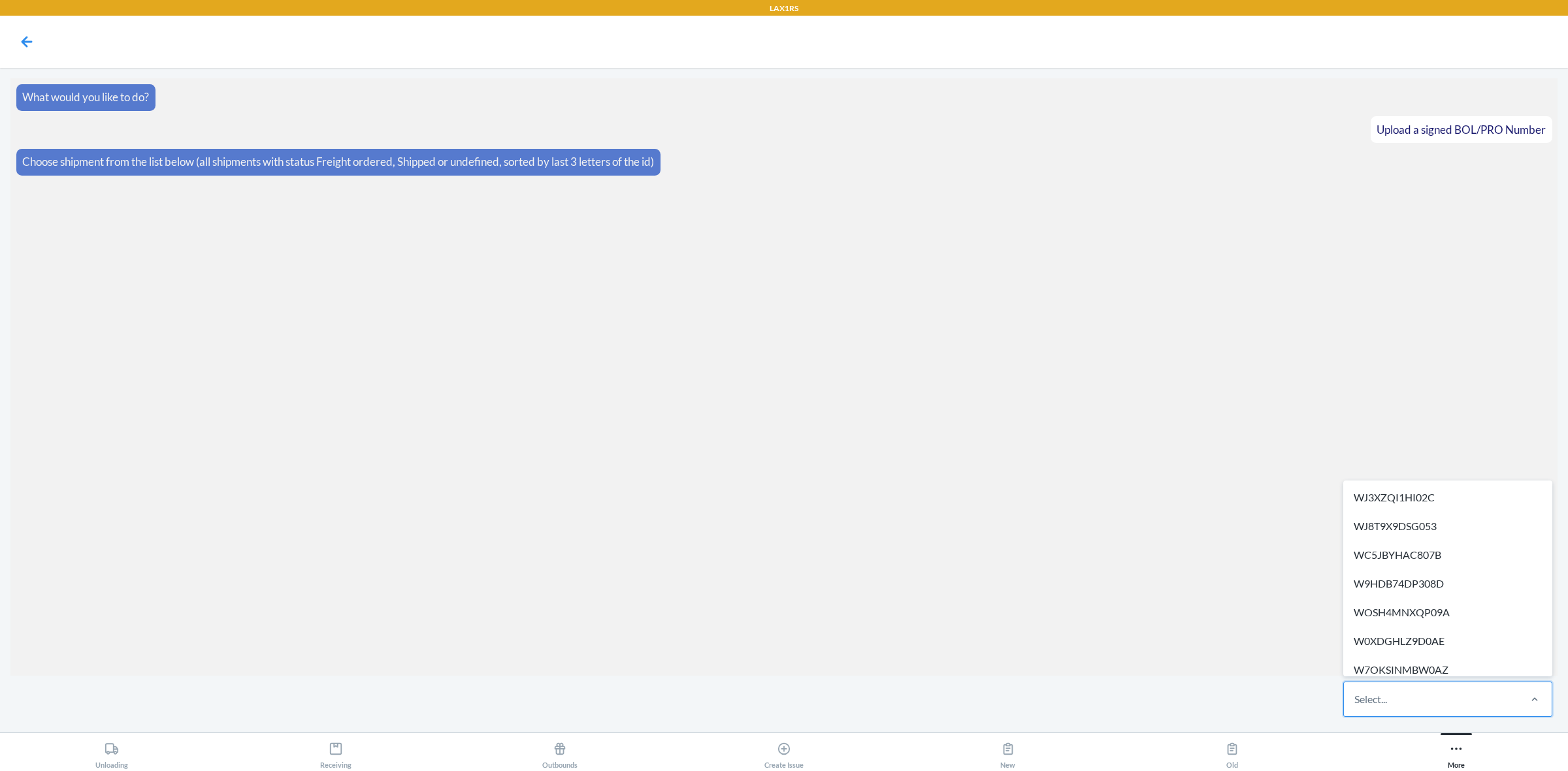
paste input "WBNORUM5JX217"
type input "WBNORUM5JX217"
click at [1444, 709] on div "Select..." at bounding box center [1431, 700] width 174 height 34
click at [1356, 707] on input "option WJ3XZQI1HI02C focused, 1 of 513. 513 results available. Use Up and Down …" at bounding box center [1355, 699] width 1 height 16
paste input "W14Y2QPC3P3DL"
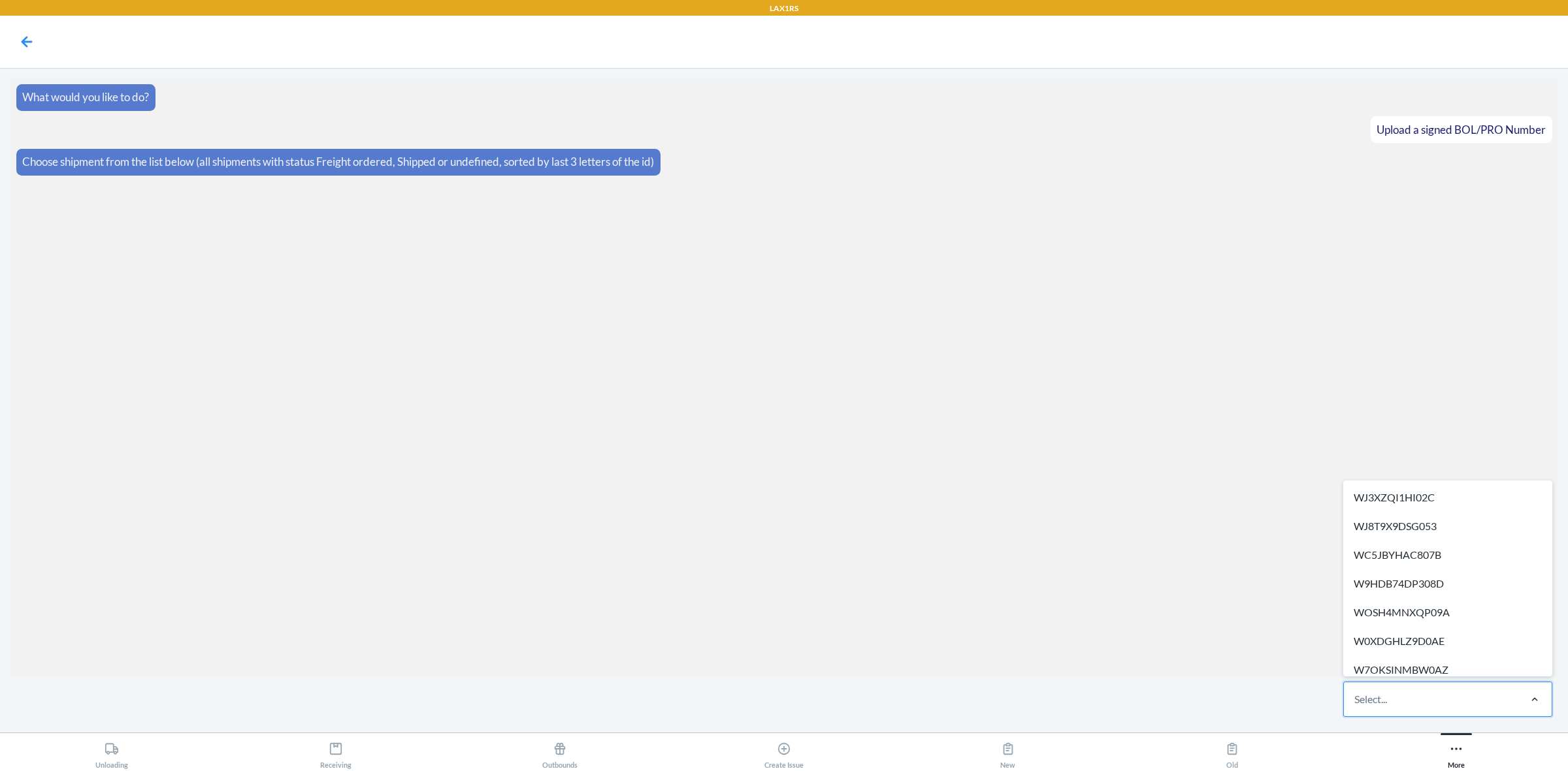
type input "W14Y2QPC3P3DL"
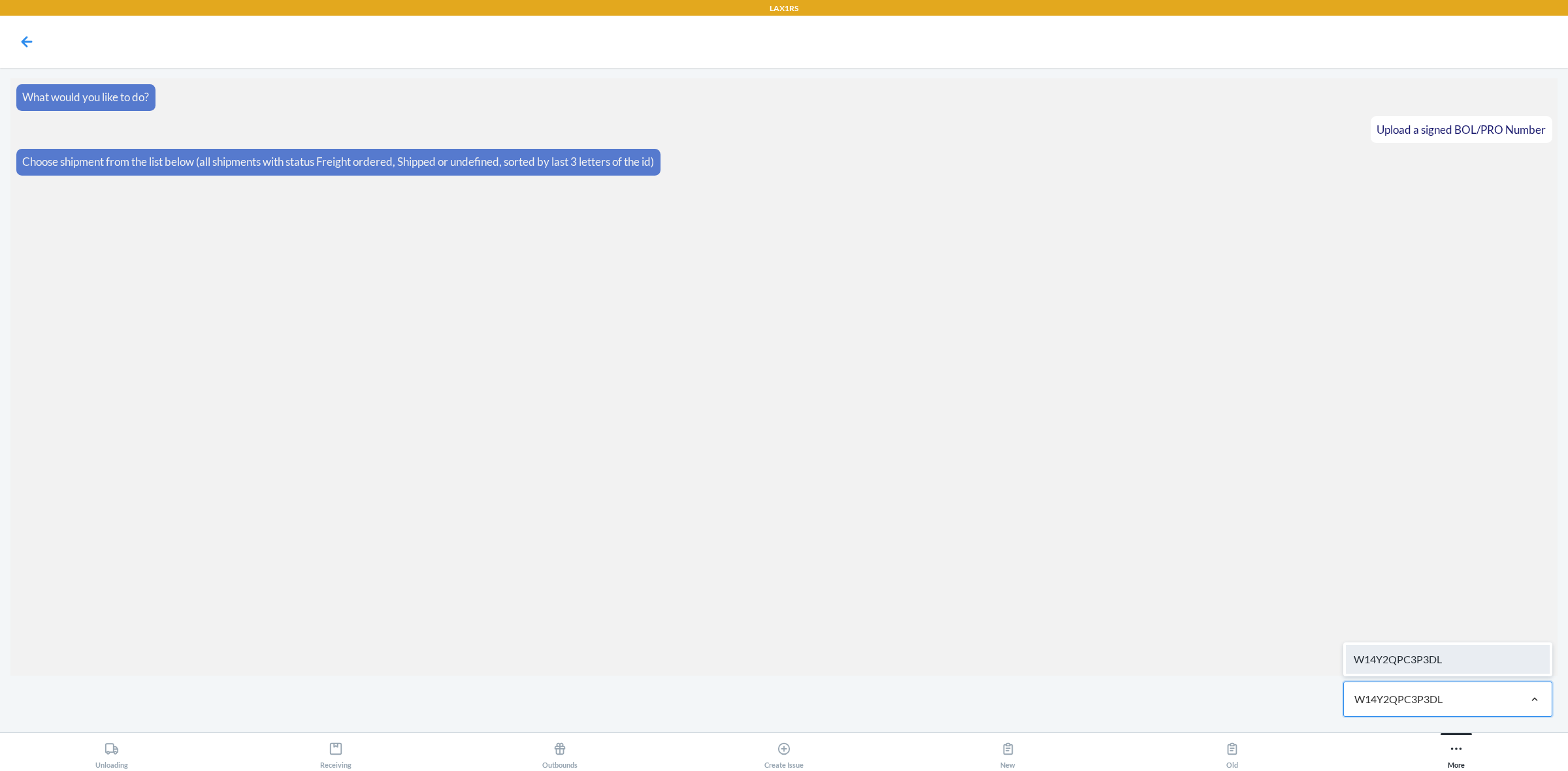
click at [1441, 655] on div "W14Y2QPC3P3DL" at bounding box center [1448, 659] width 204 height 29
click at [775, 655] on label at bounding box center [784, 673] width 1547 height 98
click at [0, 0] on input "file" at bounding box center [0, 0] width 0 height 0
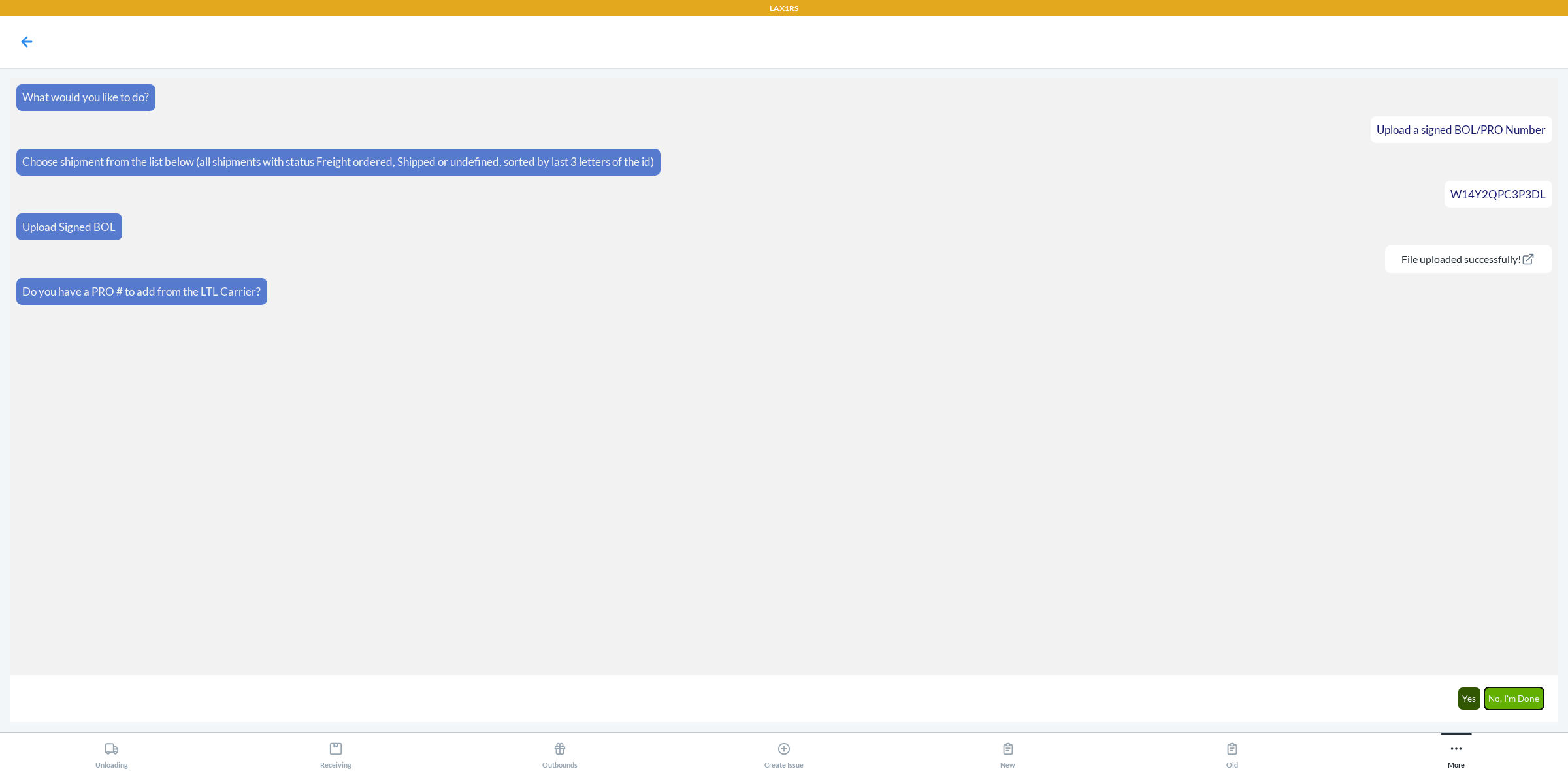
click at [1530, 700] on button "No, I'm Done" at bounding box center [1515, 698] width 60 height 22
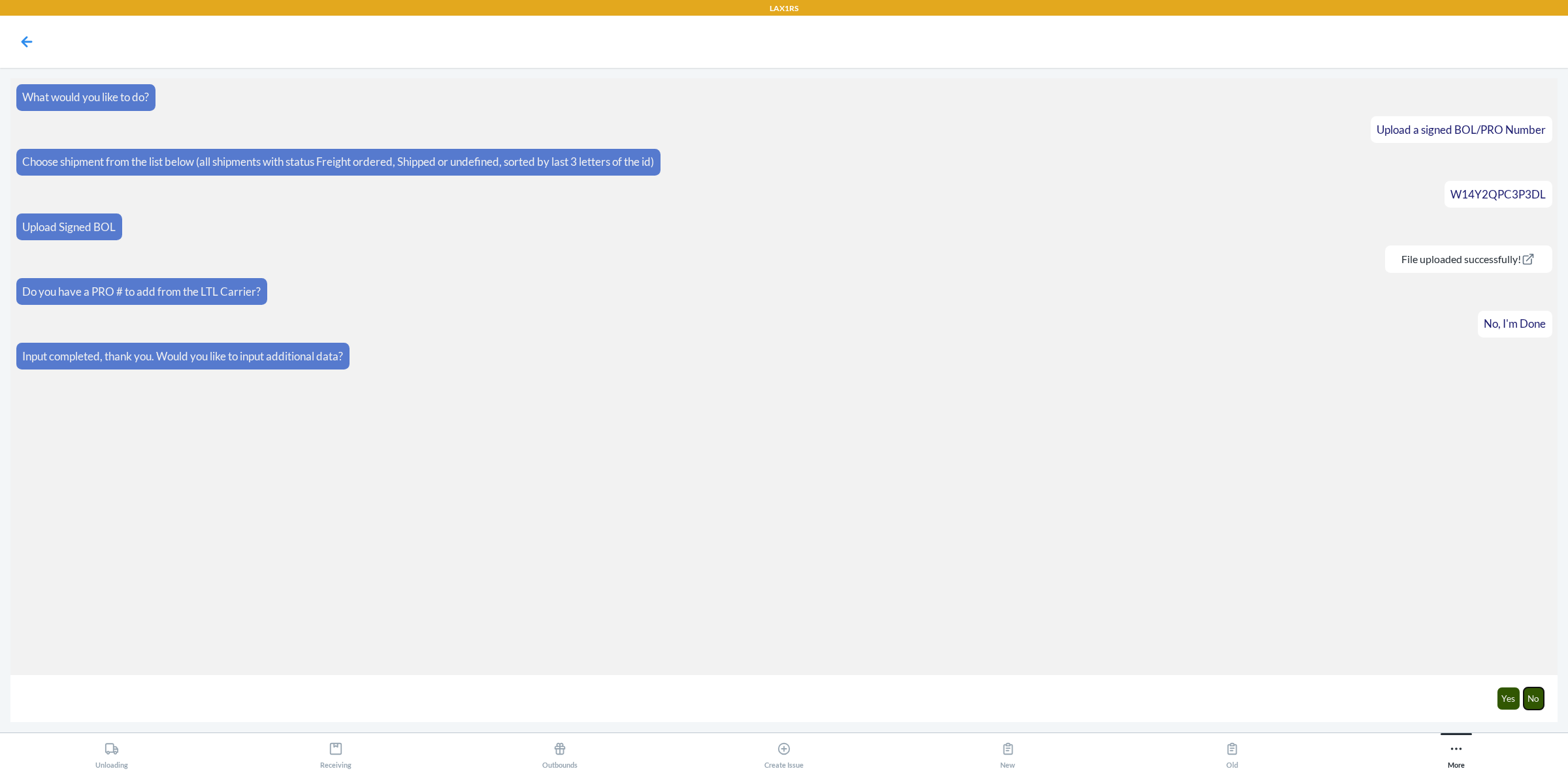
click at [1530, 699] on button "No" at bounding box center [1534, 698] width 21 height 22
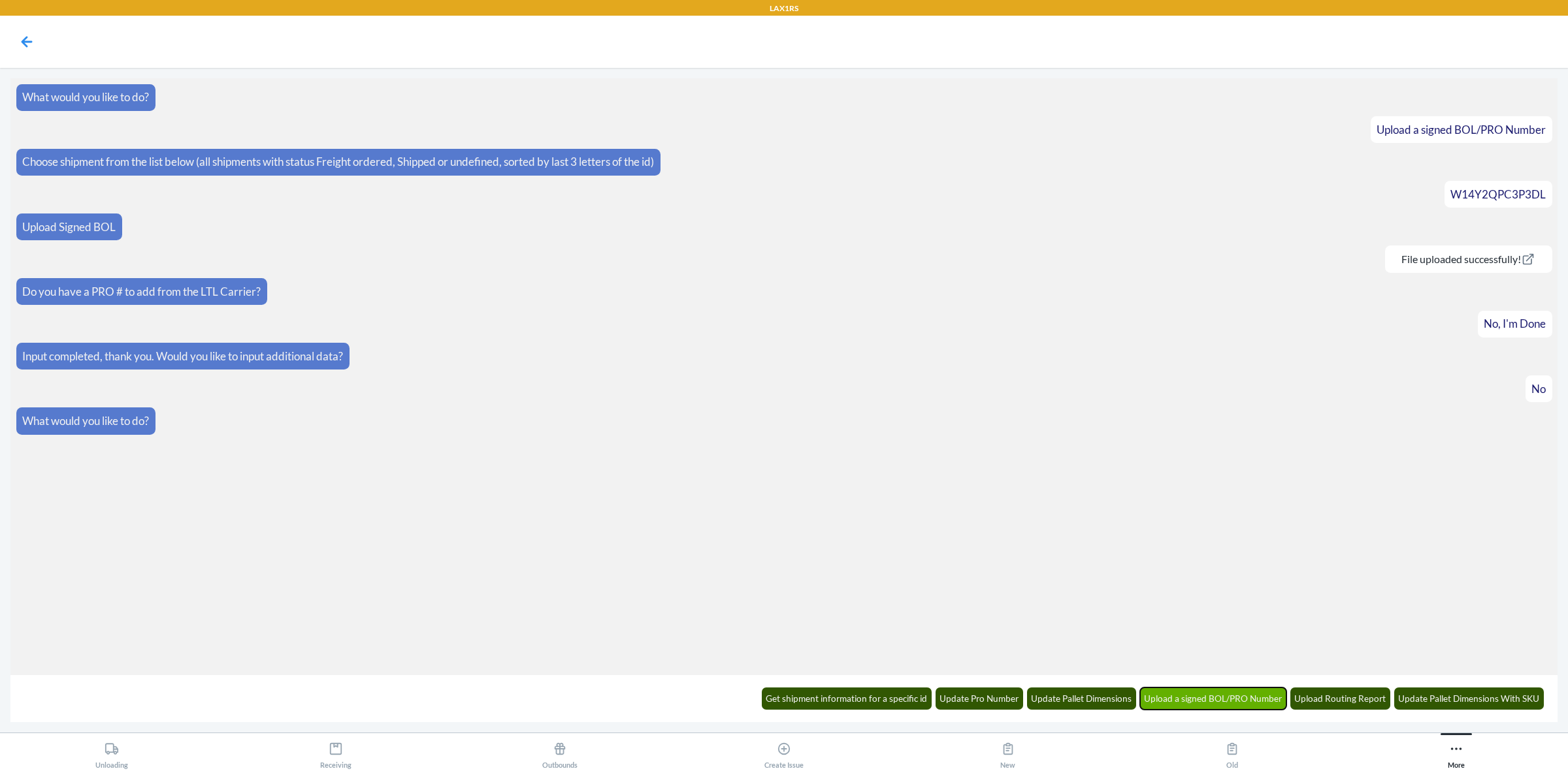
click at [1219, 693] on button "Upload a signed BOL/PRO Number" at bounding box center [1213, 698] width 147 height 22
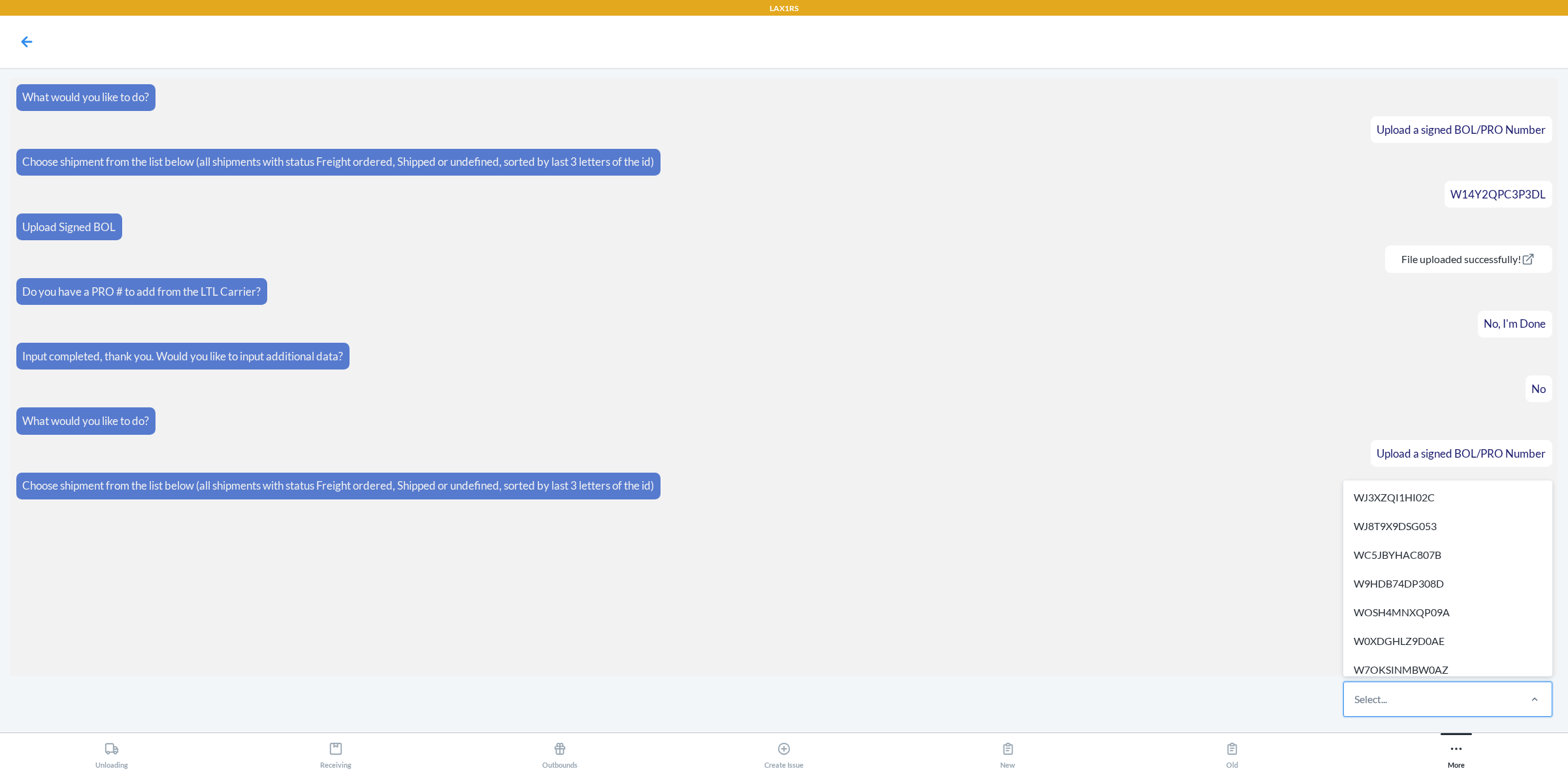
click at [1464, 692] on div "Select..." at bounding box center [1431, 700] width 174 height 34
click at [1356, 692] on input "option WJ3XZQI1HI02C focused, 1 of 513. 513 results available. Use Up and Down …" at bounding box center [1355, 699] width 1 height 16
paste input "WZ0PNWFY6WN1U"
type input "WZ0PNWFY6WN1U"
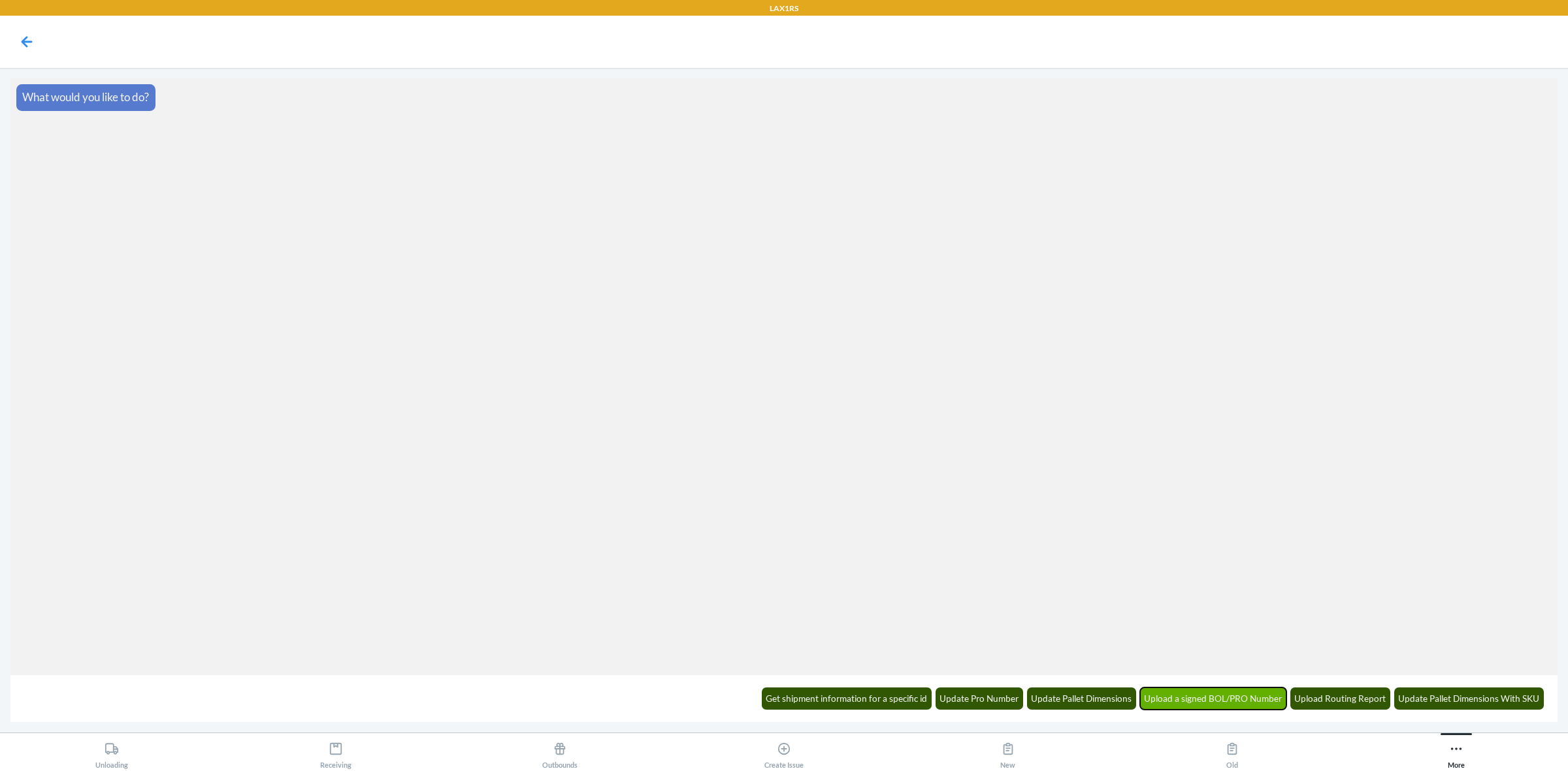
click at [1246, 687] on button "Upload a signed BOL/PRO Number" at bounding box center [1213, 698] width 147 height 22
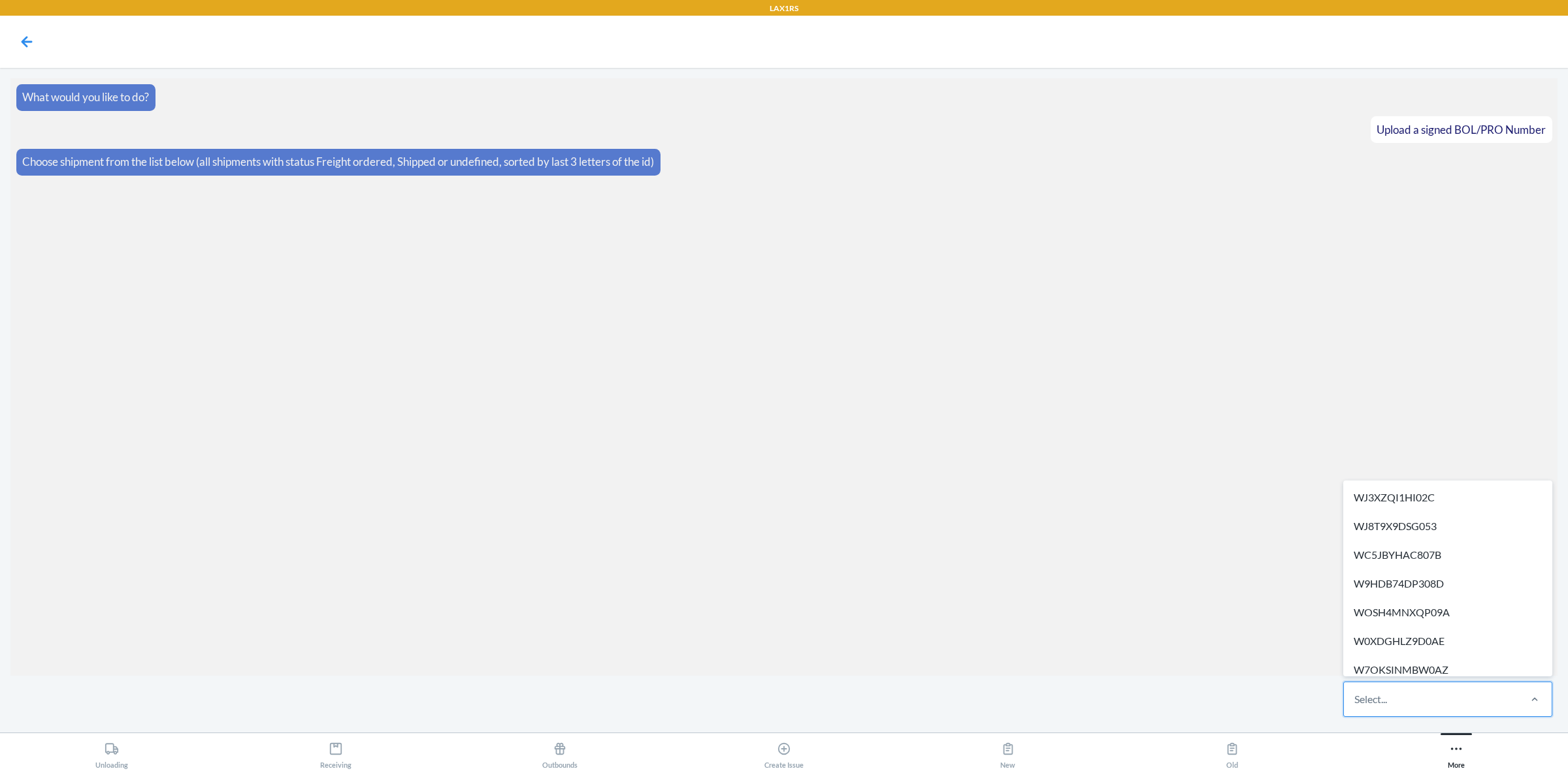
click at [1463, 694] on div "Select..." at bounding box center [1431, 700] width 174 height 34
click at [1356, 694] on input "option WJ3XZQI1HI02C focused, 1 of 513. 513 results available. Use Up and Down …" at bounding box center [1355, 699] width 1 height 16
paste input "WZ0PNWFY6WN1U"
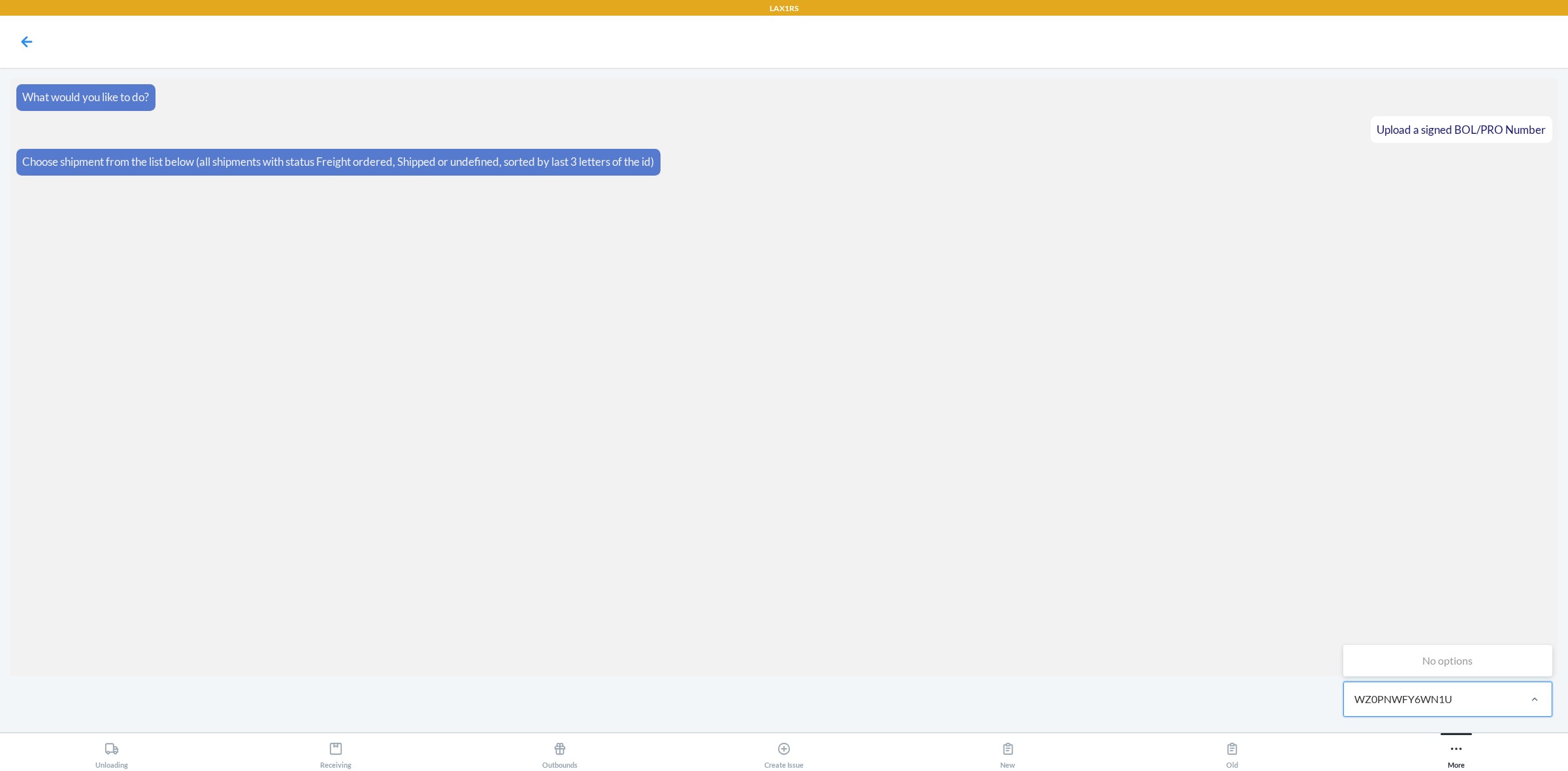
type input "WZ0PNWFY6WN1U"
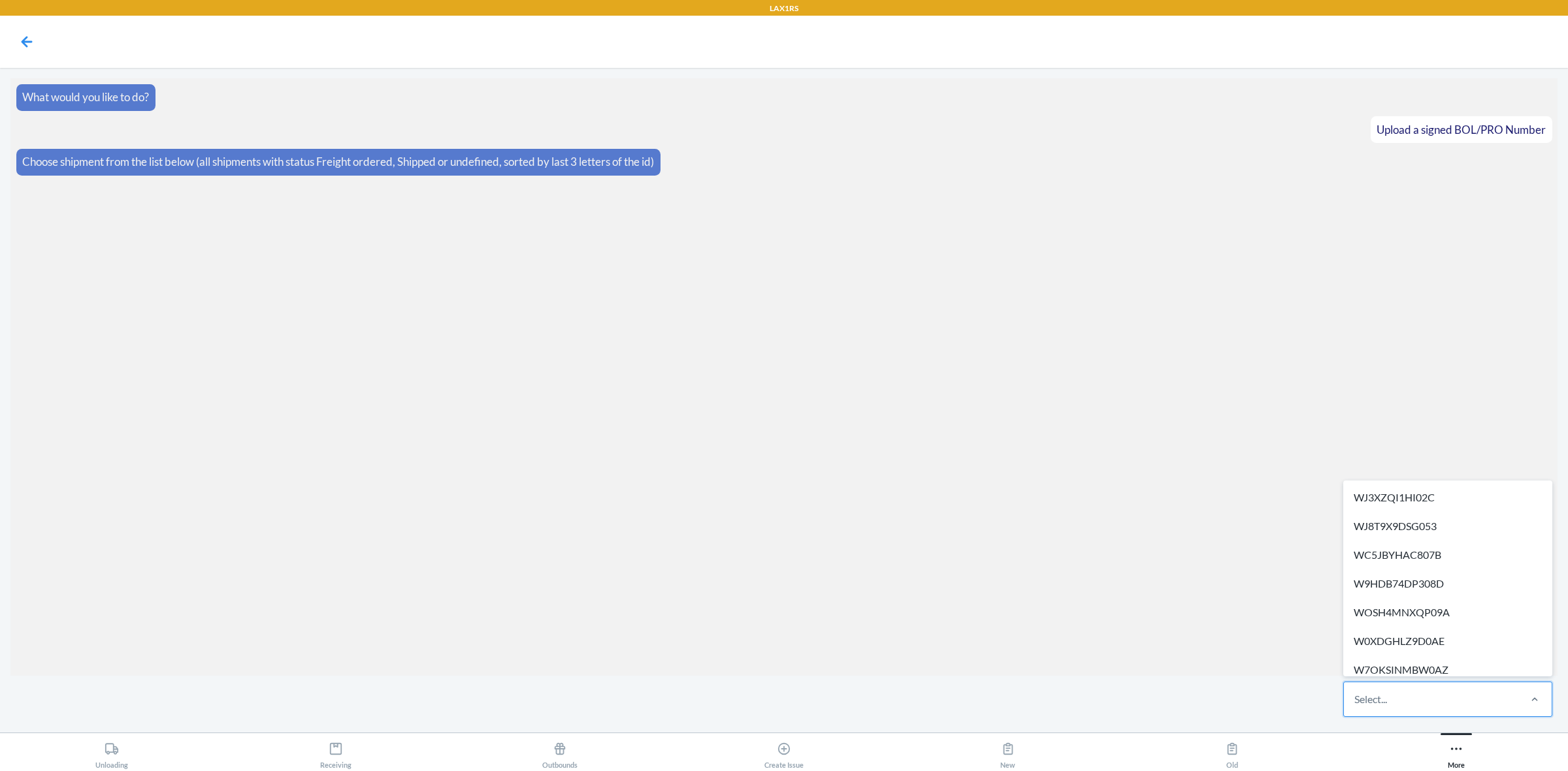
click at [1365, 683] on div "Select..." at bounding box center [1431, 700] width 174 height 34
click at [1356, 692] on input "option WJ3XZQI1HI02C focused, 1 of 513. 513 results available. Use Up and Down …" at bounding box center [1355, 699] width 1 height 16
paste input "WB6NWS14SKAMJ"
type input "WB6NWS14SKAMJ"
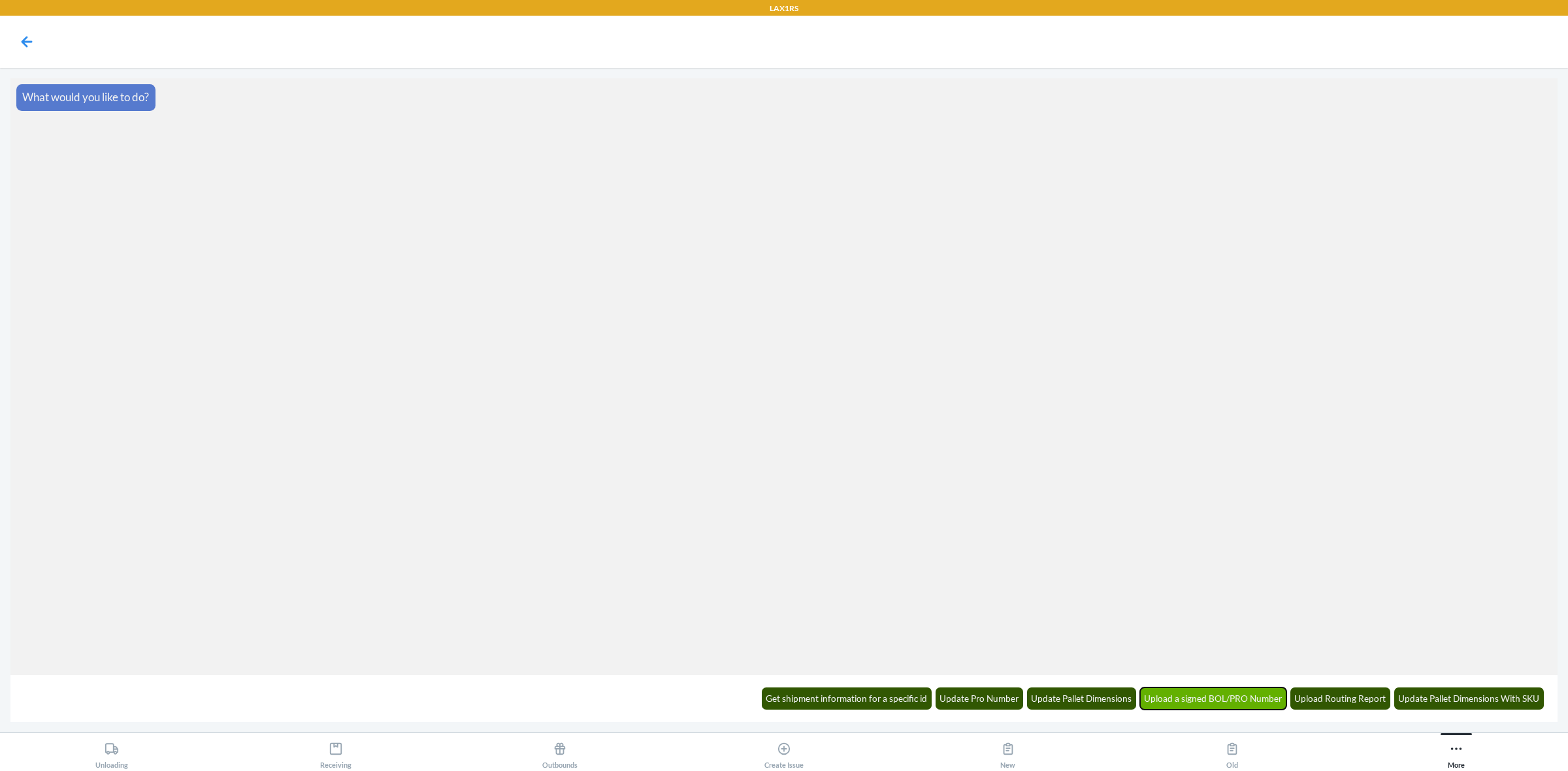
click at [1230, 698] on button "Upload a signed BOL/PRO Number" at bounding box center [1213, 698] width 147 height 22
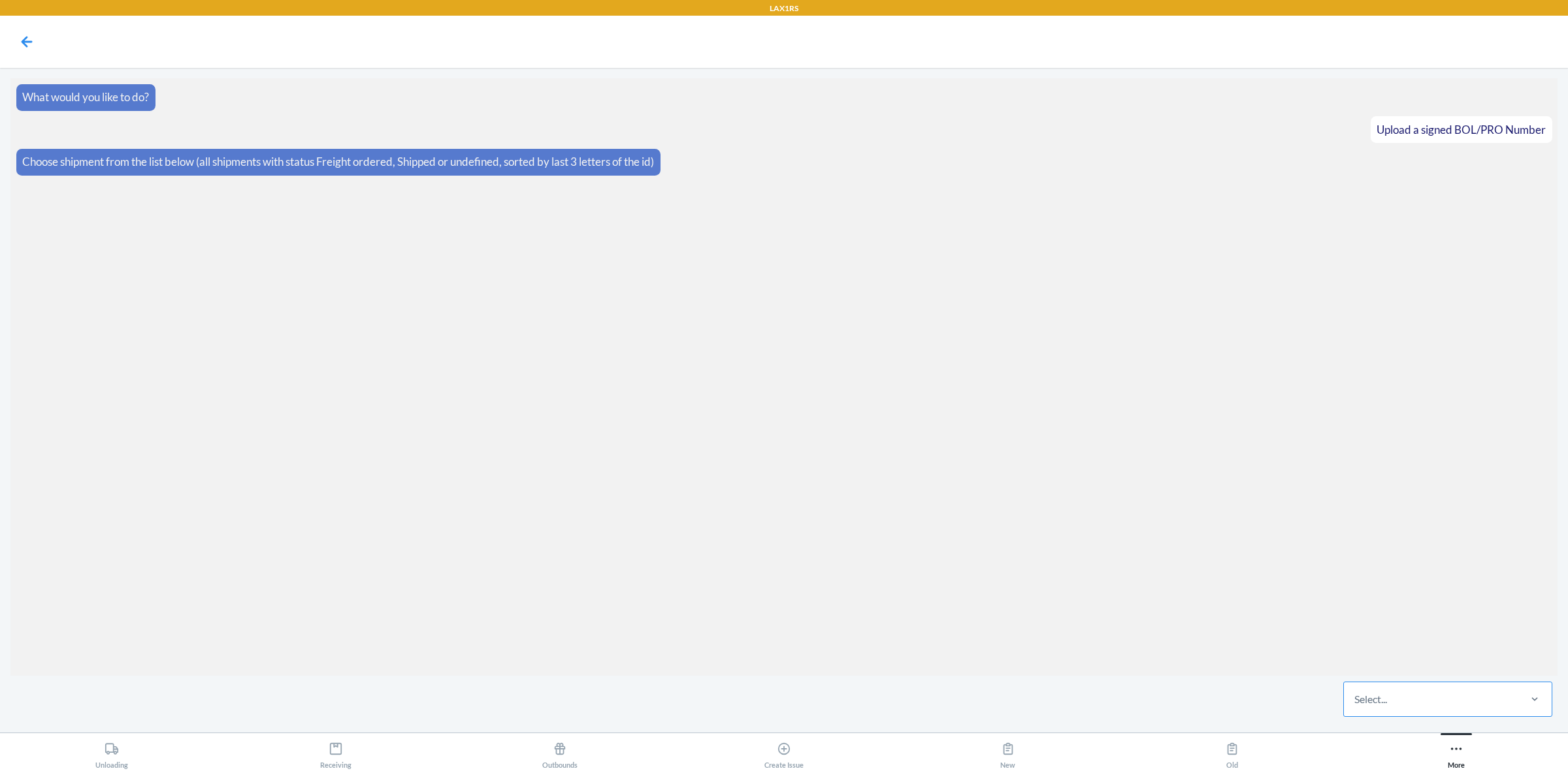
click at [1454, 703] on div "Select..." at bounding box center [1431, 700] width 174 height 34
click at [1356, 703] on input "Select..." at bounding box center [1355, 699] width 1 height 16
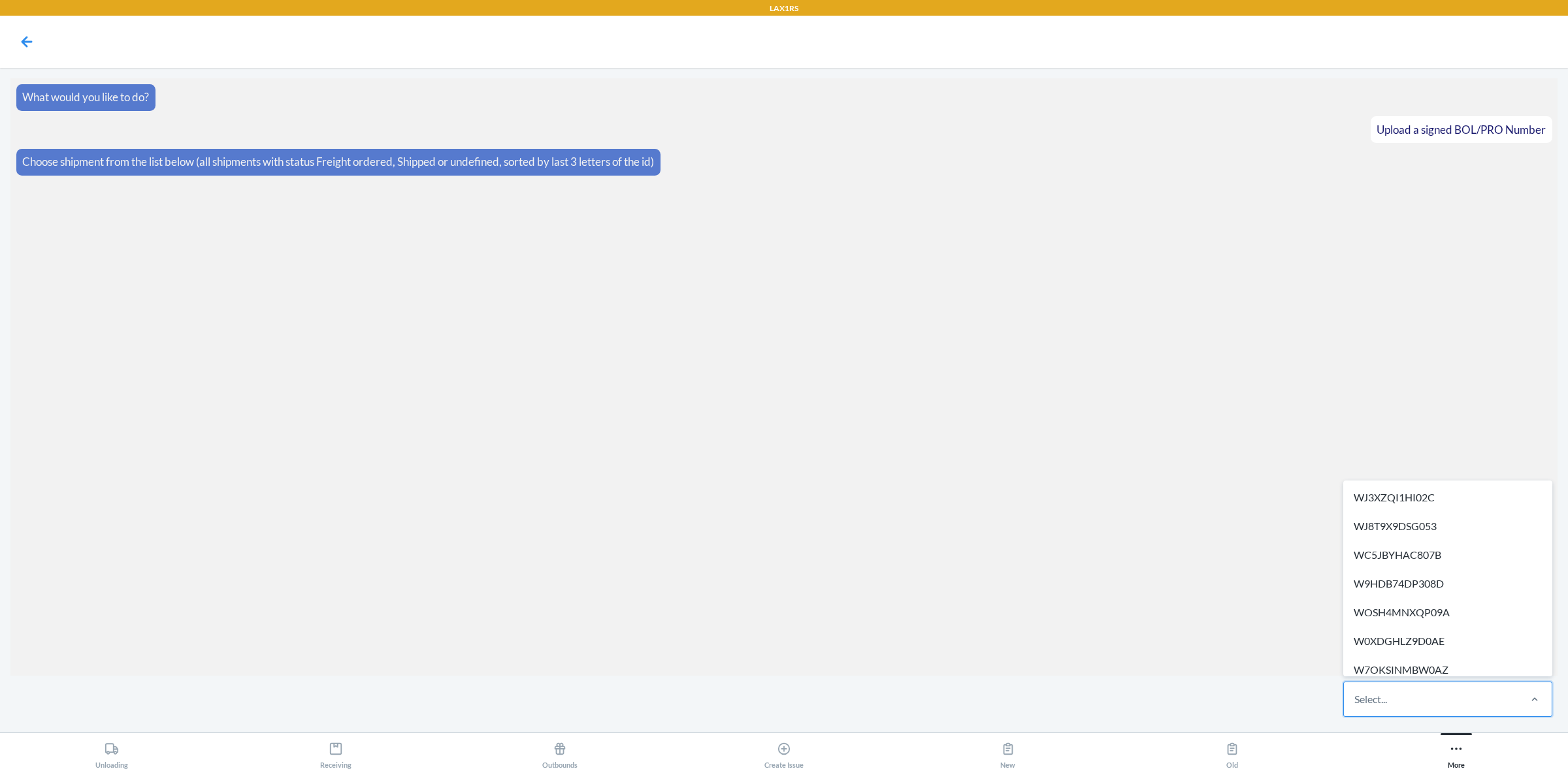
paste input "WB6NWS14SKAMJ"
type input "WB6NWS14SKAMJ"
click at [1360, 700] on div "Select..." at bounding box center [1371, 699] width 33 height 16
click at [1356, 700] on input "option WJ3XZQI1HI02C focused, 1 of 513. 513 results available. Use Up and Down …" at bounding box center [1355, 699] width 1 height 16
paste input "WS13AWIC9OELH"
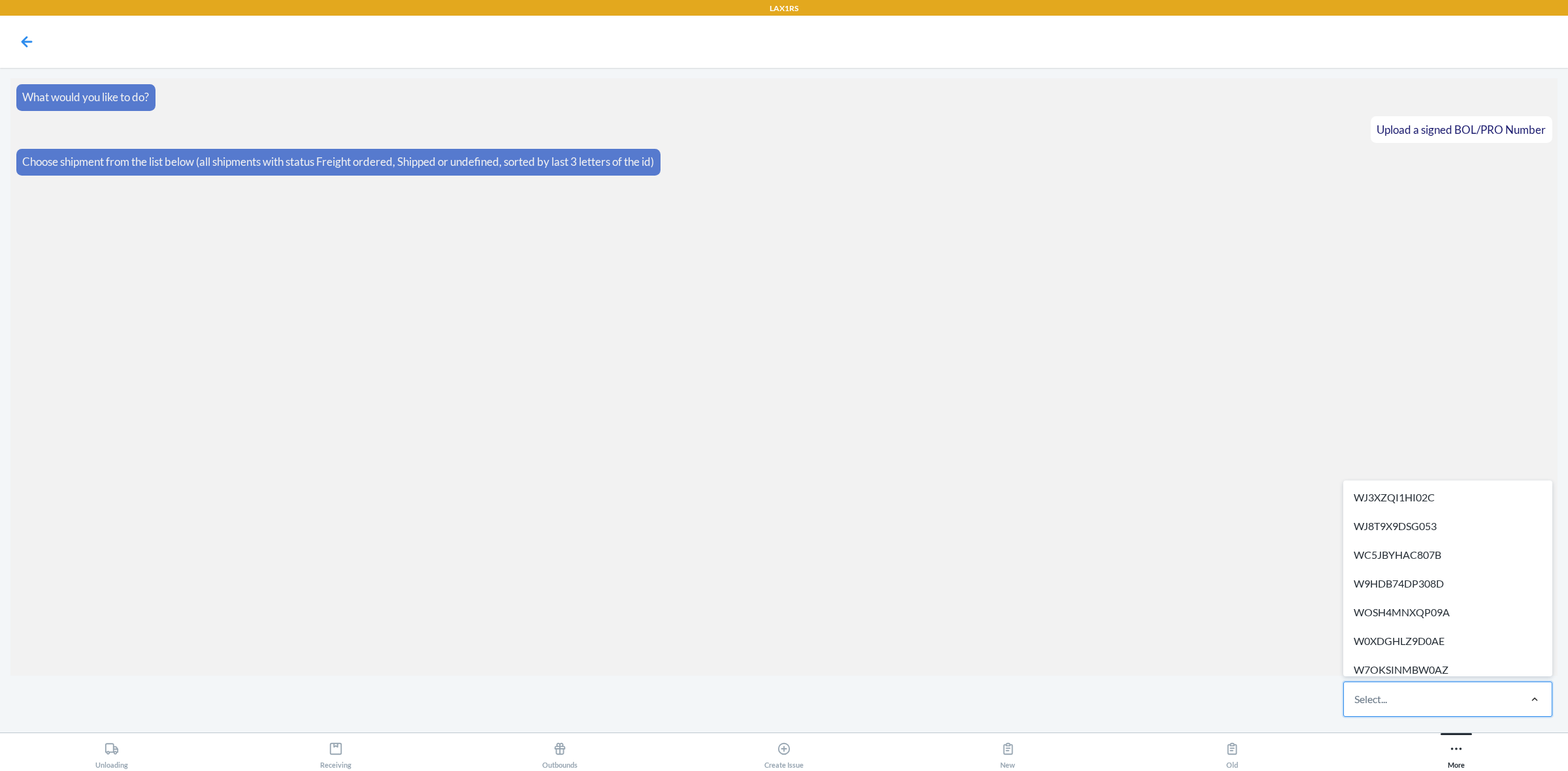
type input "WS13AWIC9OELH"
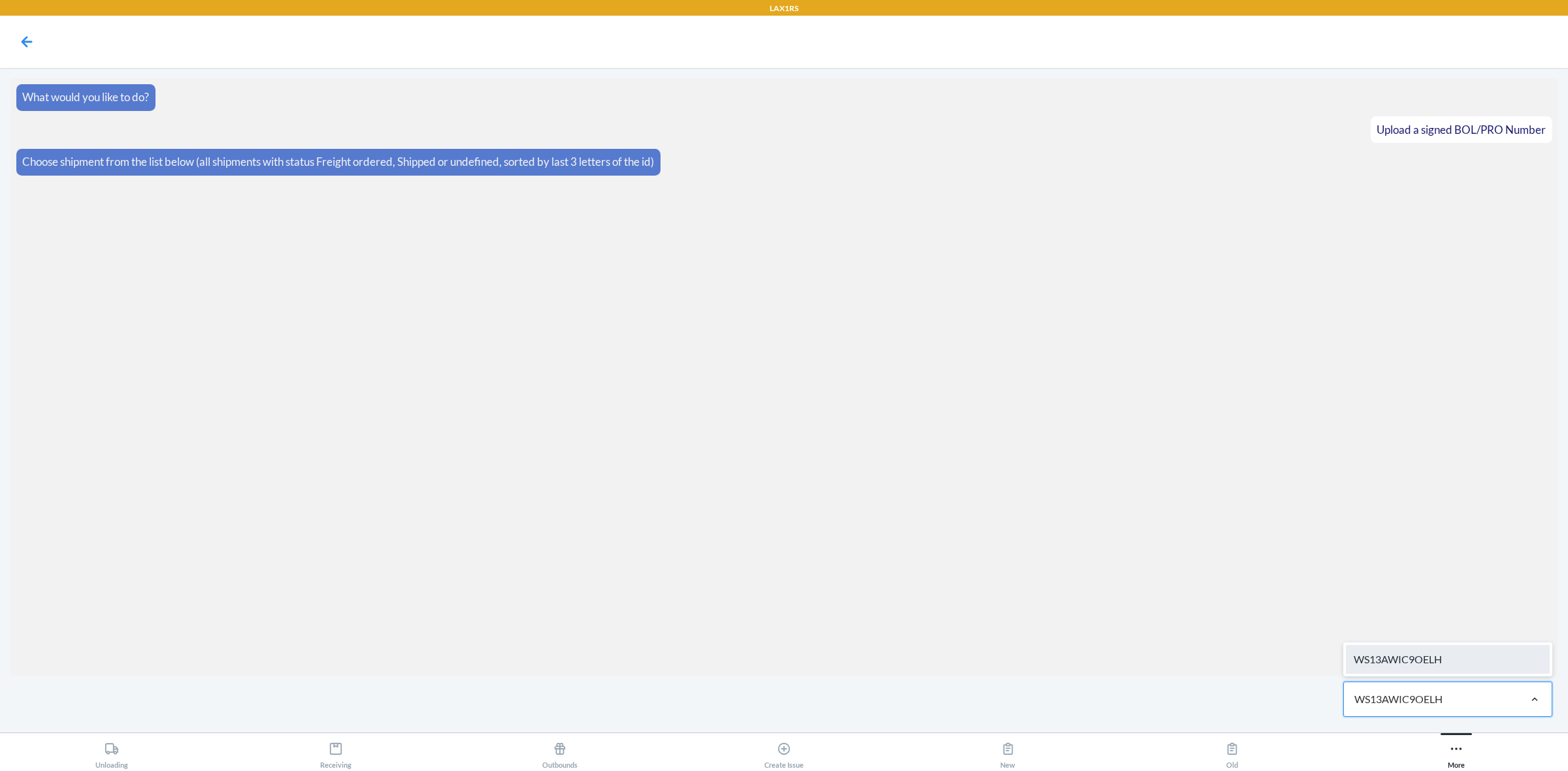
click at [1420, 659] on div "WS13AWIC9OELH" at bounding box center [1448, 659] width 204 height 29
click at [819, 659] on label at bounding box center [784, 673] width 1547 height 98
click at [0, 0] on input "file" at bounding box center [0, 0] width 0 height 0
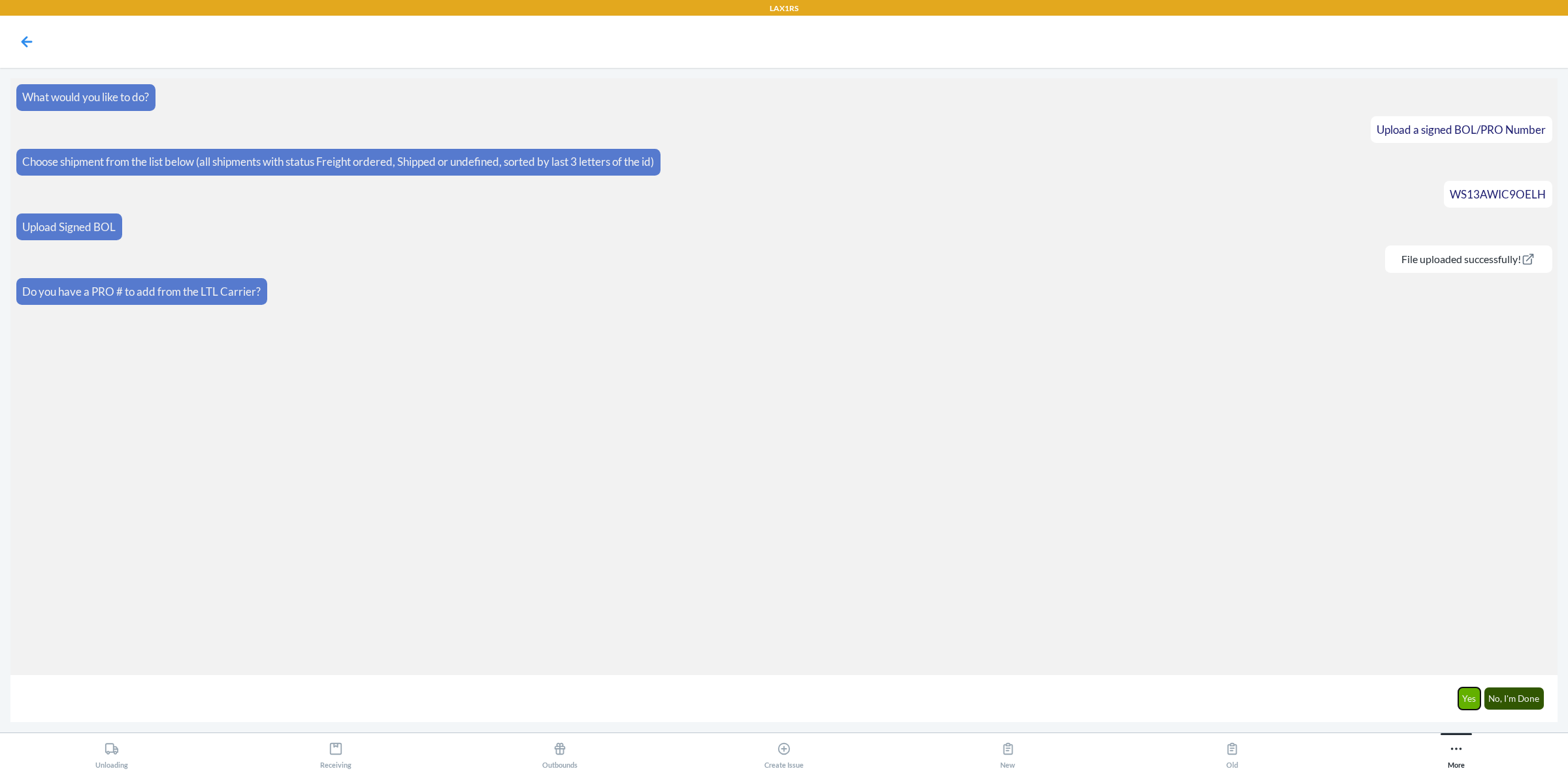
click at [1465, 691] on button "Yes" at bounding box center [1469, 698] width 23 height 22
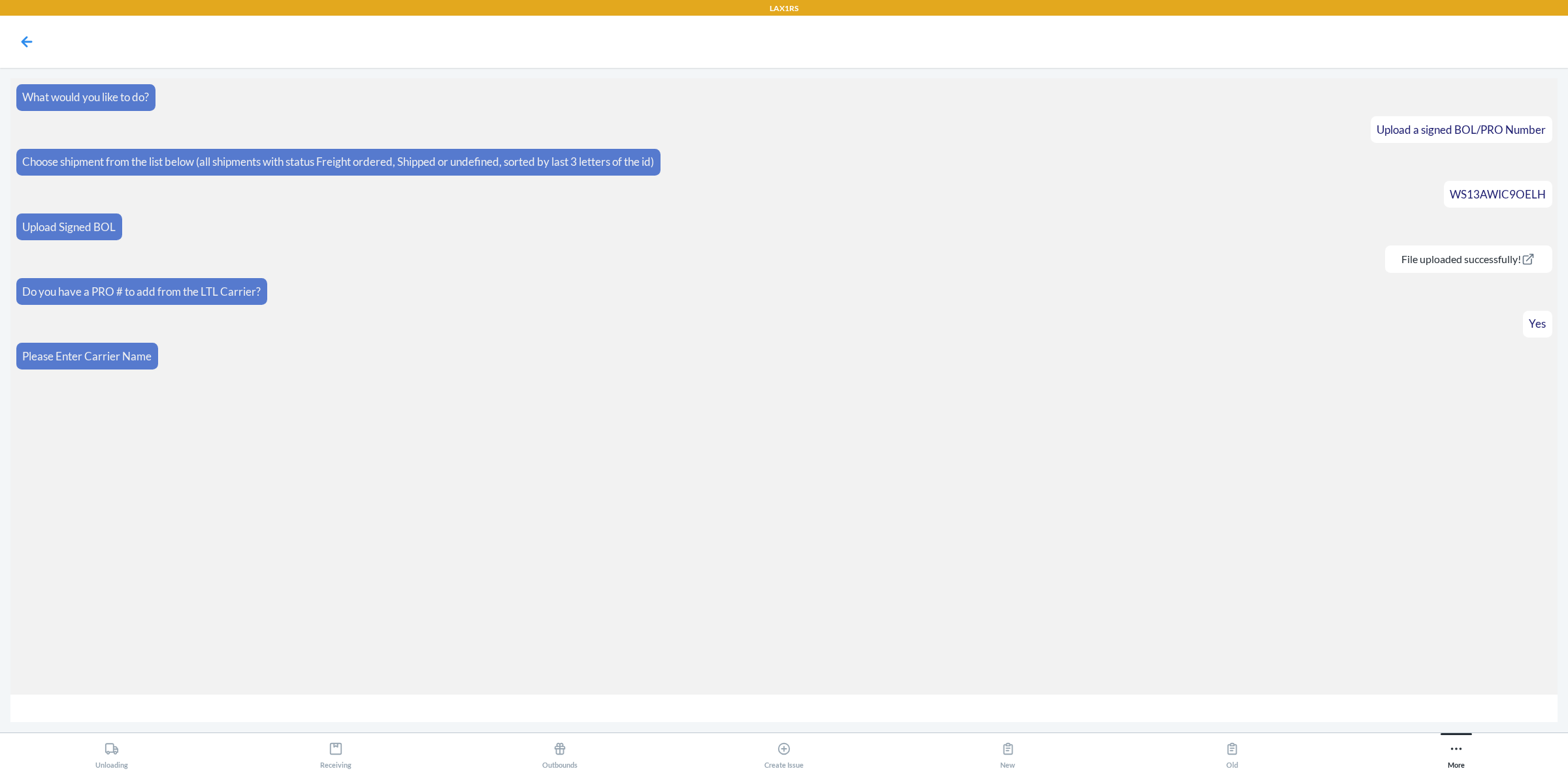
click at [249, 709] on input "text" at bounding box center [784, 709] width 1547 height 28
type input "Saia"
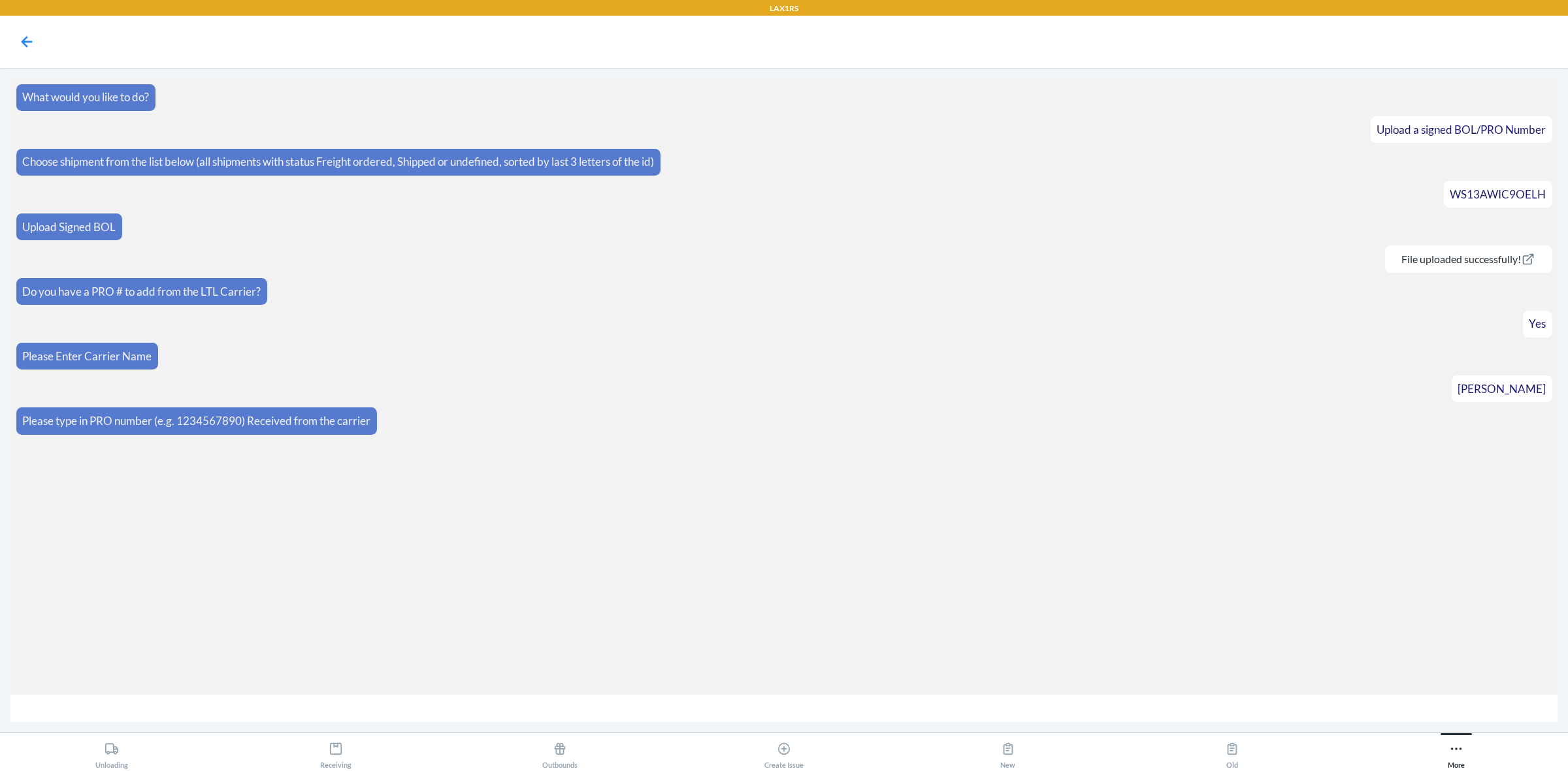
paste input "10789293640"
type input "10789293640 2"
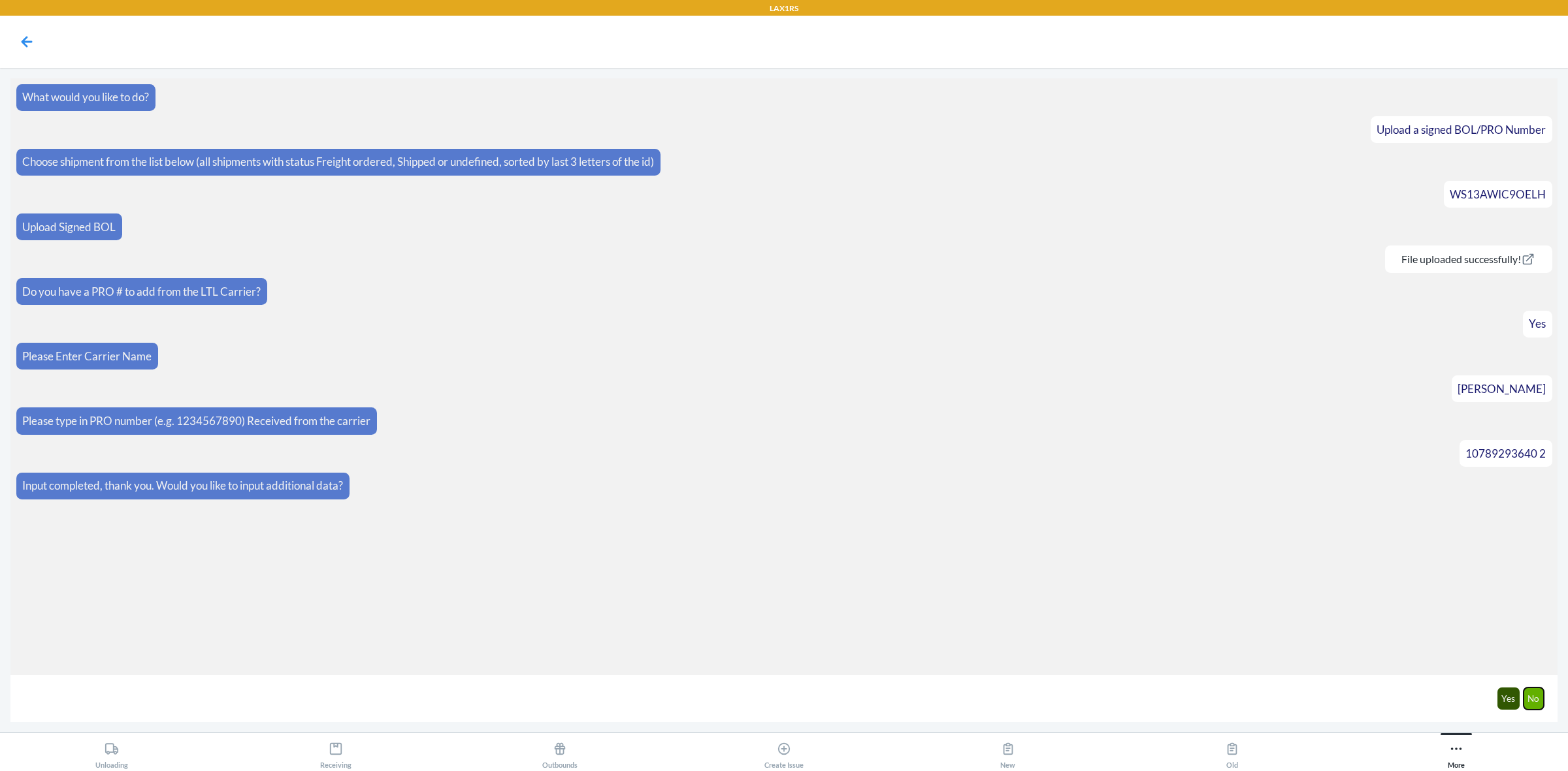
click at [1532, 691] on button "No" at bounding box center [1534, 698] width 21 height 22
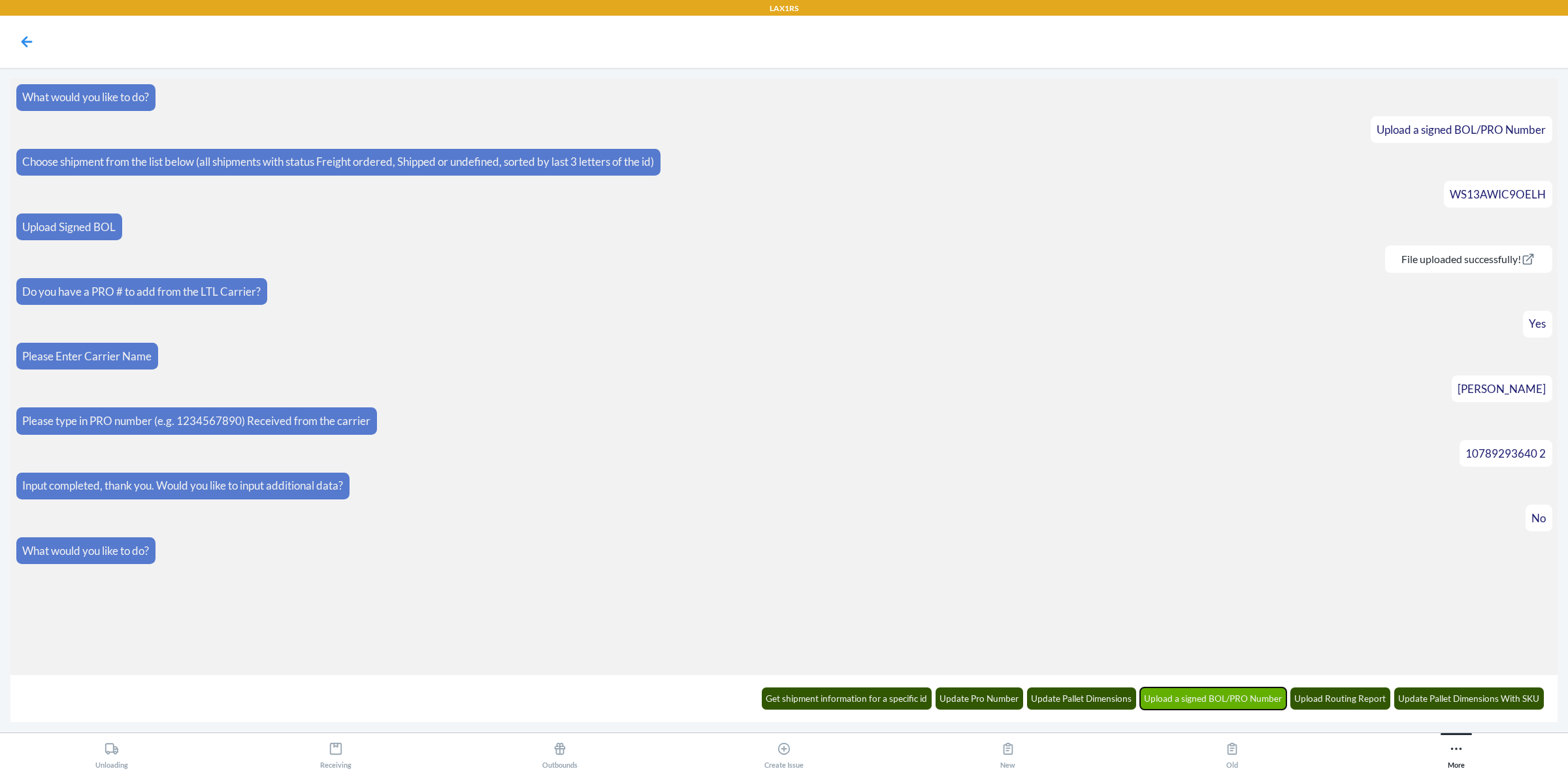
click at [1206, 700] on button "Upload a signed BOL/PRO Number" at bounding box center [1213, 698] width 147 height 22
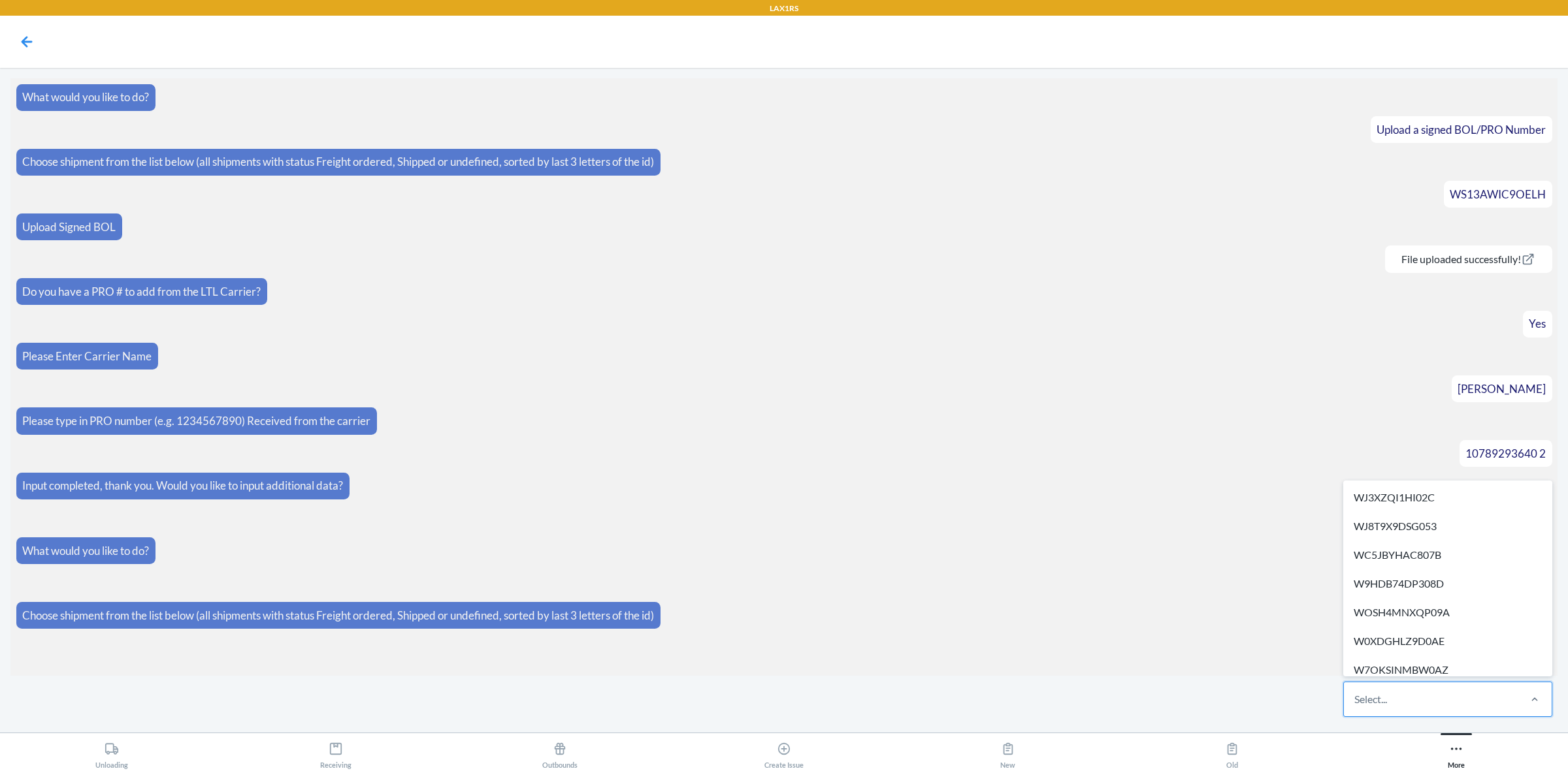
click at [1464, 703] on div "Select..." at bounding box center [1431, 700] width 174 height 34
click at [1356, 703] on input "option WJ3XZQI1HI02C focused, 1 of 513. 513 results available. Use Up and Down …" at bounding box center [1355, 699] width 1 height 16
paste input "W5HL4RH6BN4U7"
type input "W5HL4RH6BN4U7"
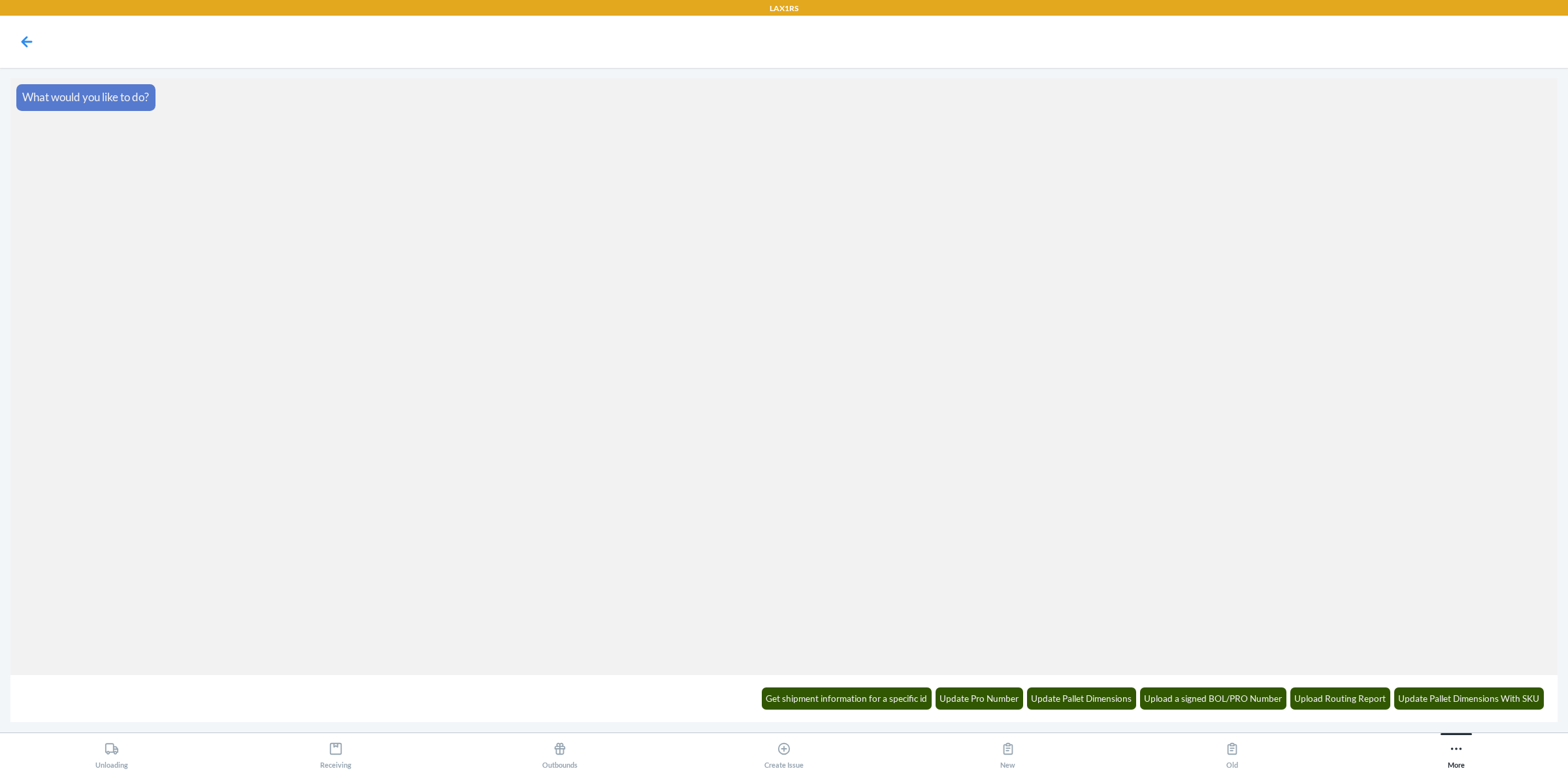
click at [1243, 683] on div "Get shipment information for a specific id Update Pro Number Update Pallet Dime…" at bounding box center [1153, 698] width 799 height 36
click at [1245, 692] on button "Upload a signed BOL/PRO Number" at bounding box center [1213, 698] width 147 height 22
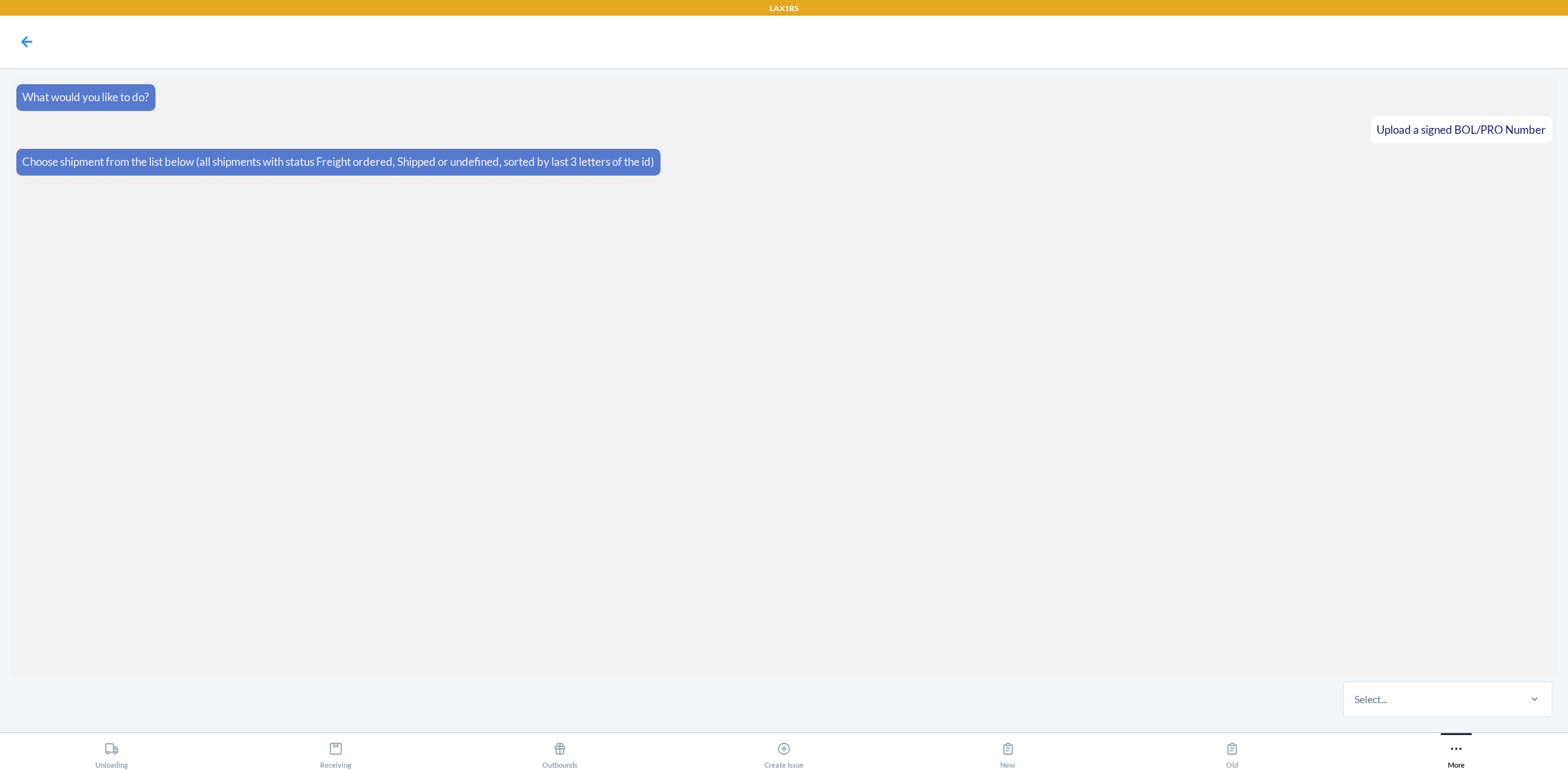
click at [1451, 706] on div "Select..." at bounding box center [1431, 700] width 174 height 34
click at [1356, 706] on input "Select..." at bounding box center [1355, 699] width 1 height 16
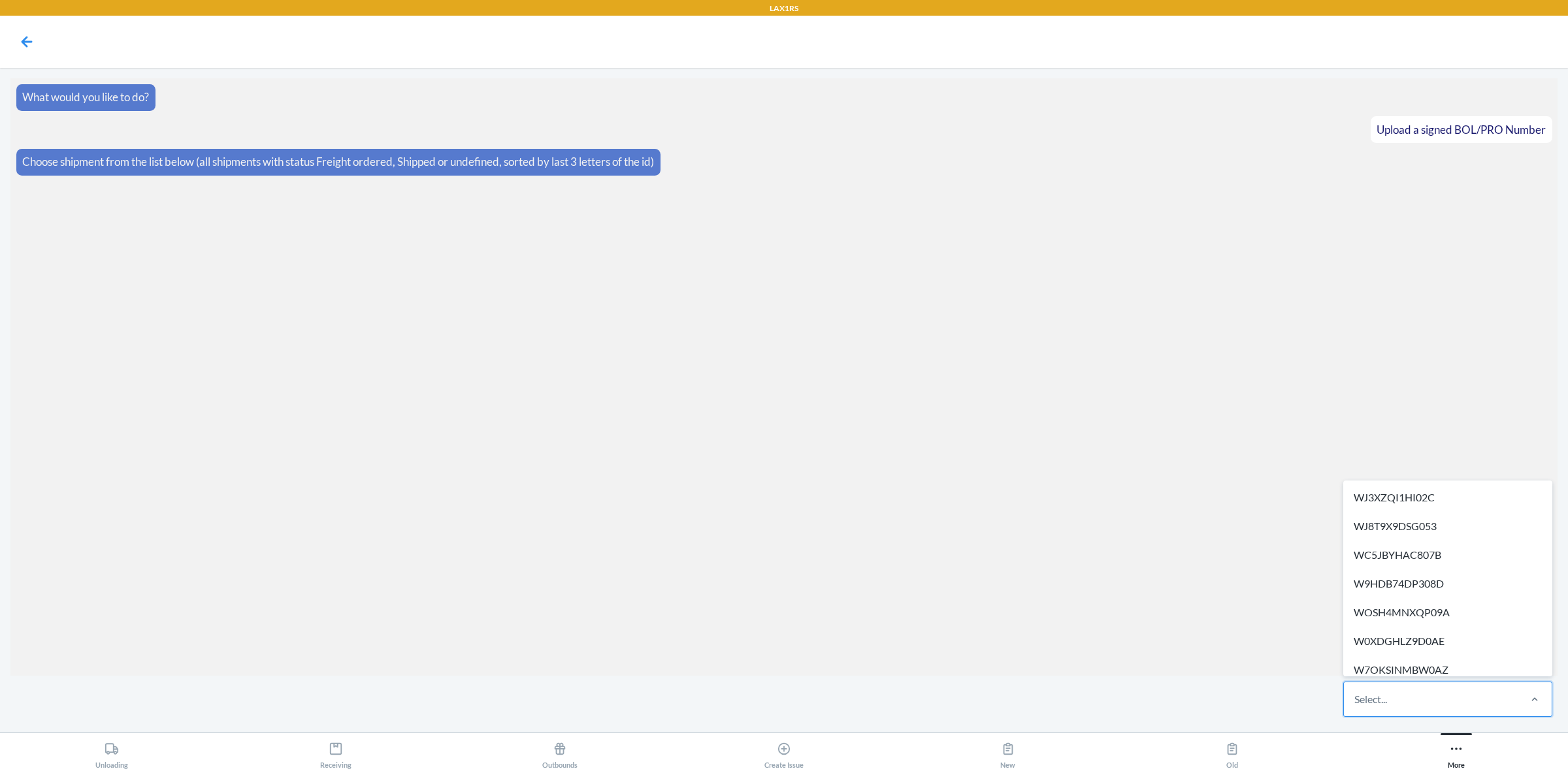
paste input "W5HL4RH6BN4U7"
type input "W5HL4RH6BN4U7"
click at [1382, 693] on div "Select..." at bounding box center [1371, 699] width 33 height 16
click at [1356, 693] on input "option WJ3XZQI1HI02C focused, 1 of 513. 513 results available. Use Up and Down …" at bounding box center [1355, 699] width 1 height 16
paste input "WJFIQDTJSZ57Y"
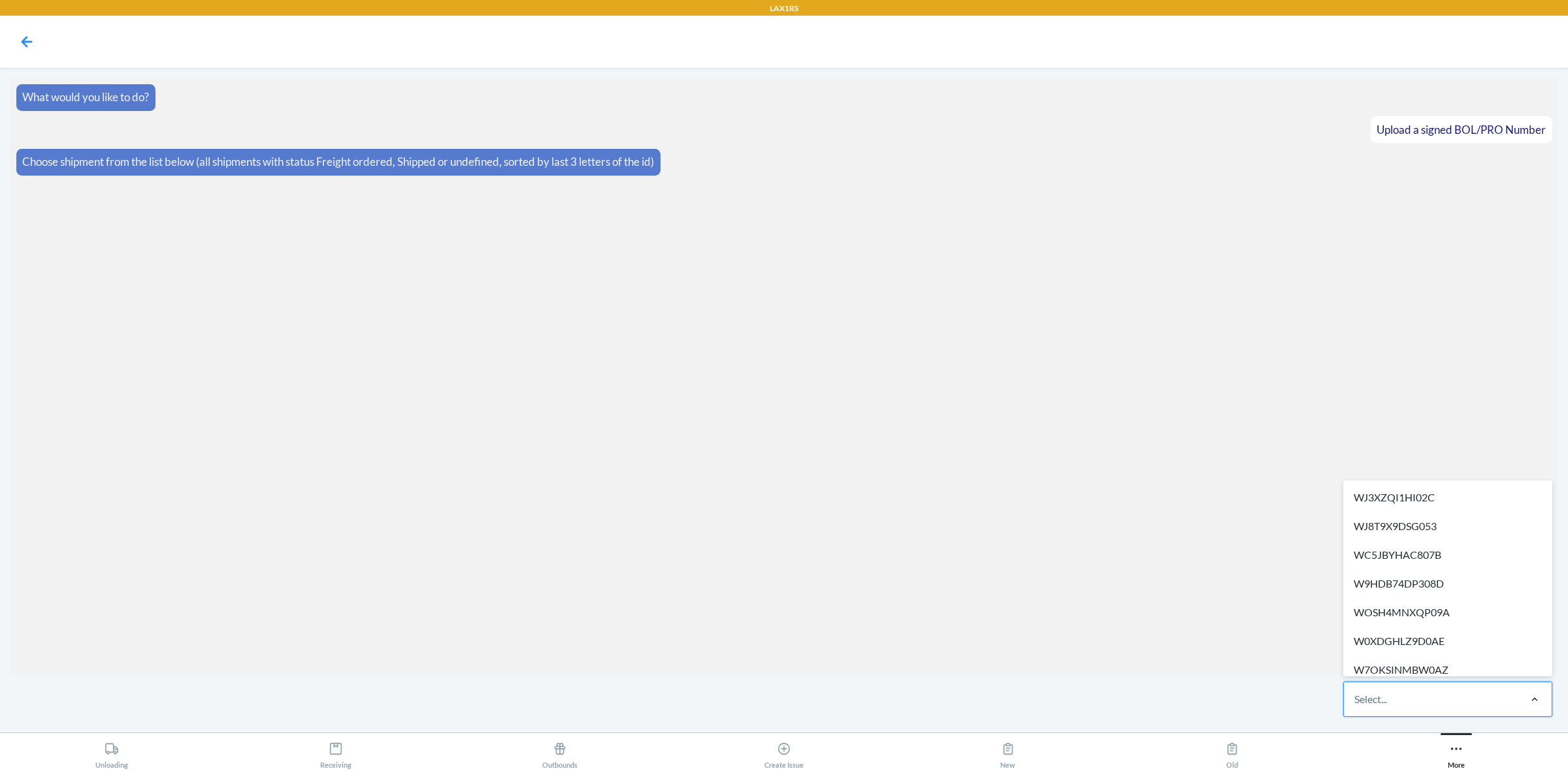
type input "WJFIQDTJSZ57Y"
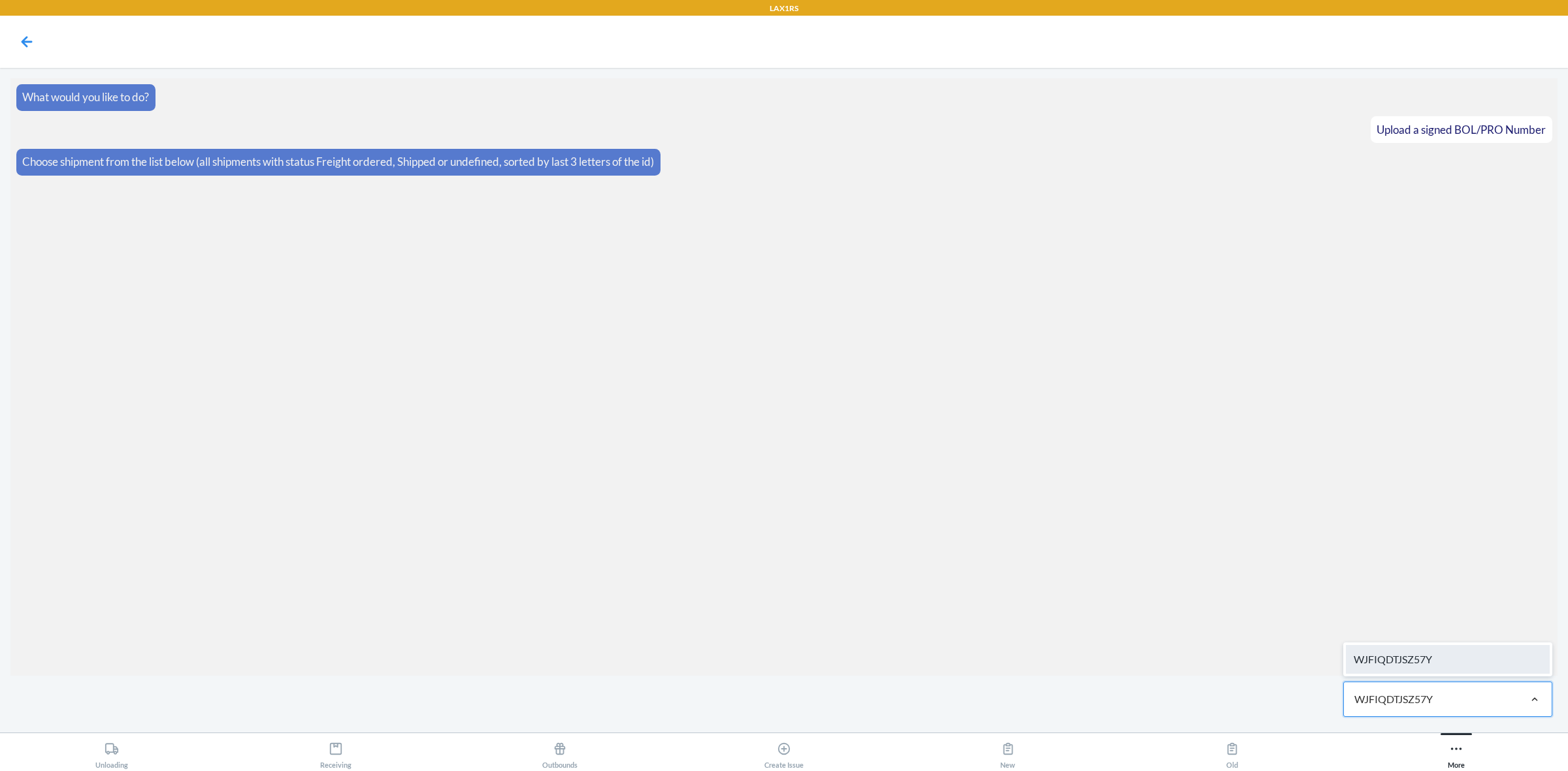
click at [1386, 668] on div "WJFIQDTJSZ57Y" at bounding box center [1448, 659] width 204 height 29
click at [794, 679] on label at bounding box center [784, 673] width 1547 height 98
click at [0, 0] on input "file" at bounding box center [0, 0] width 0 height 0
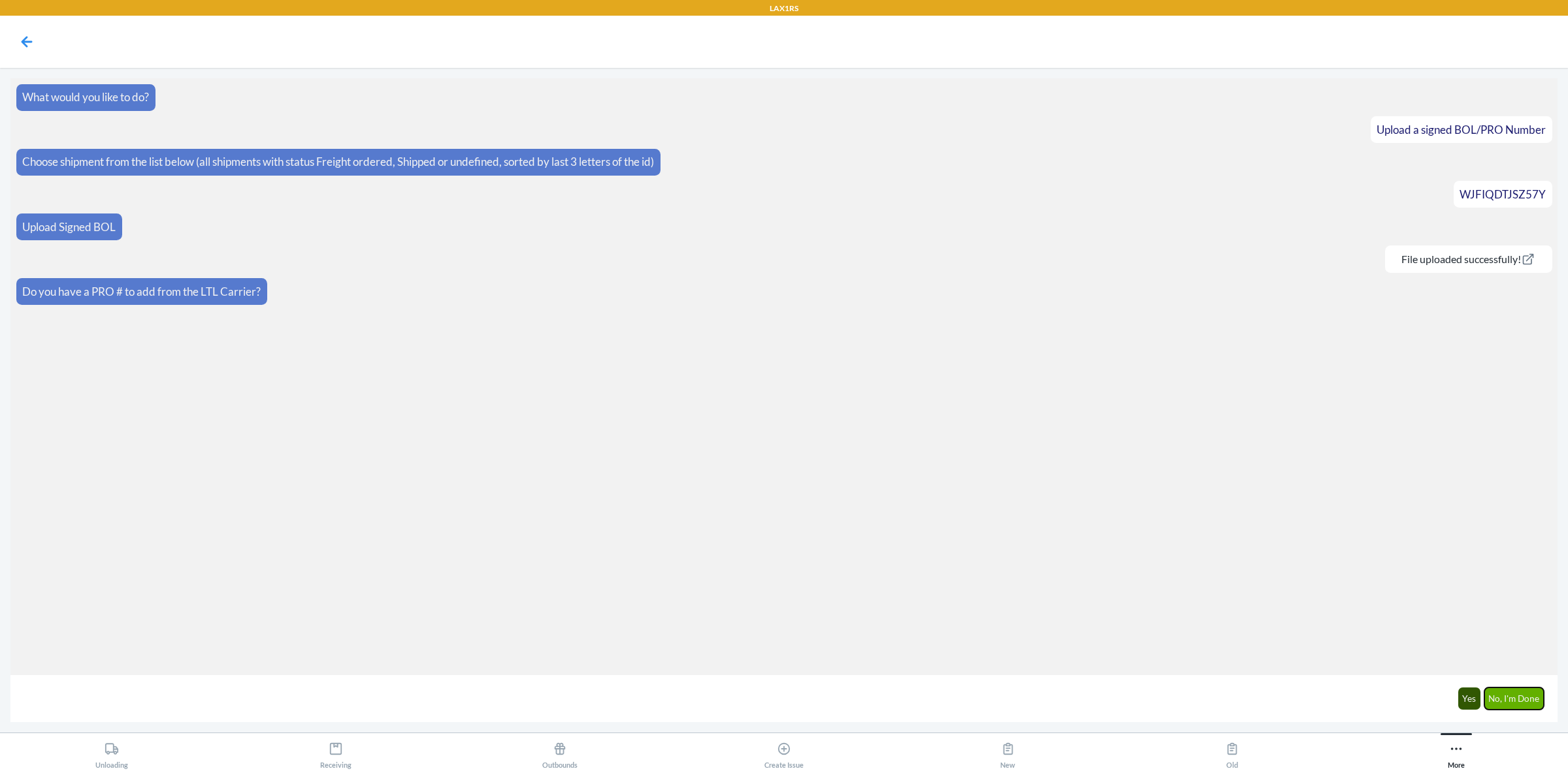
click at [1519, 696] on button "No, I'm Done" at bounding box center [1515, 698] width 60 height 22
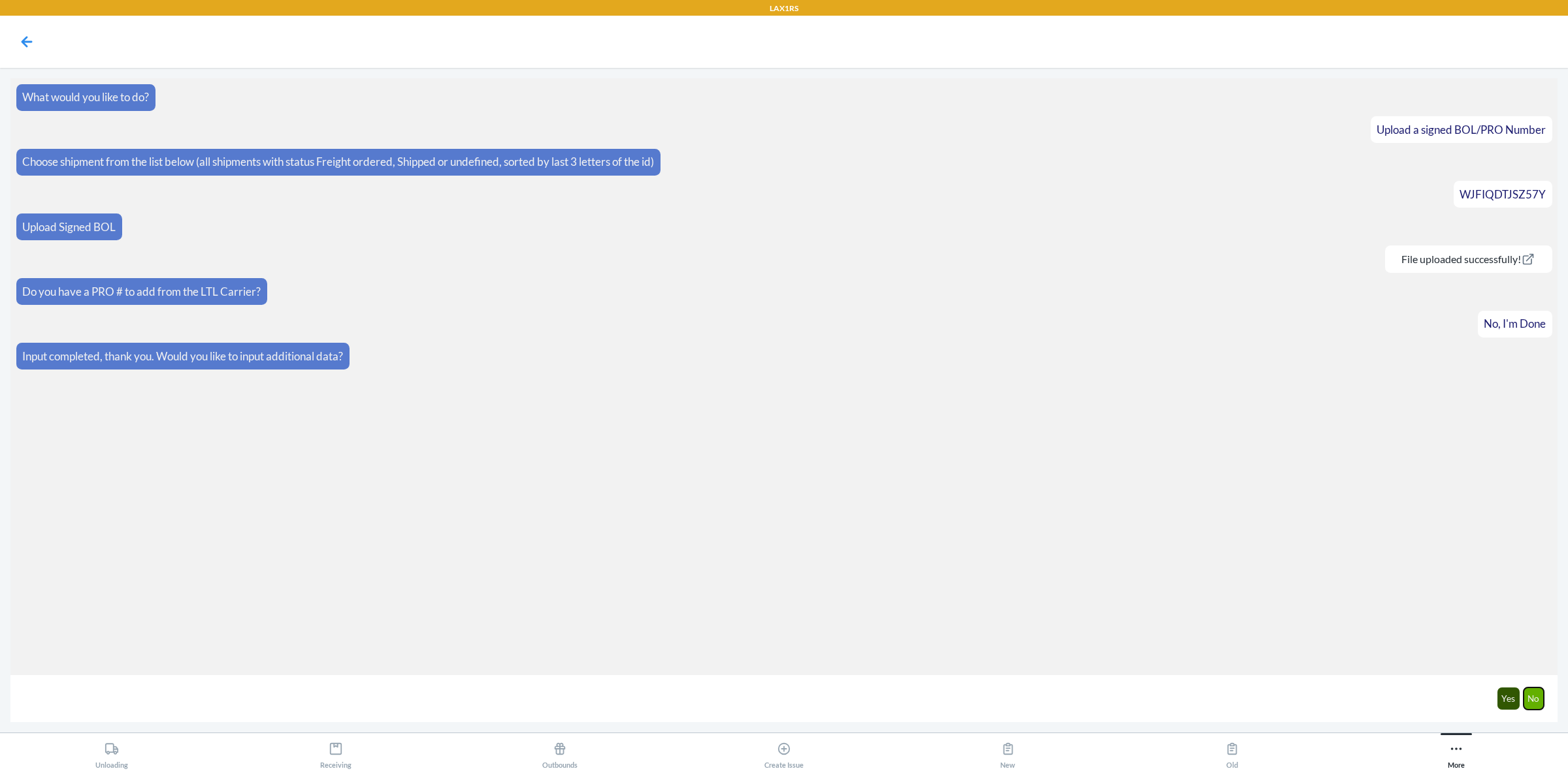
click at [1534, 696] on button "No" at bounding box center [1534, 698] width 21 height 22
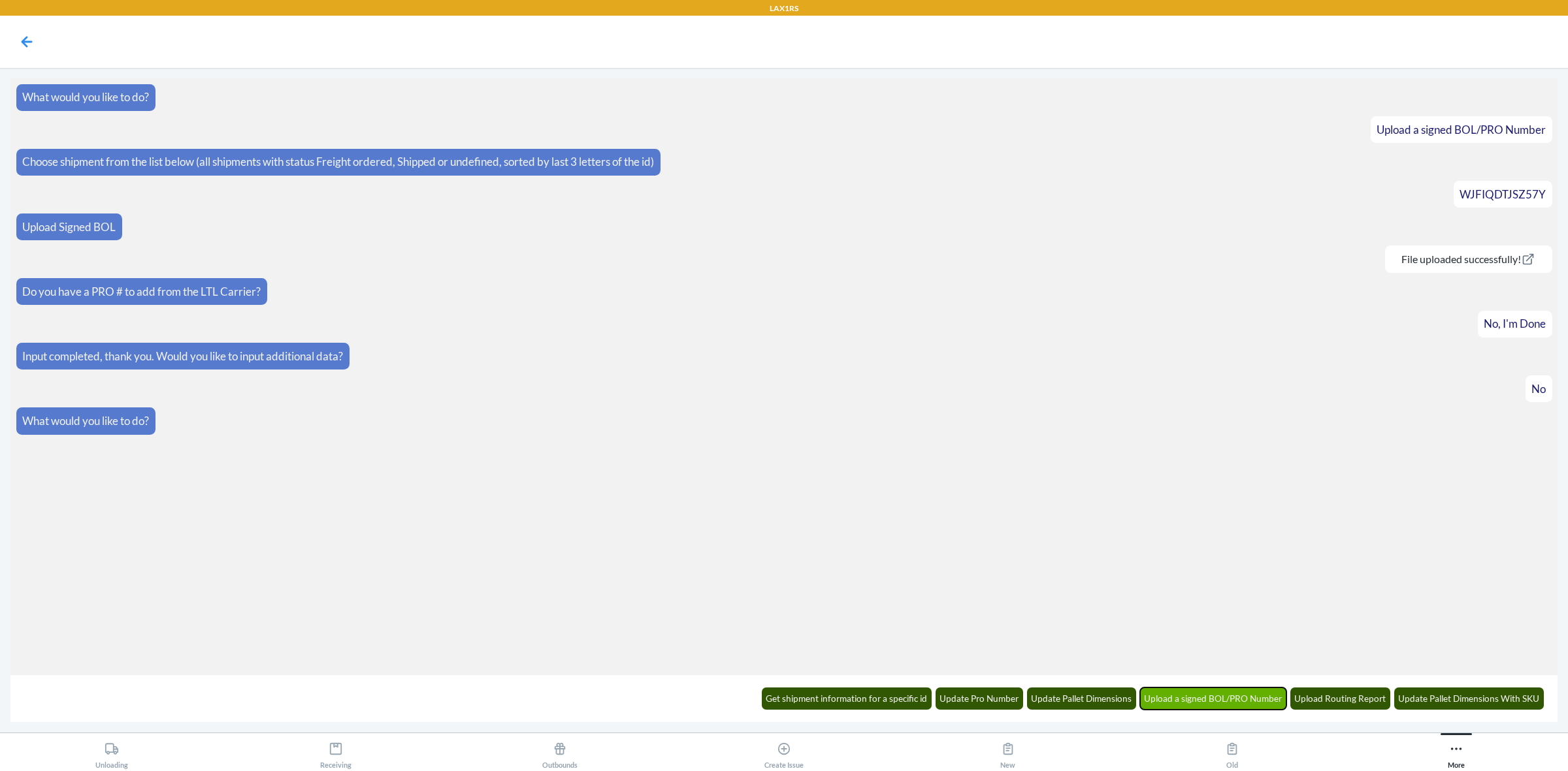
click at [1212, 697] on button "Upload a signed BOL/PRO Number" at bounding box center [1213, 698] width 147 height 22
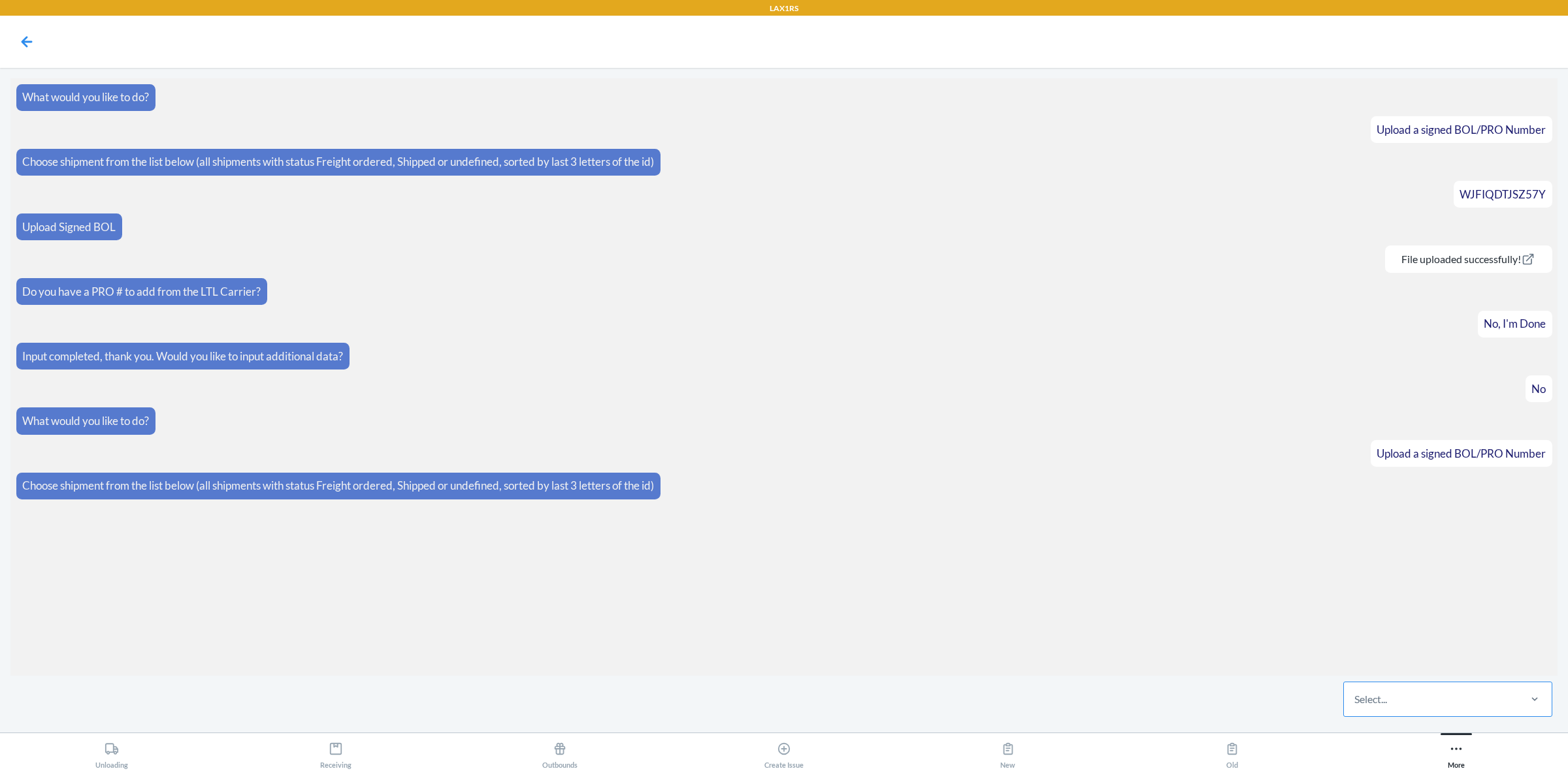
click at [1439, 696] on div "Select..." at bounding box center [1431, 700] width 174 height 34
click at [1356, 696] on input "Select..." at bounding box center [1355, 699] width 1 height 16
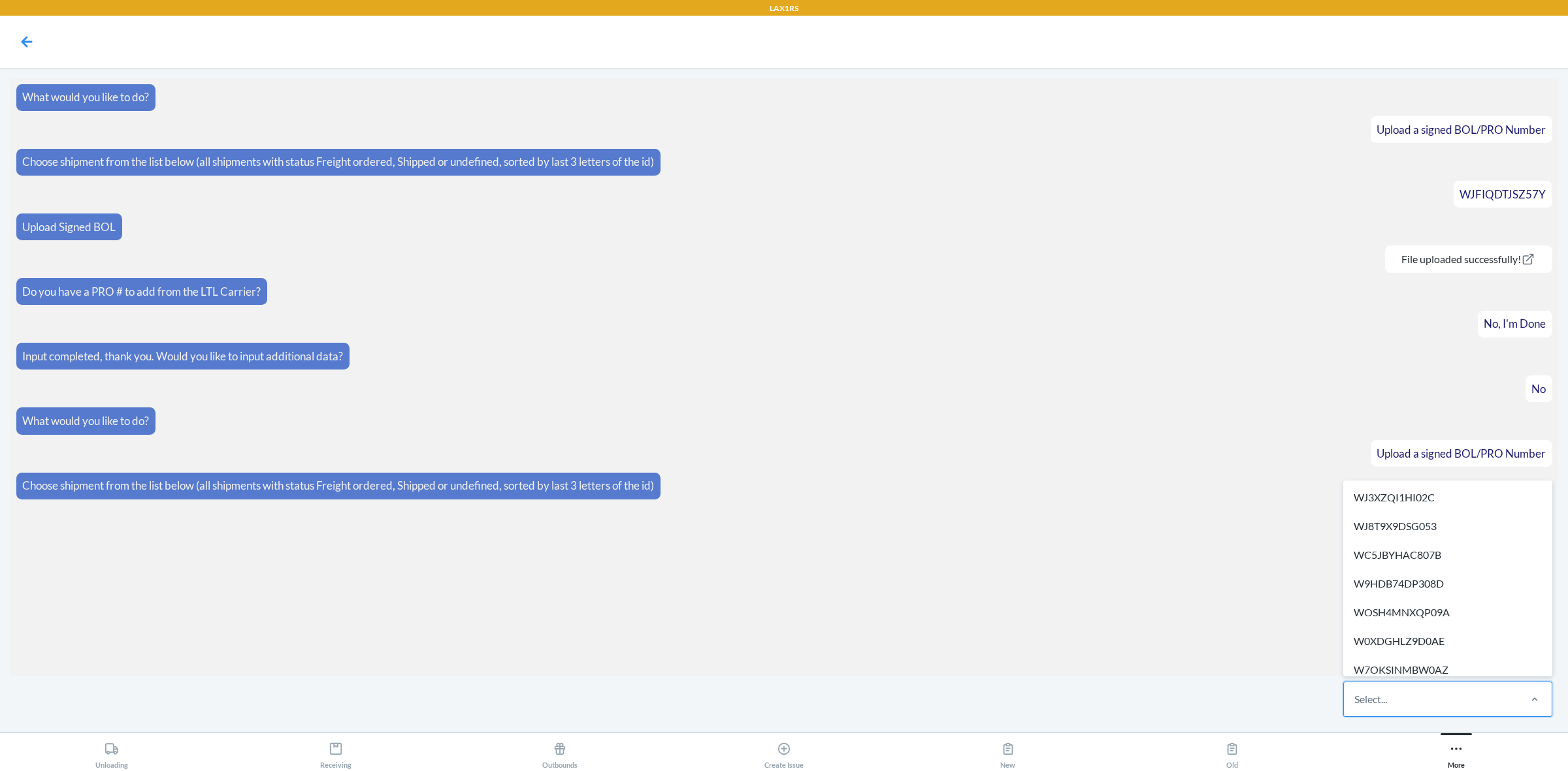
paste input "WK2UMANRGEIOV"
type input "WK2UMANRGEIOV"
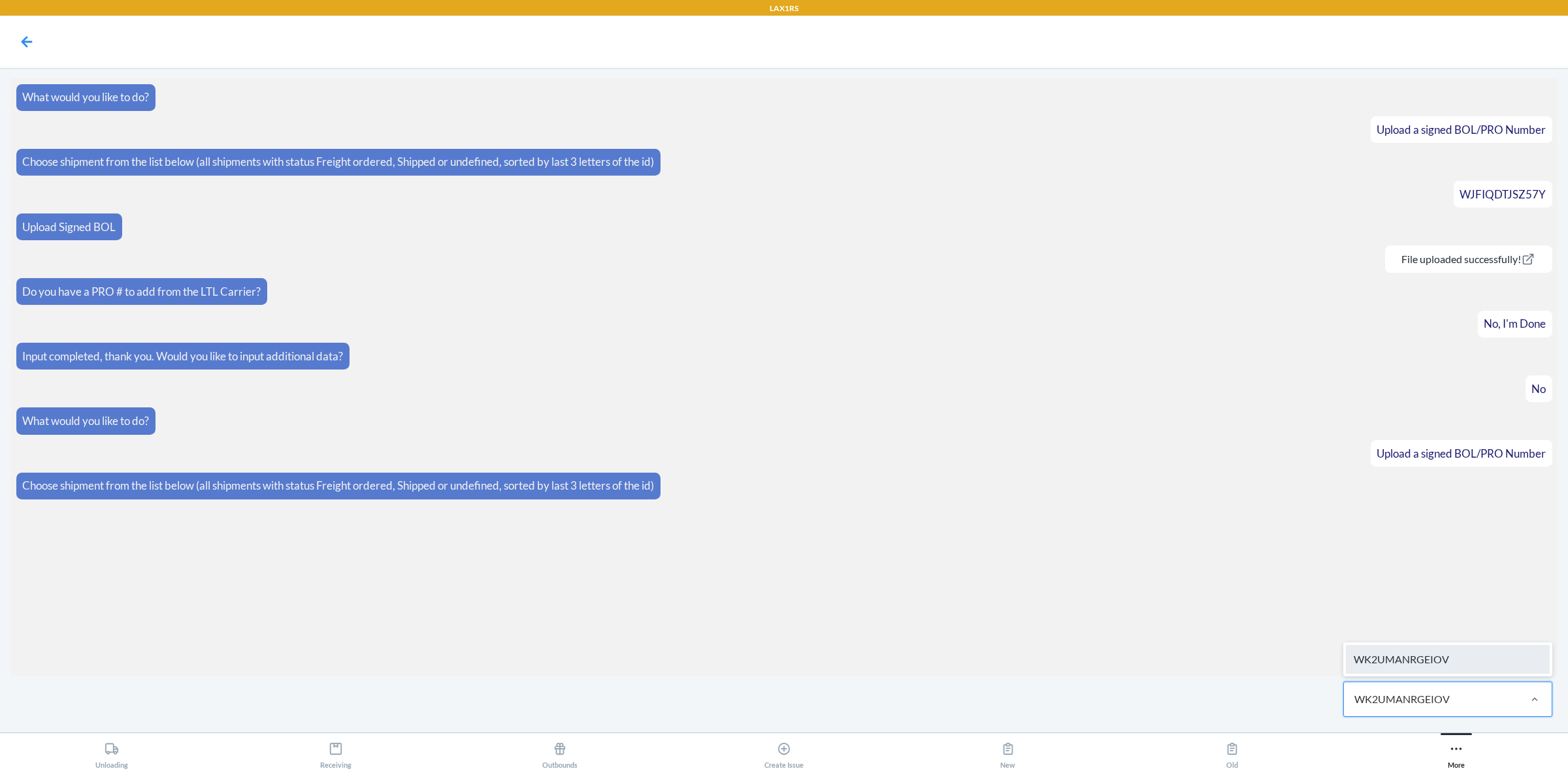
click at [1432, 661] on div "WK2UMANRGEIOV" at bounding box center [1448, 659] width 204 height 29
click at [795, 676] on label at bounding box center [784, 673] width 1547 height 98
click at [0, 0] on input "file" at bounding box center [0, 0] width 0 height 0
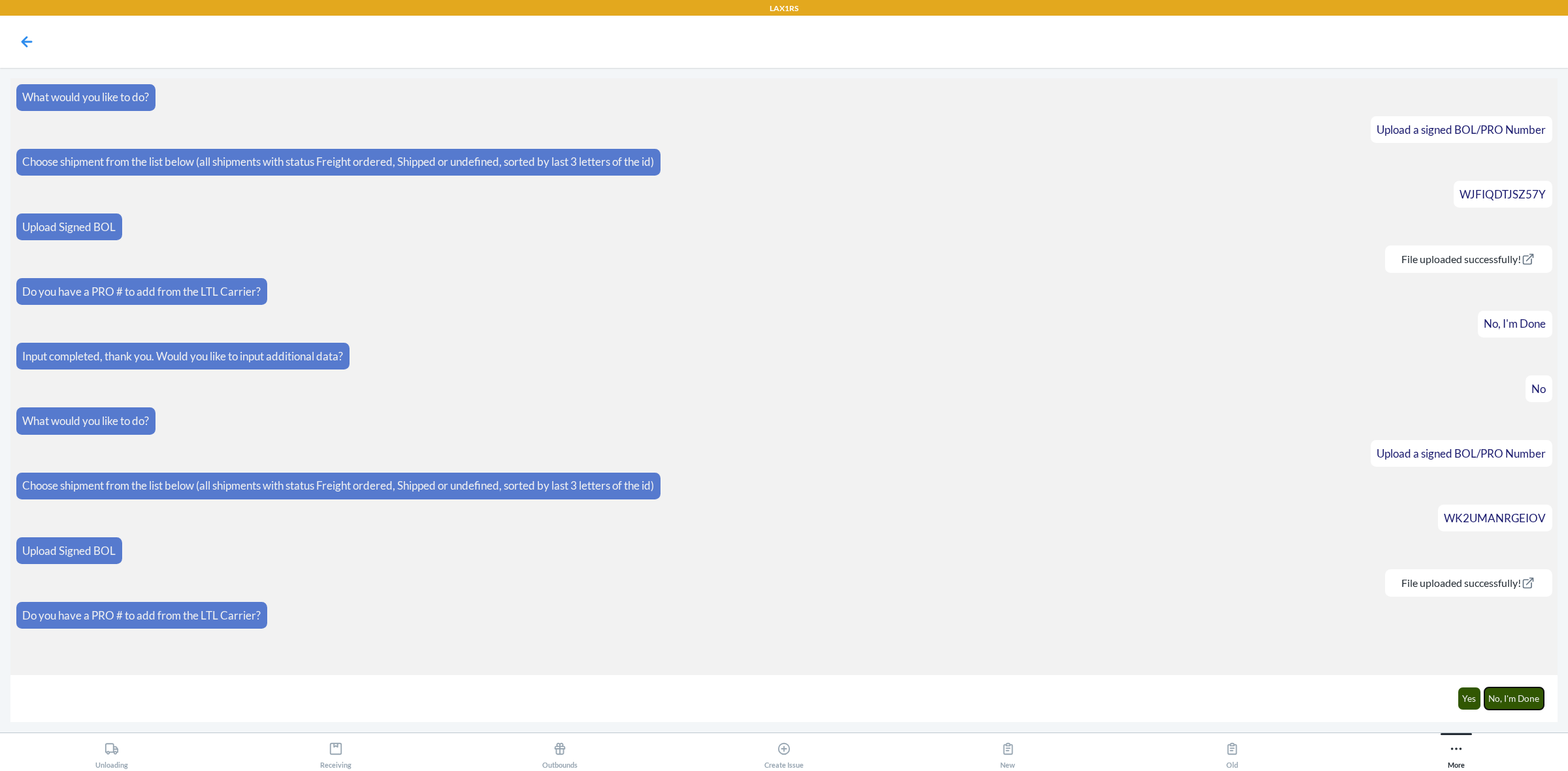
click at [1517, 700] on button "No, I'm Done" at bounding box center [1515, 698] width 60 height 22
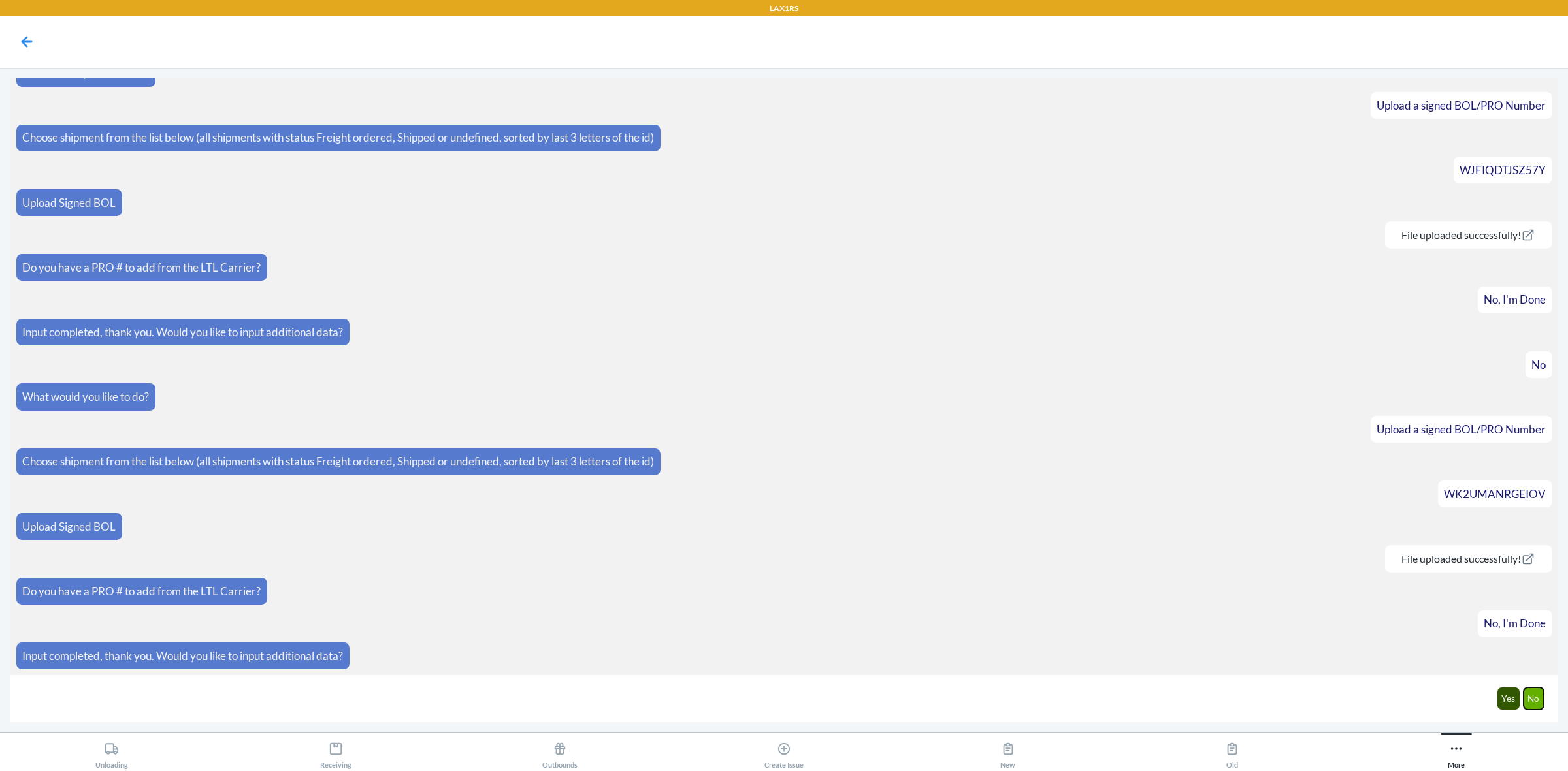
click at [1532, 700] on button "No" at bounding box center [1534, 698] width 21 height 22
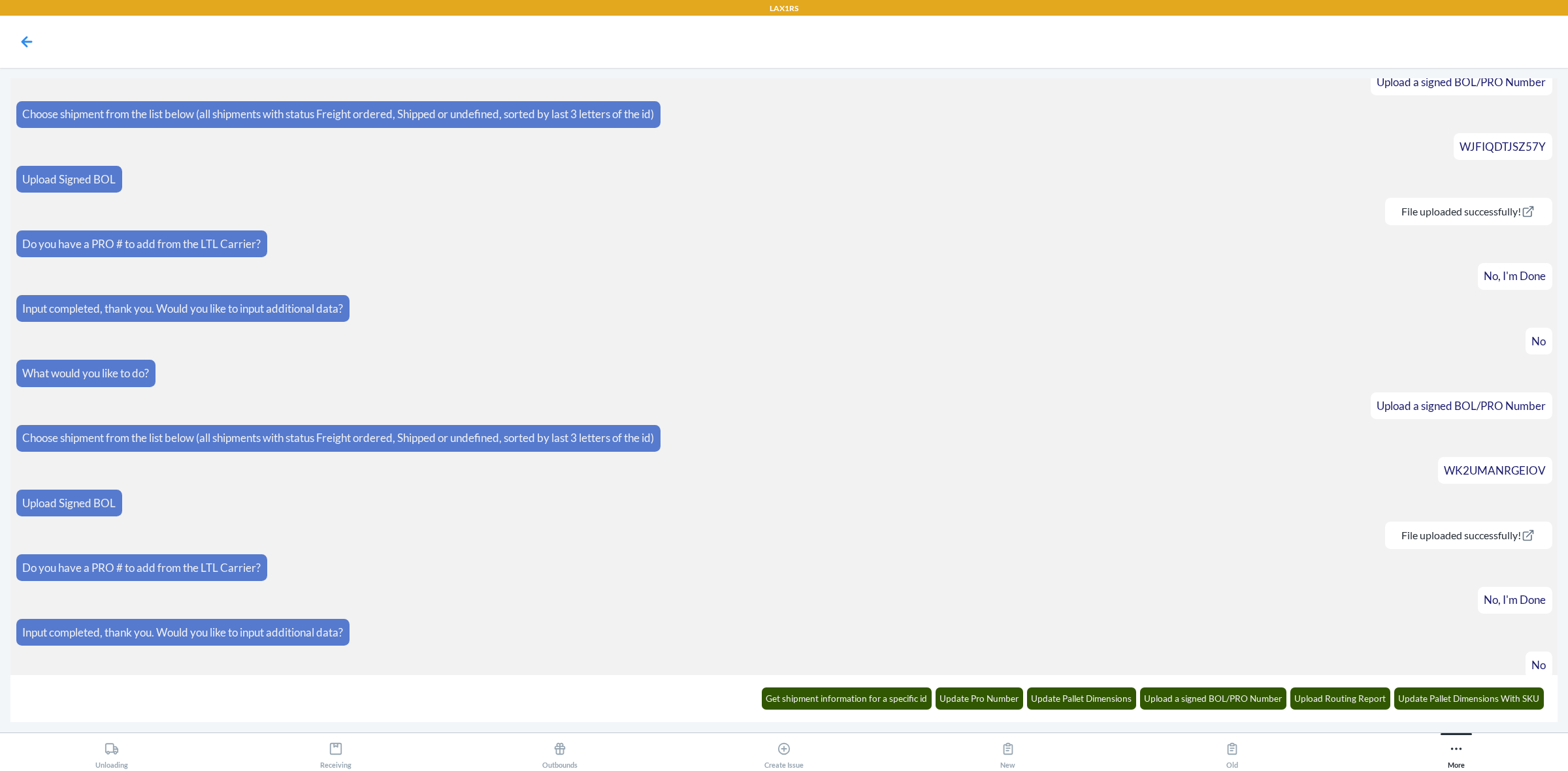
scroll to position [95, 0]
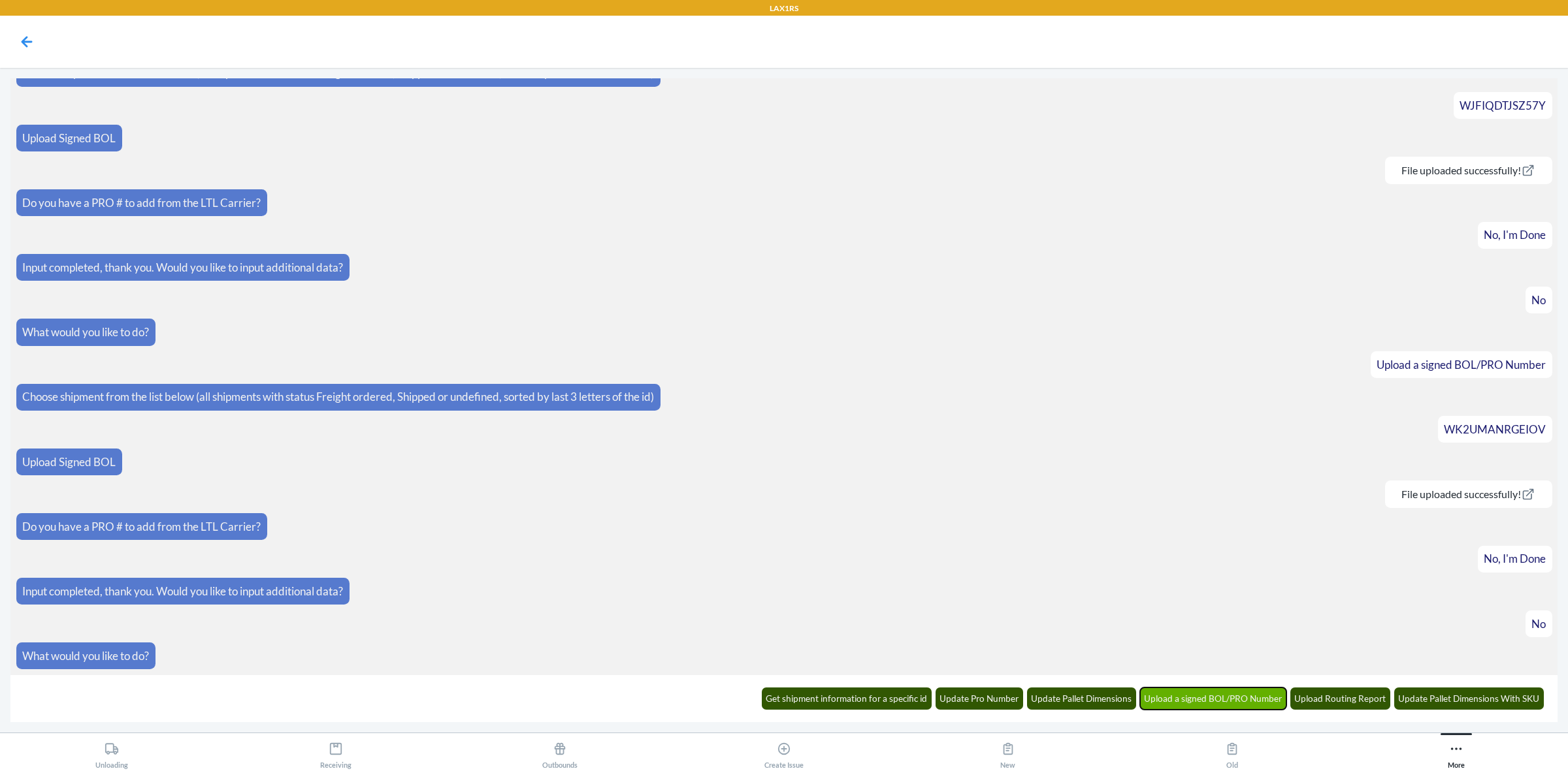
click at [1208, 697] on button "Upload a signed BOL/PRO Number" at bounding box center [1213, 698] width 147 height 22
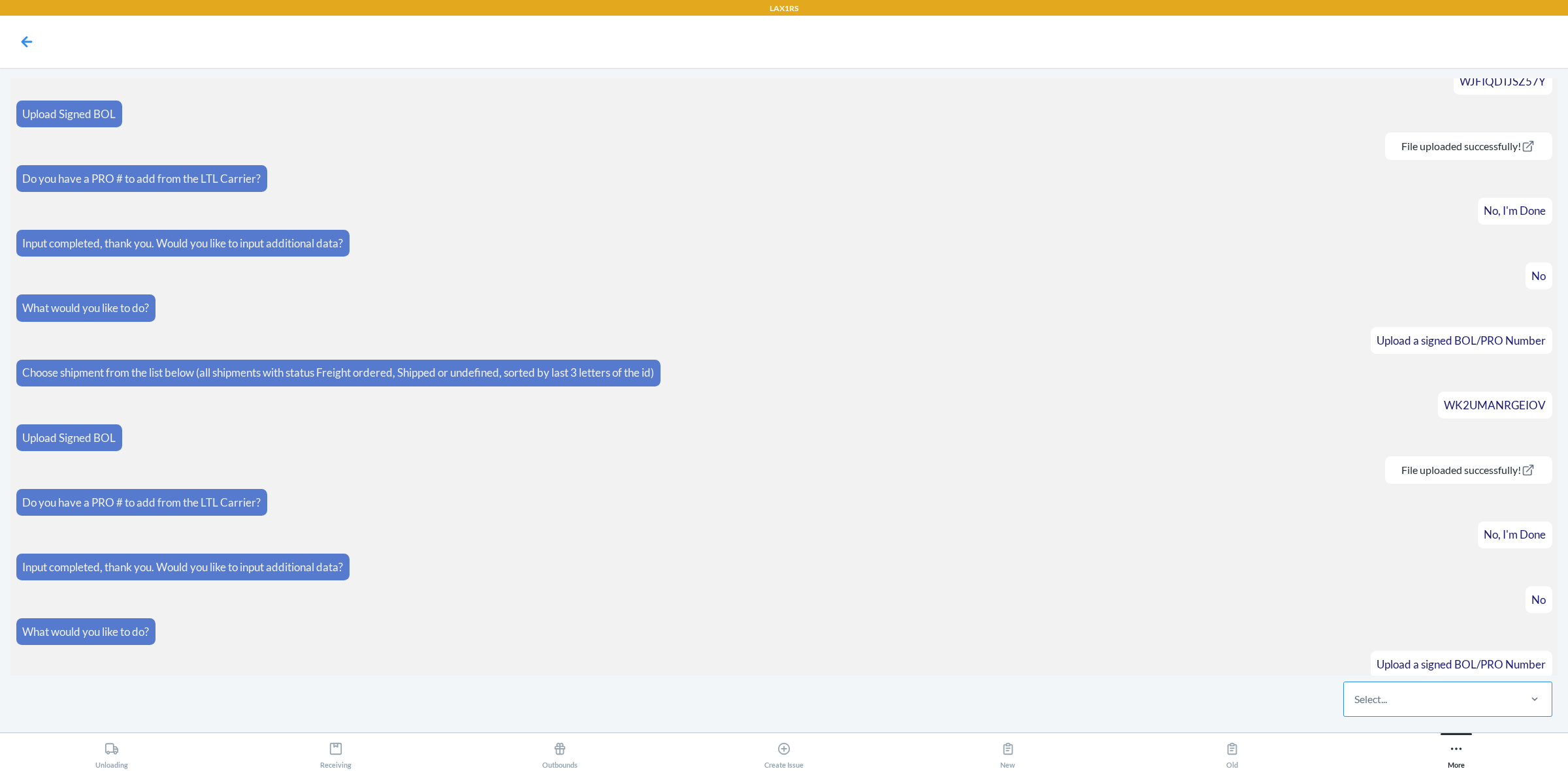
scroll to position [160, 0]
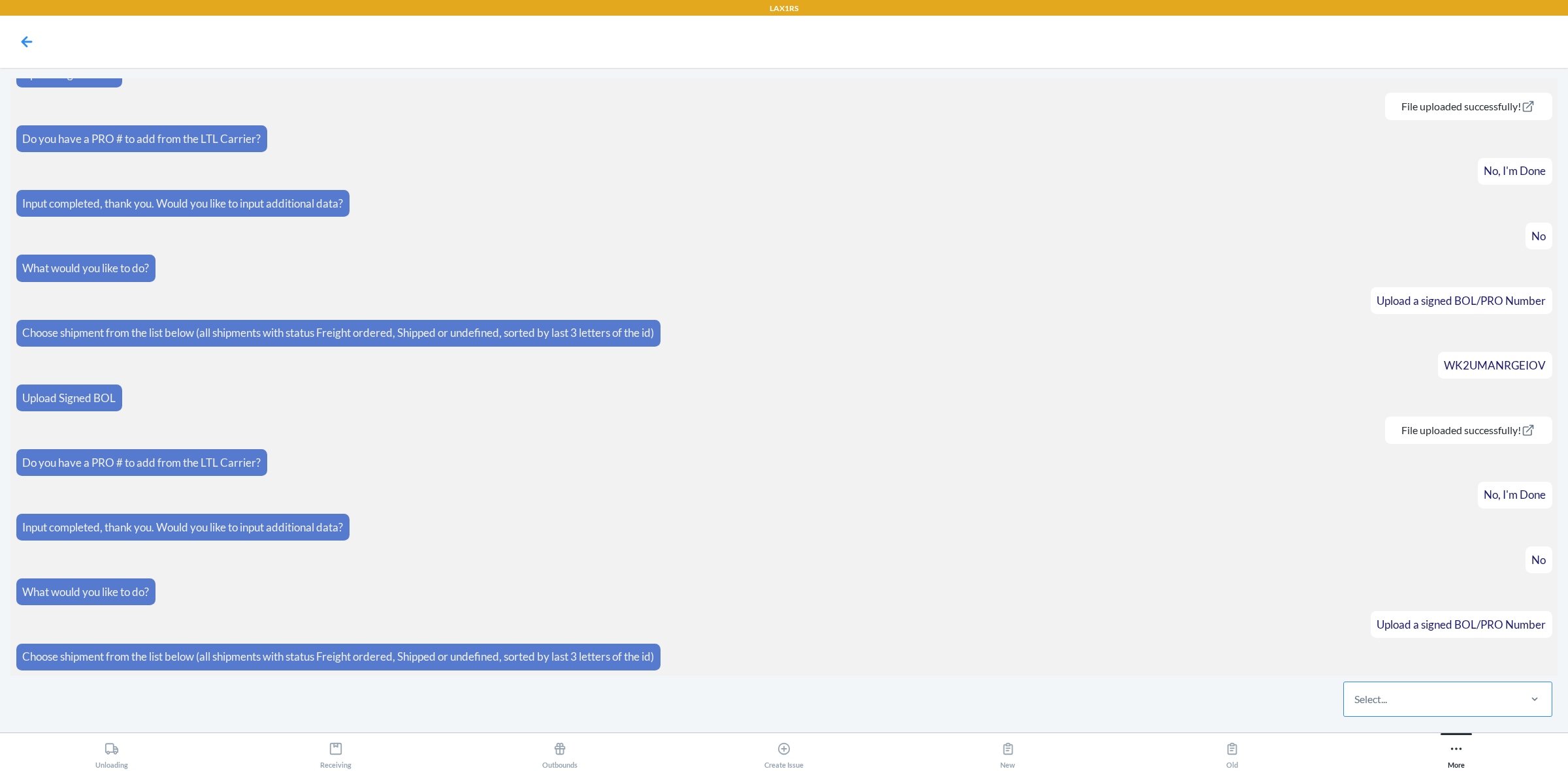
click at [1476, 706] on div "Select..." at bounding box center [1431, 700] width 174 height 34
click at [1356, 706] on input "Select..." at bounding box center [1355, 699] width 1 height 16
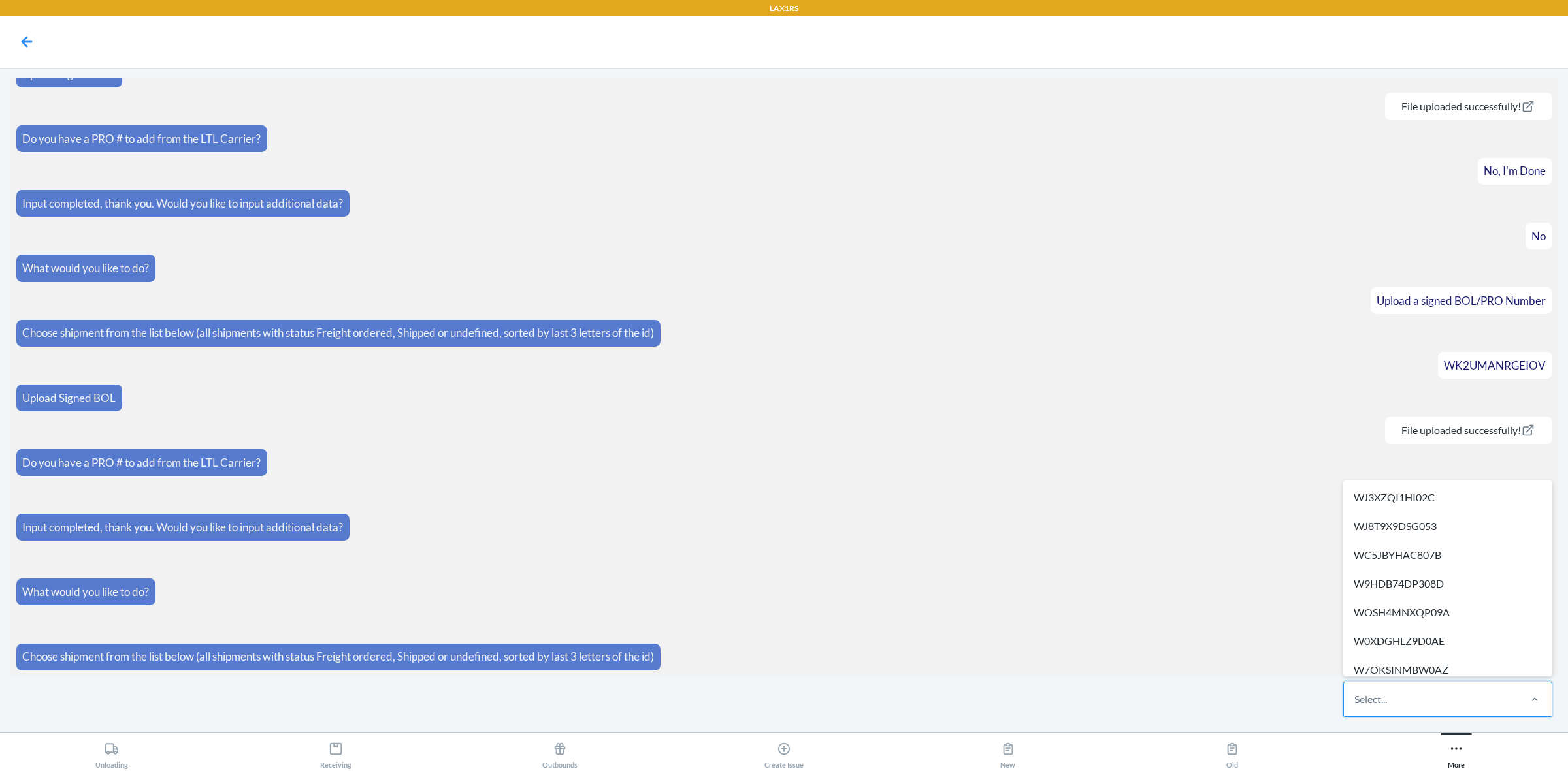
paste input "WEEETJJGGNE7Z"
type input "WEEETJJGGNE7Z"
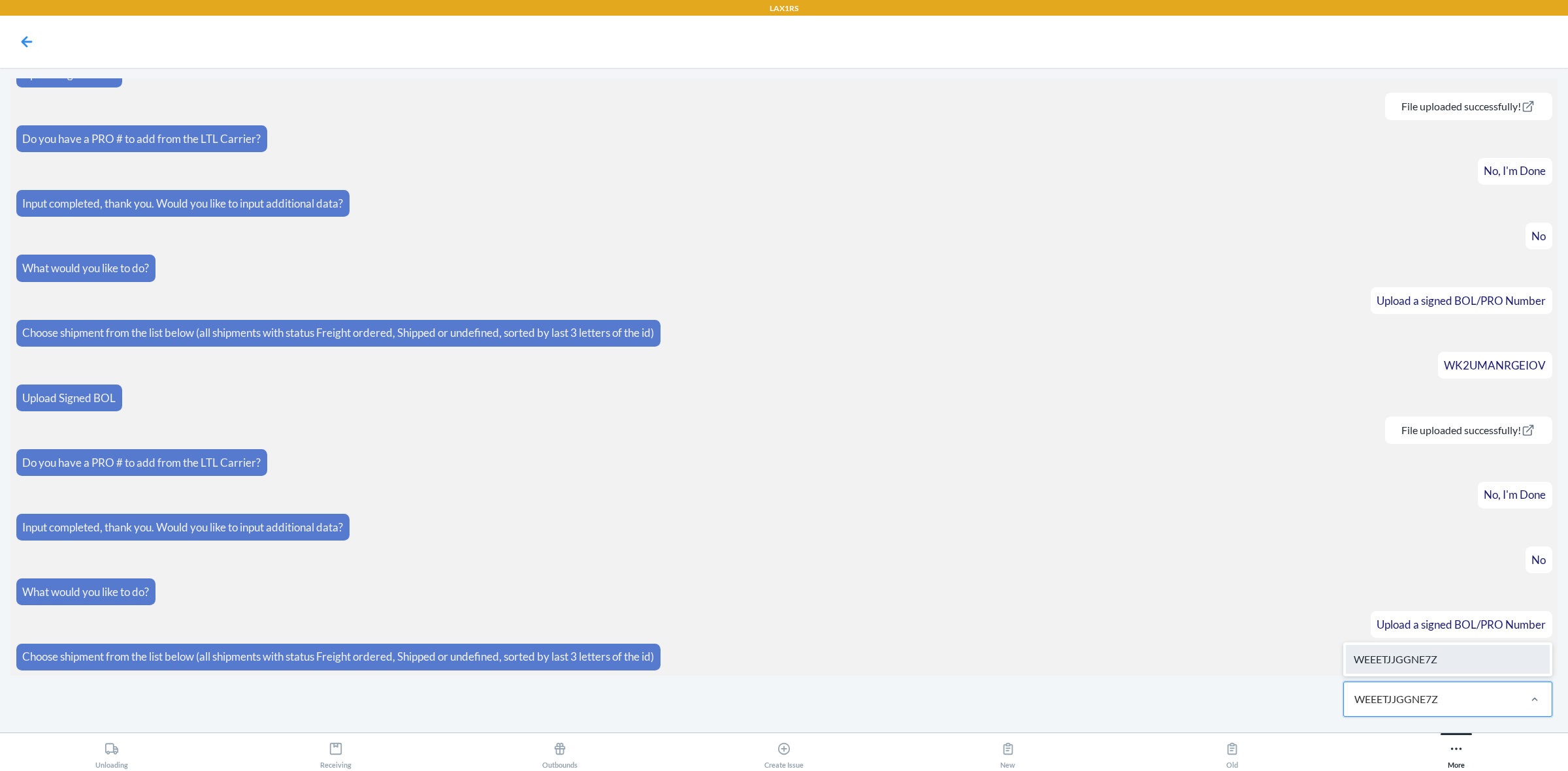
click at [1488, 661] on div "WEEETJJGGNE7Z" at bounding box center [1448, 659] width 204 height 29
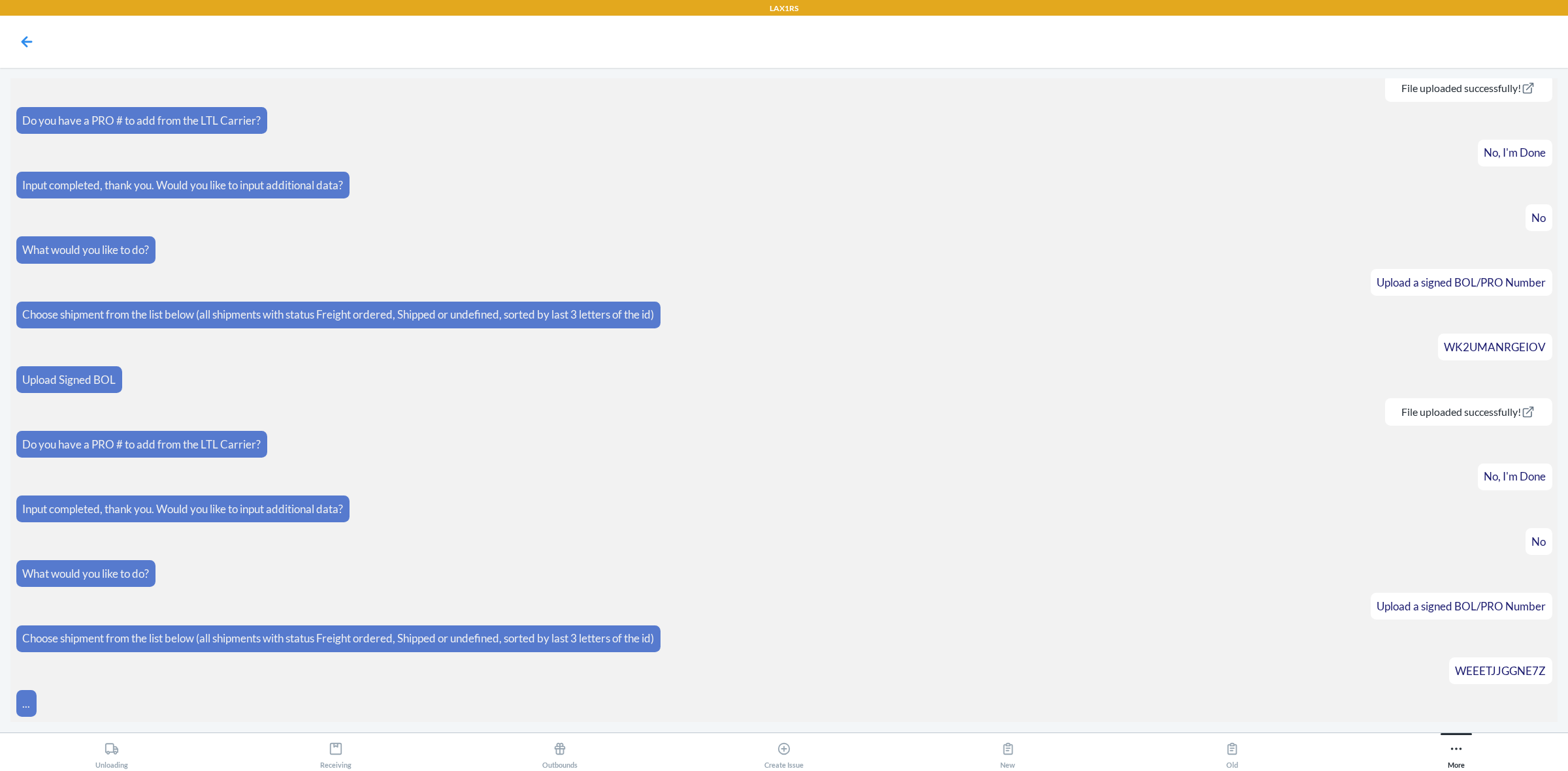
scroll to position [276, 0]
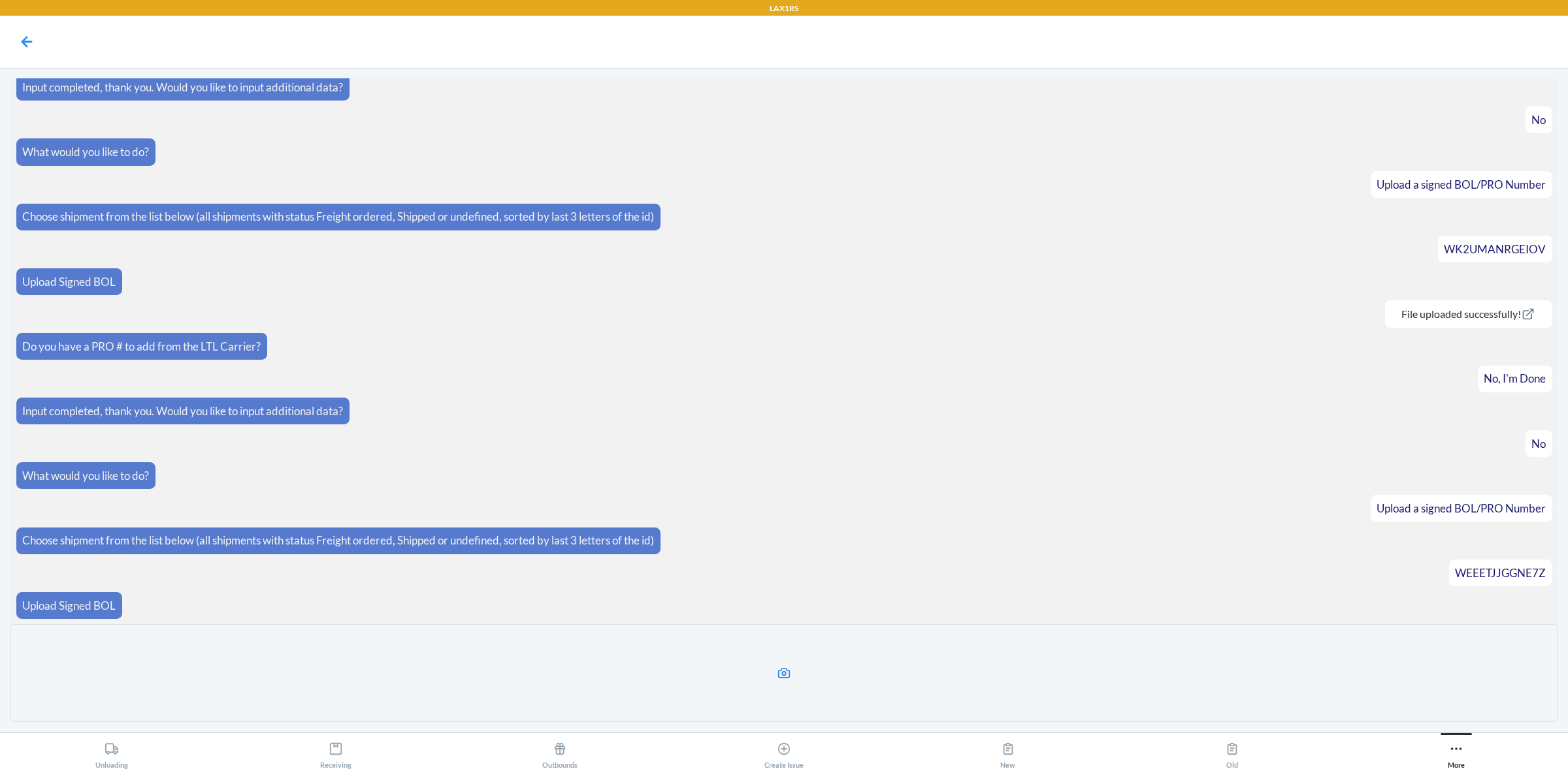
click at [1030, 655] on label at bounding box center [784, 673] width 1547 height 98
click at [0, 0] on input "file" at bounding box center [0, 0] width 0 height 0
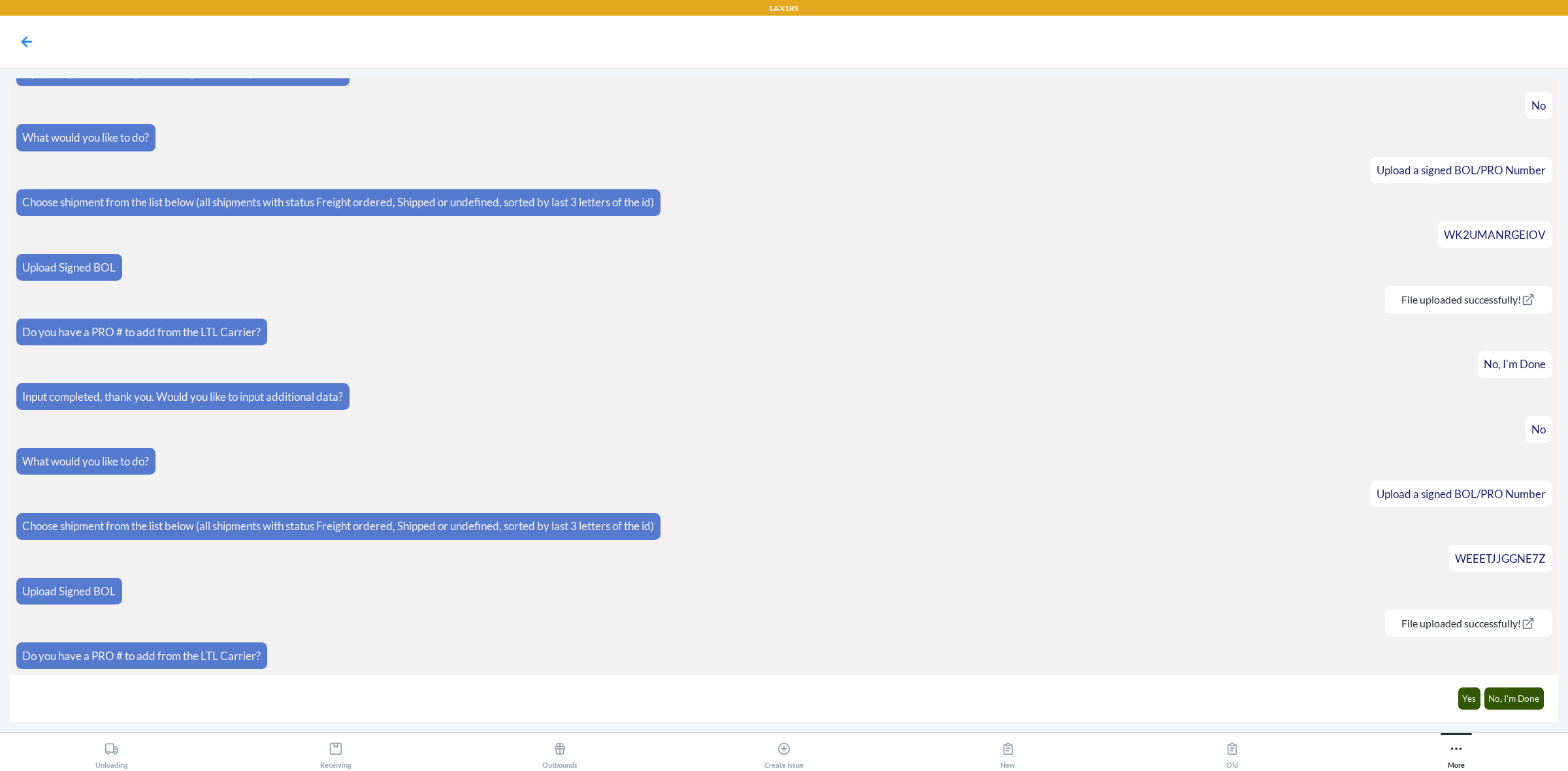
scroll to position [291, 0]
drag, startPoint x: 1213, startPoint y: 207, endPoint x: 1197, endPoint y: 192, distance: 21.9
click at [1213, 207] on article "Choose shipment from the list below (all shipments with status Freight ordered,…" at bounding box center [784, 203] width 1536 height 27
click at [1513, 698] on button "No, I'm Done" at bounding box center [1515, 698] width 60 height 22
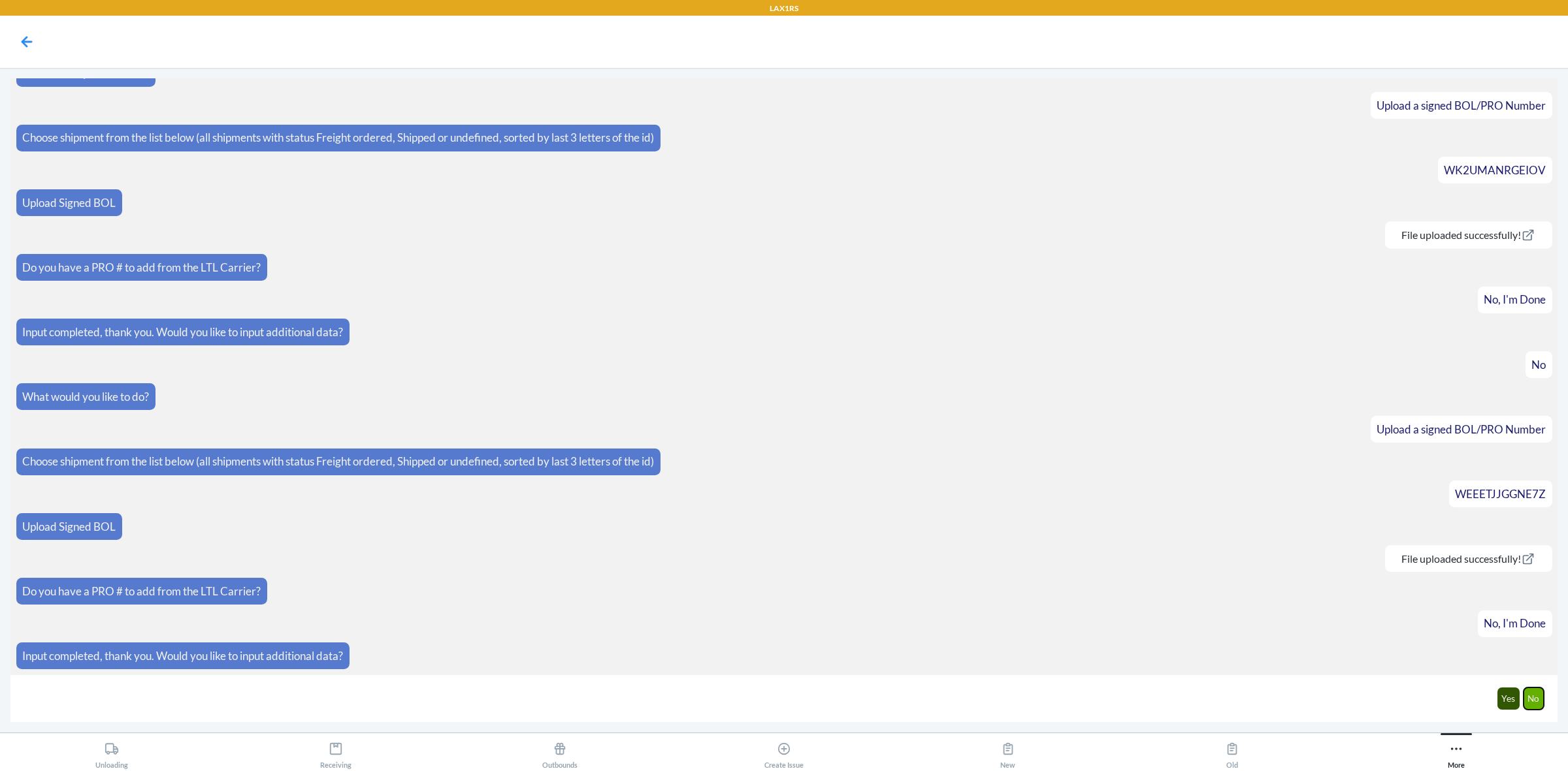
click at [1527, 698] on button "No" at bounding box center [1534, 698] width 21 height 22
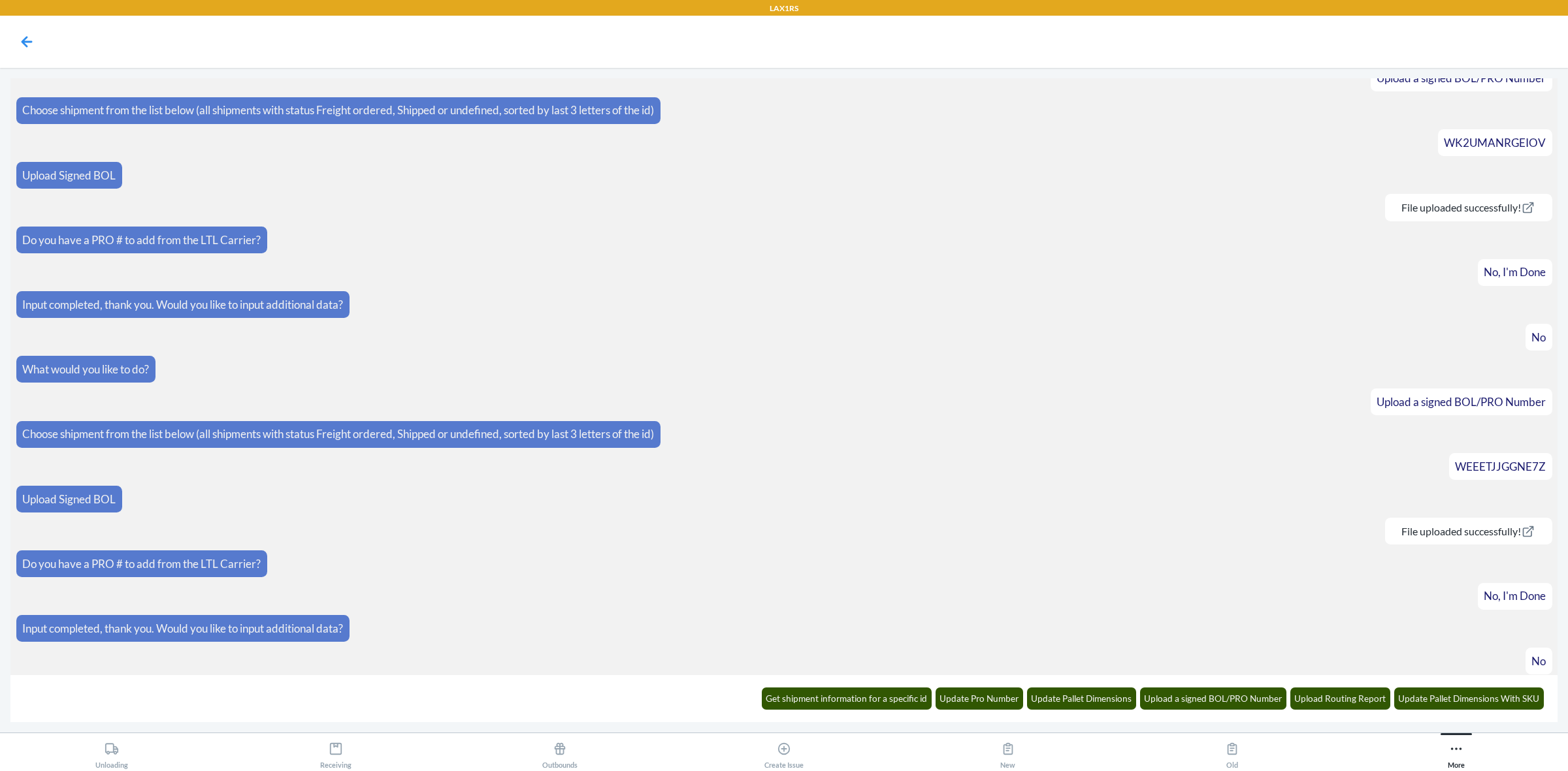
scroll to position [422, 0]
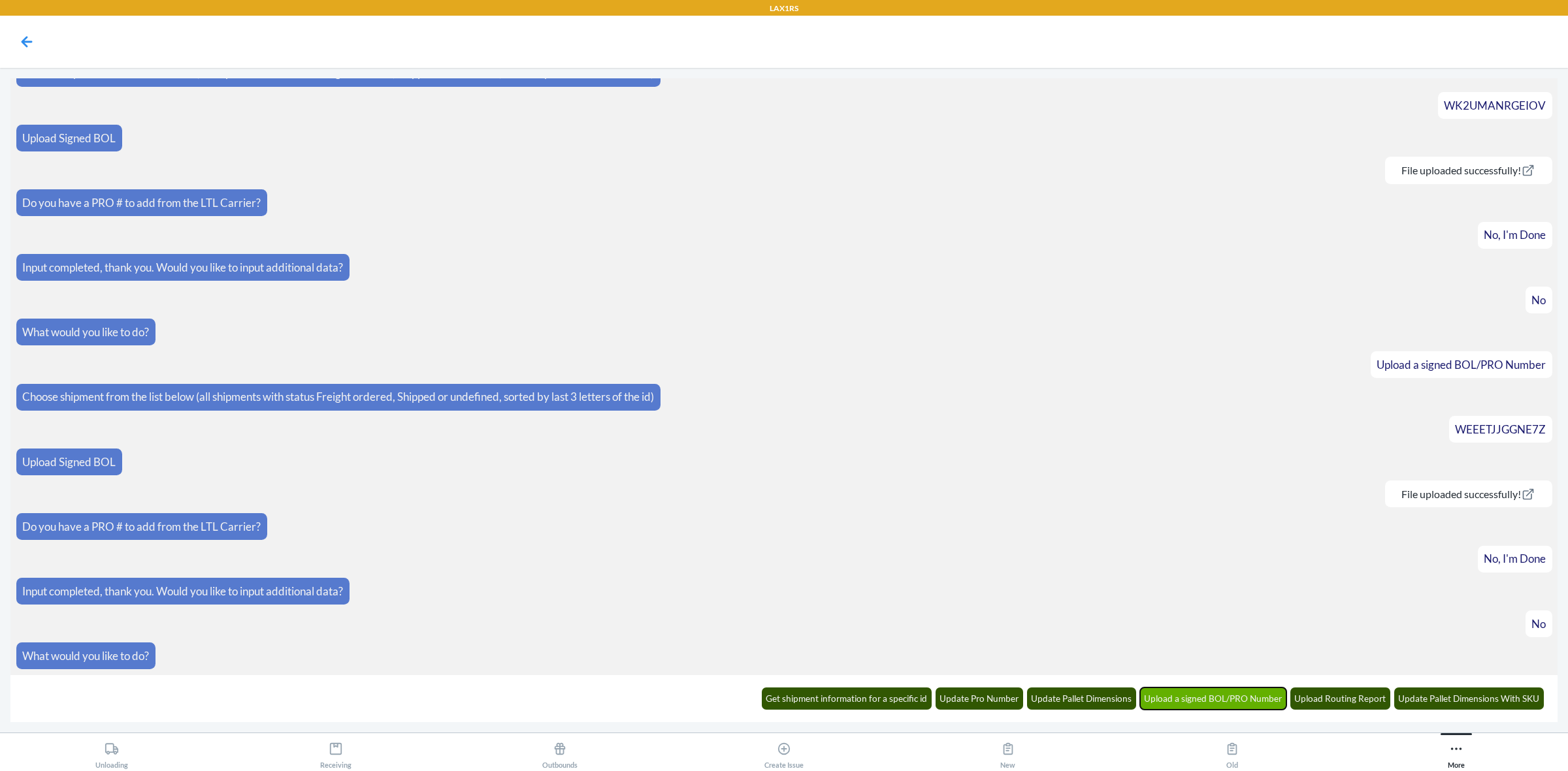
click at [1208, 691] on button "Upload a signed BOL/PRO Number" at bounding box center [1213, 698] width 147 height 22
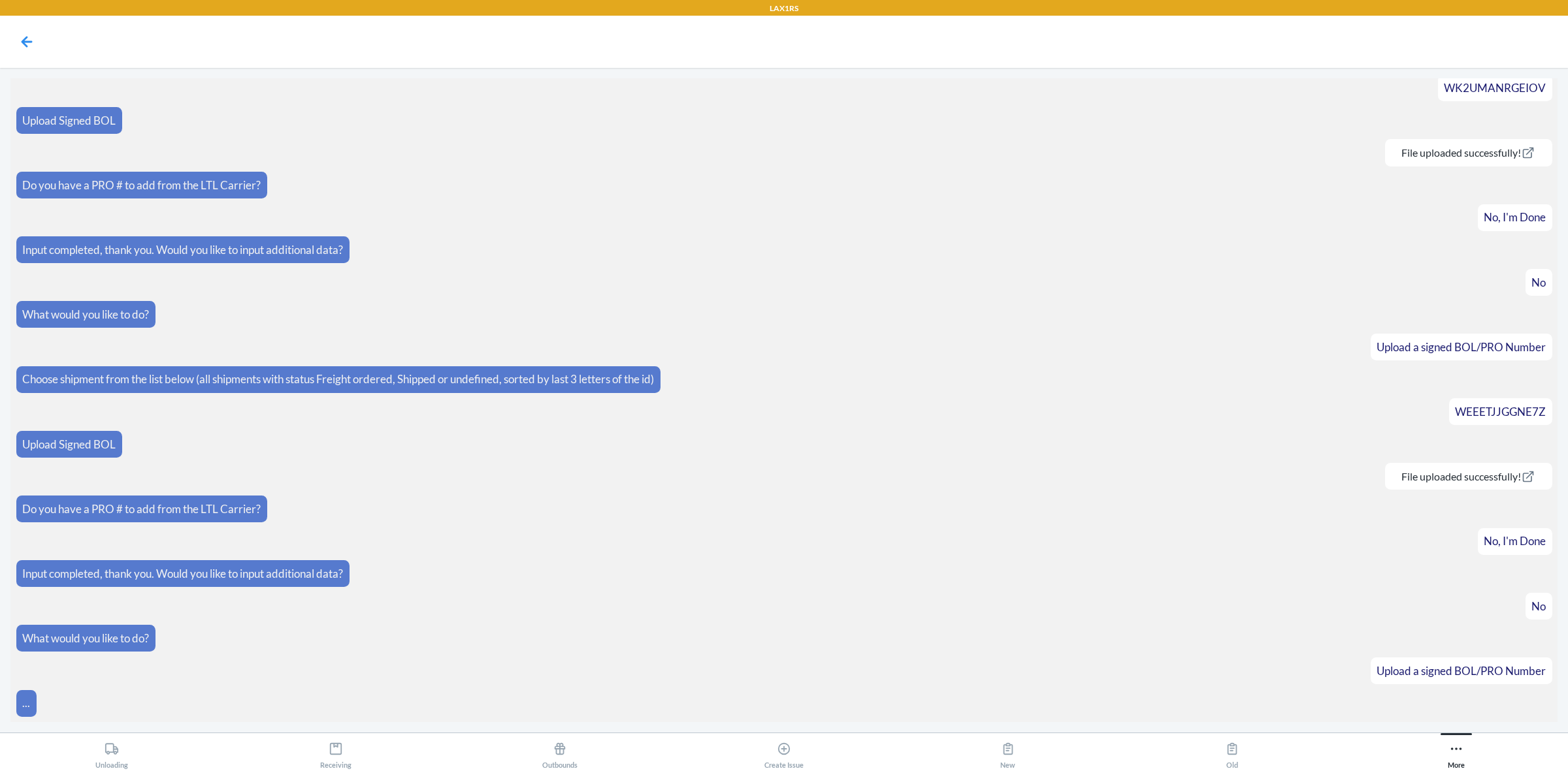
scroll to position [488, 0]
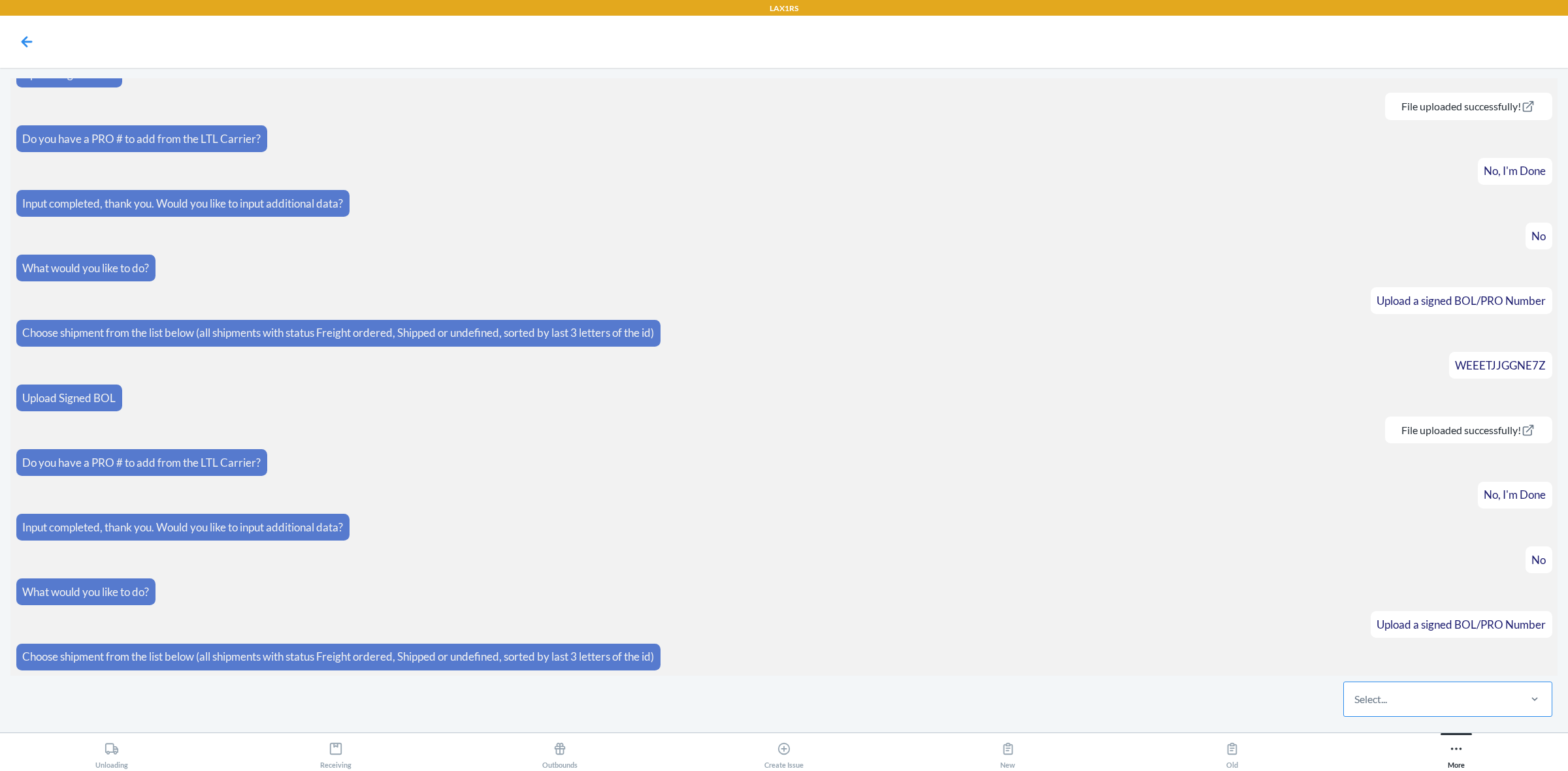
click at [1445, 710] on div "Select..." at bounding box center [1431, 700] width 174 height 34
click at [1356, 707] on input "Select..." at bounding box center [1355, 699] width 1 height 16
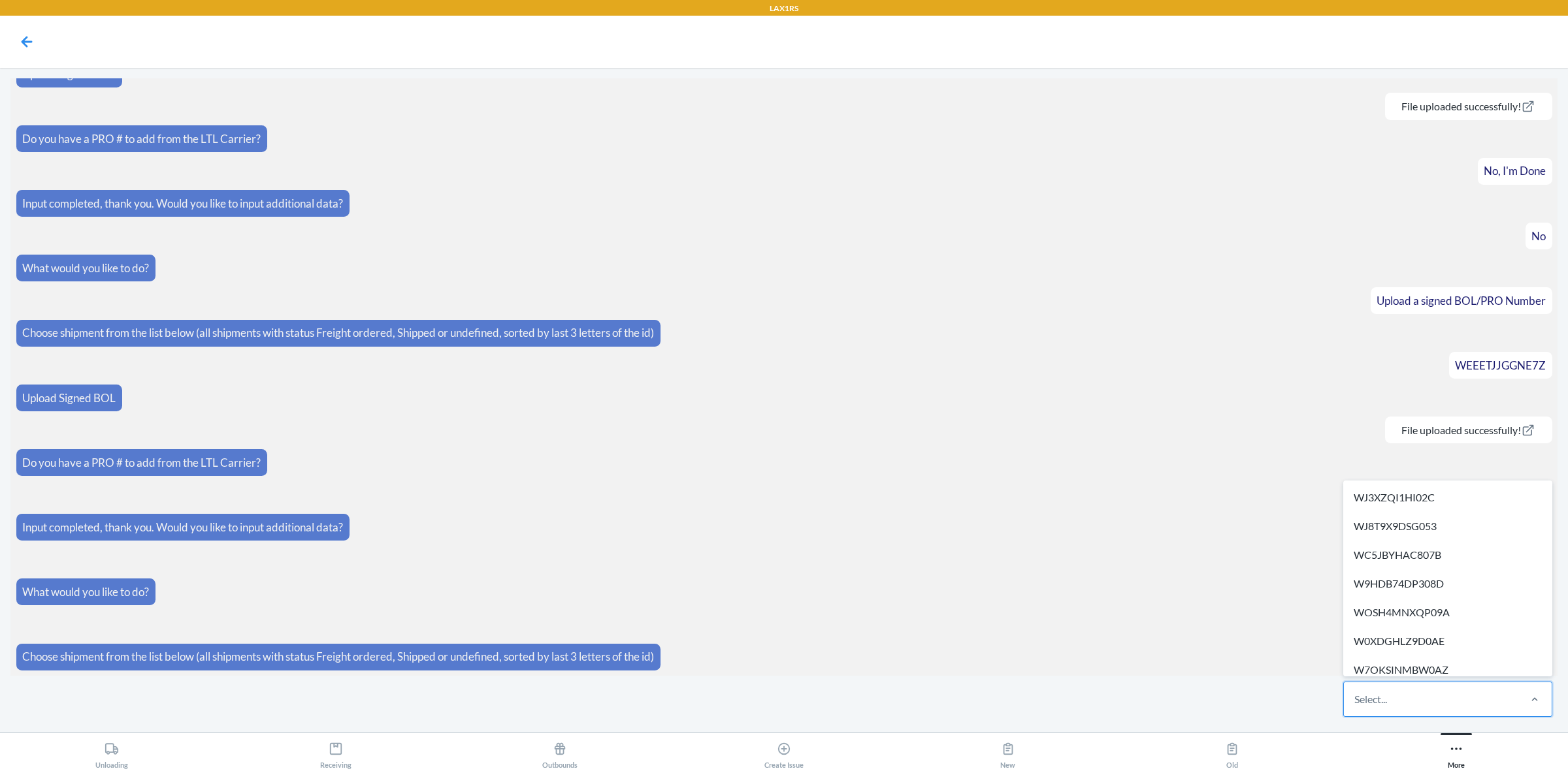
paste input "W1EZIMYJN9C61"
type input "W1EZIMYJN9C61"
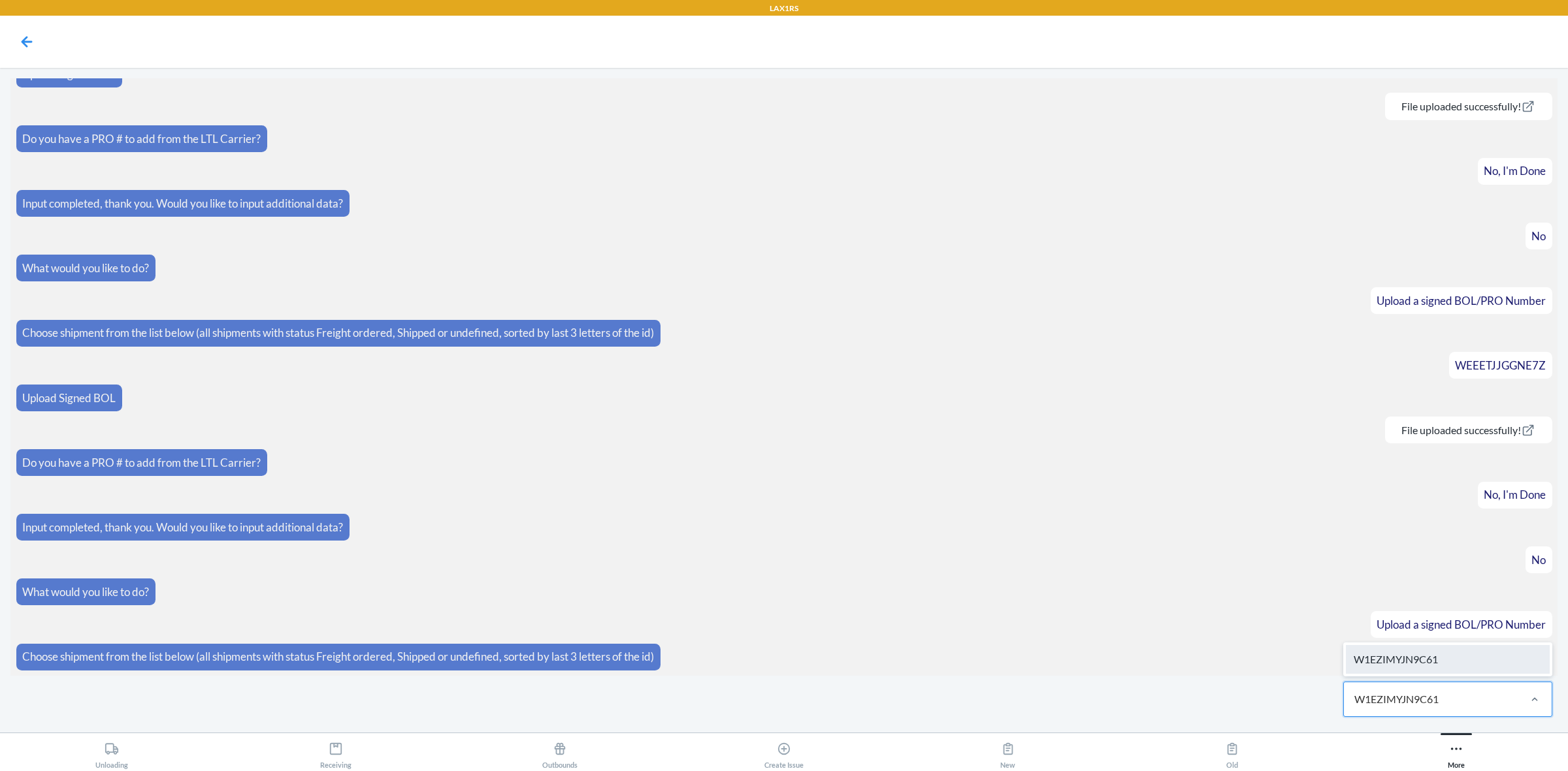
click at [1457, 647] on div "W1EZIMYJN9C61" at bounding box center [1448, 659] width 204 height 29
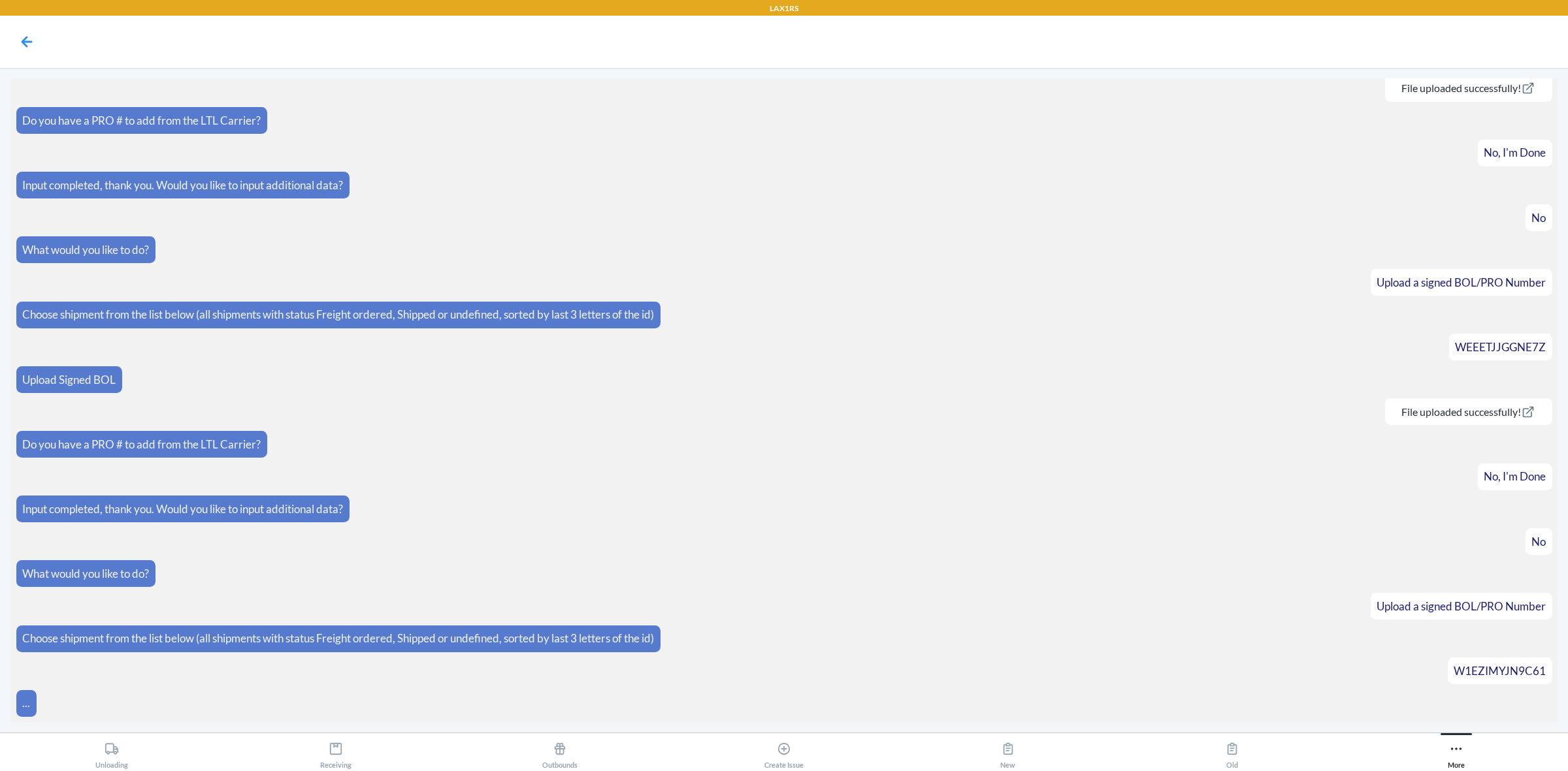
scroll to position [604, 0]
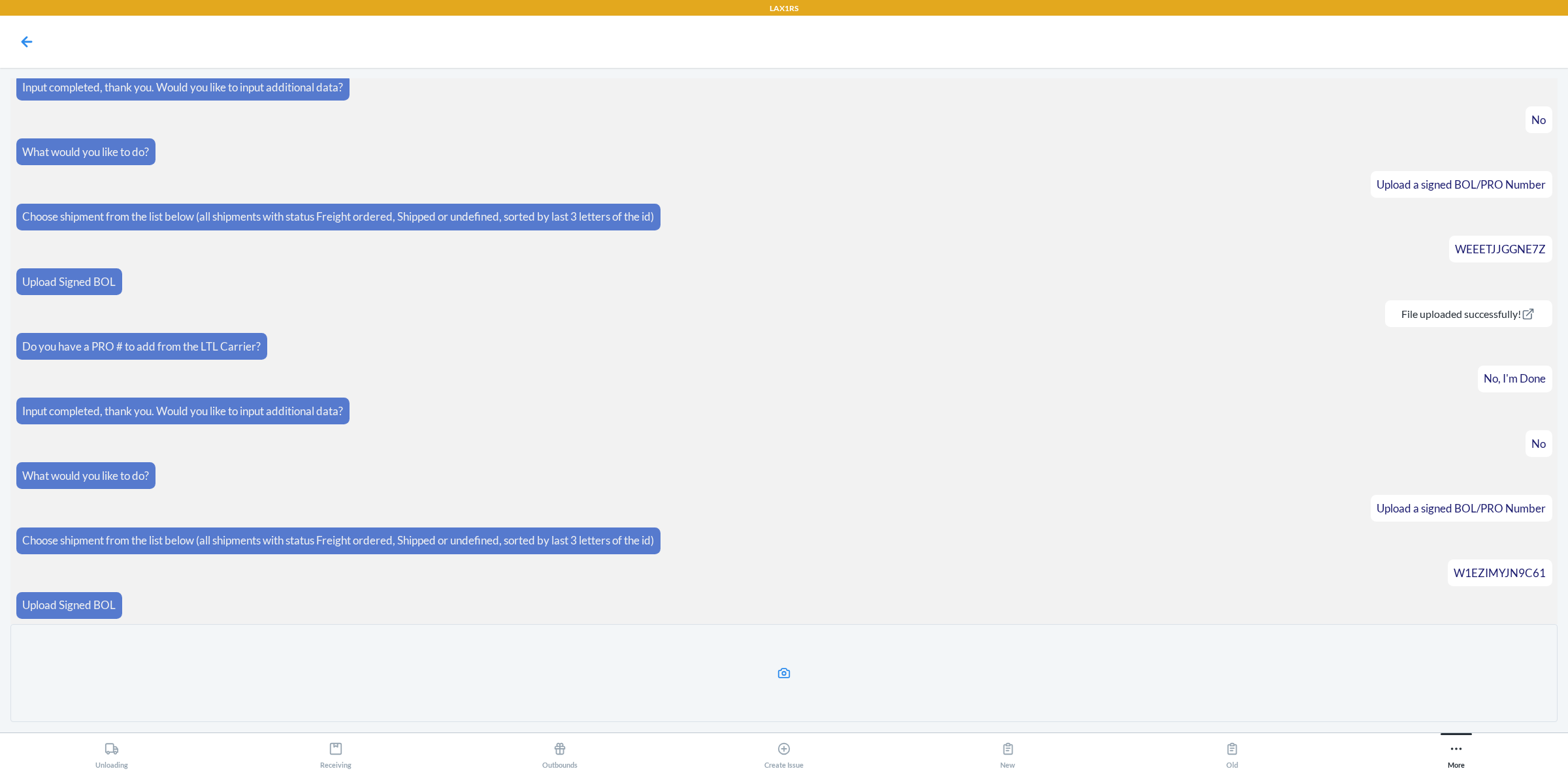
click at [765, 672] on label at bounding box center [784, 673] width 1547 height 98
click at [0, 0] on input "file" at bounding box center [0, 0] width 0 height 0
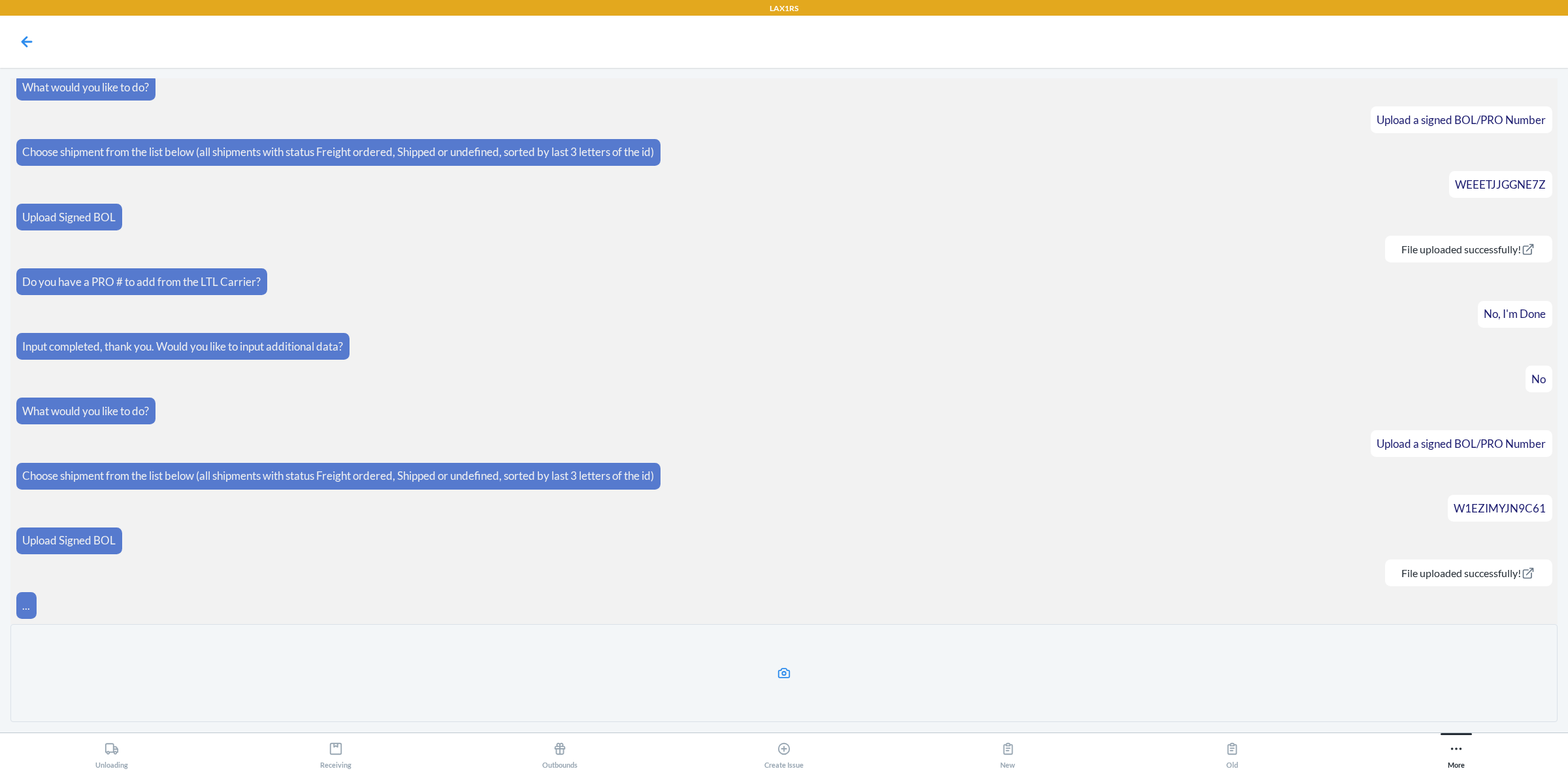
scroll to position [618, 0]
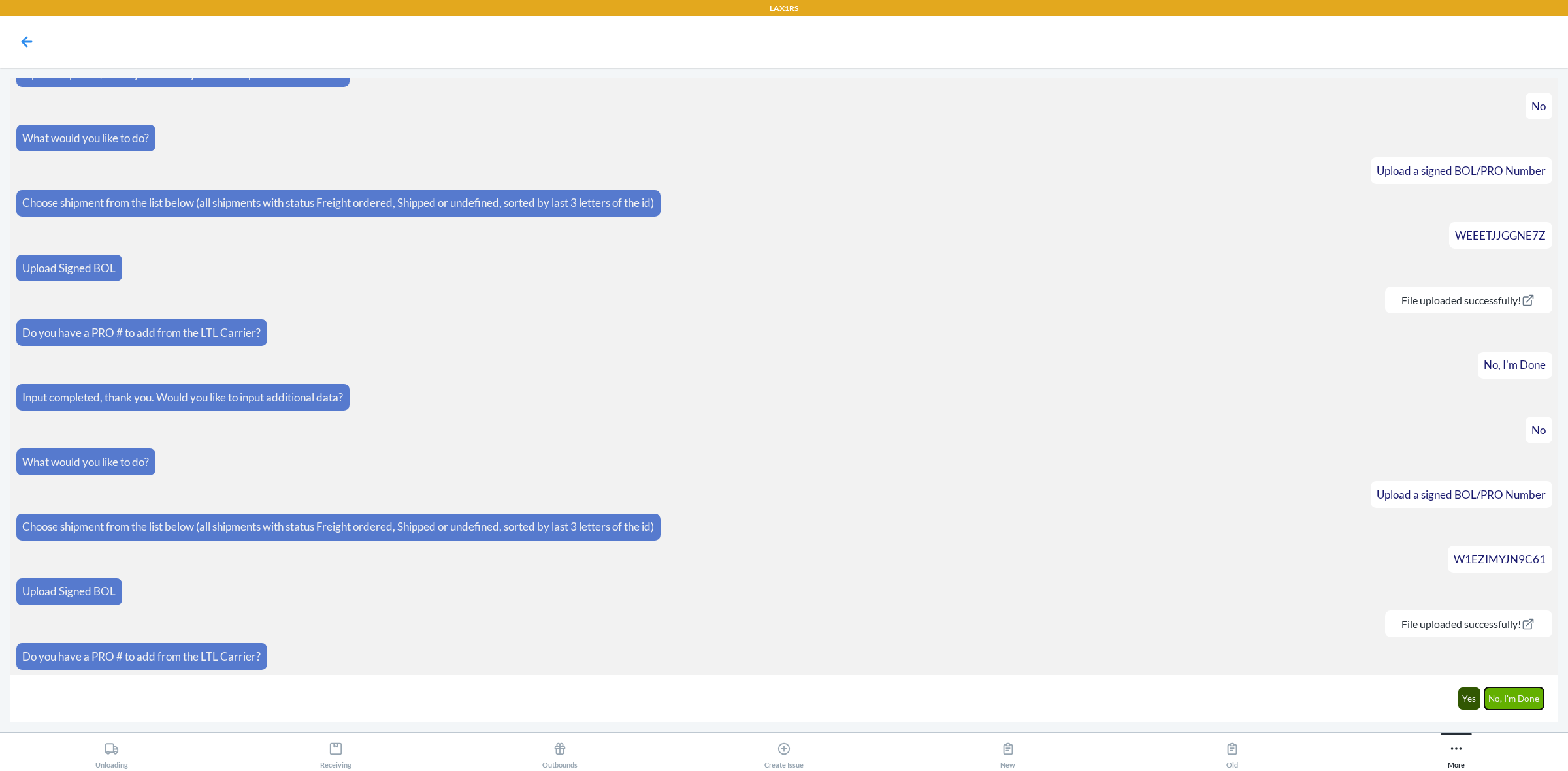
click at [1513, 699] on button "No, I'm Done" at bounding box center [1515, 698] width 60 height 22
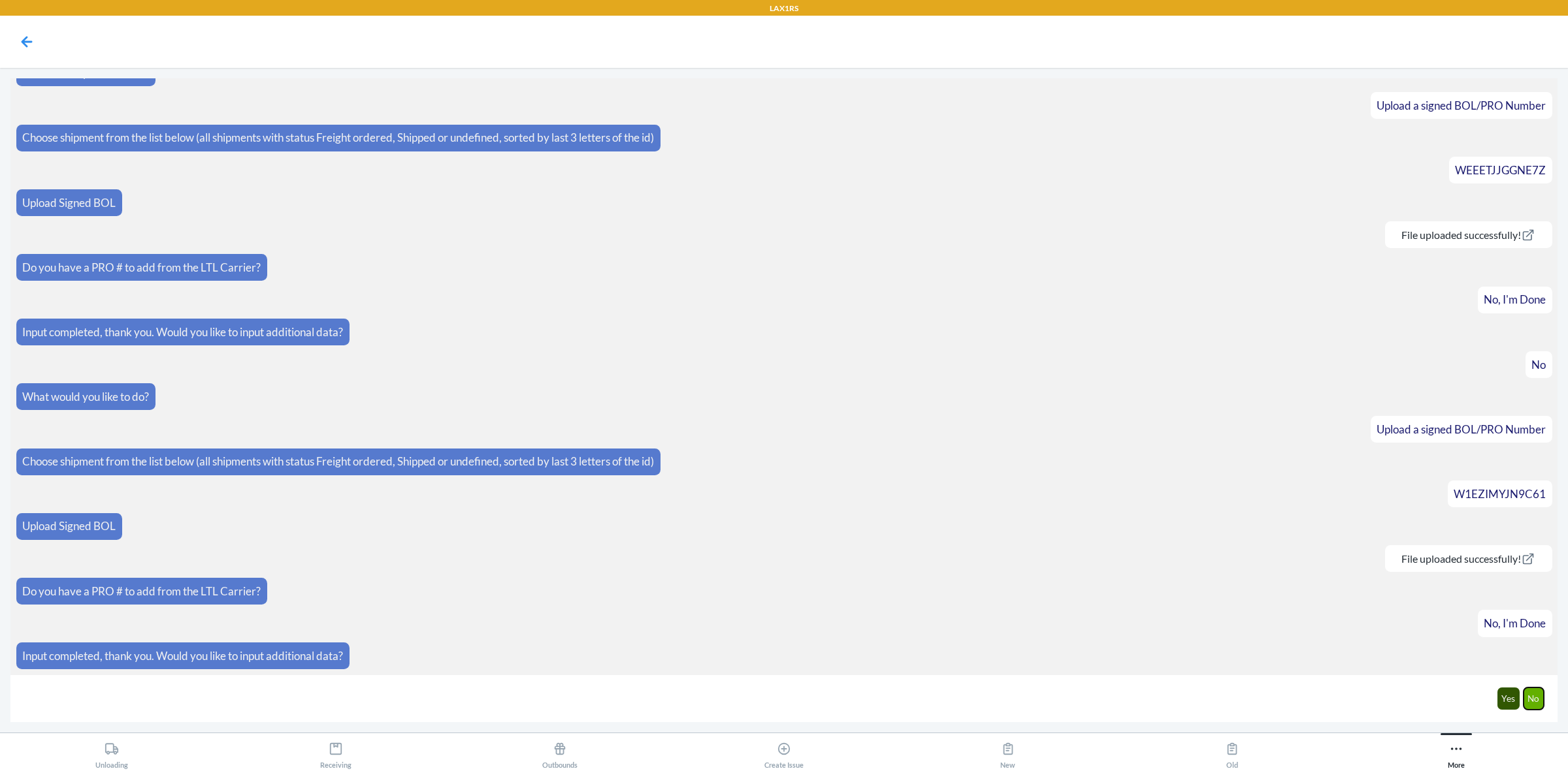
click at [1528, 700] on button "No" at bounding box center [1534, 698] width 21 height 22
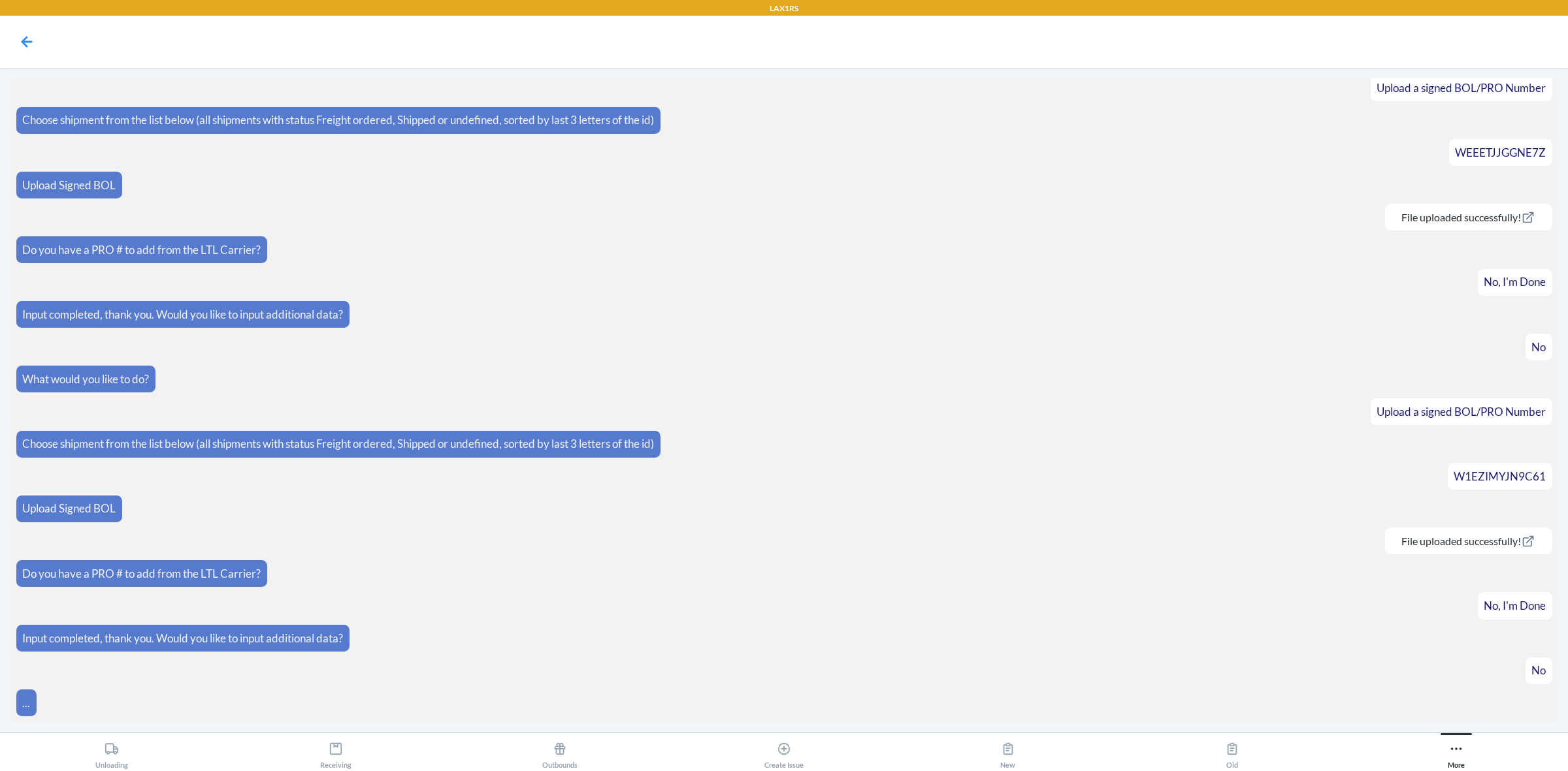
scroll to position [749, 0]
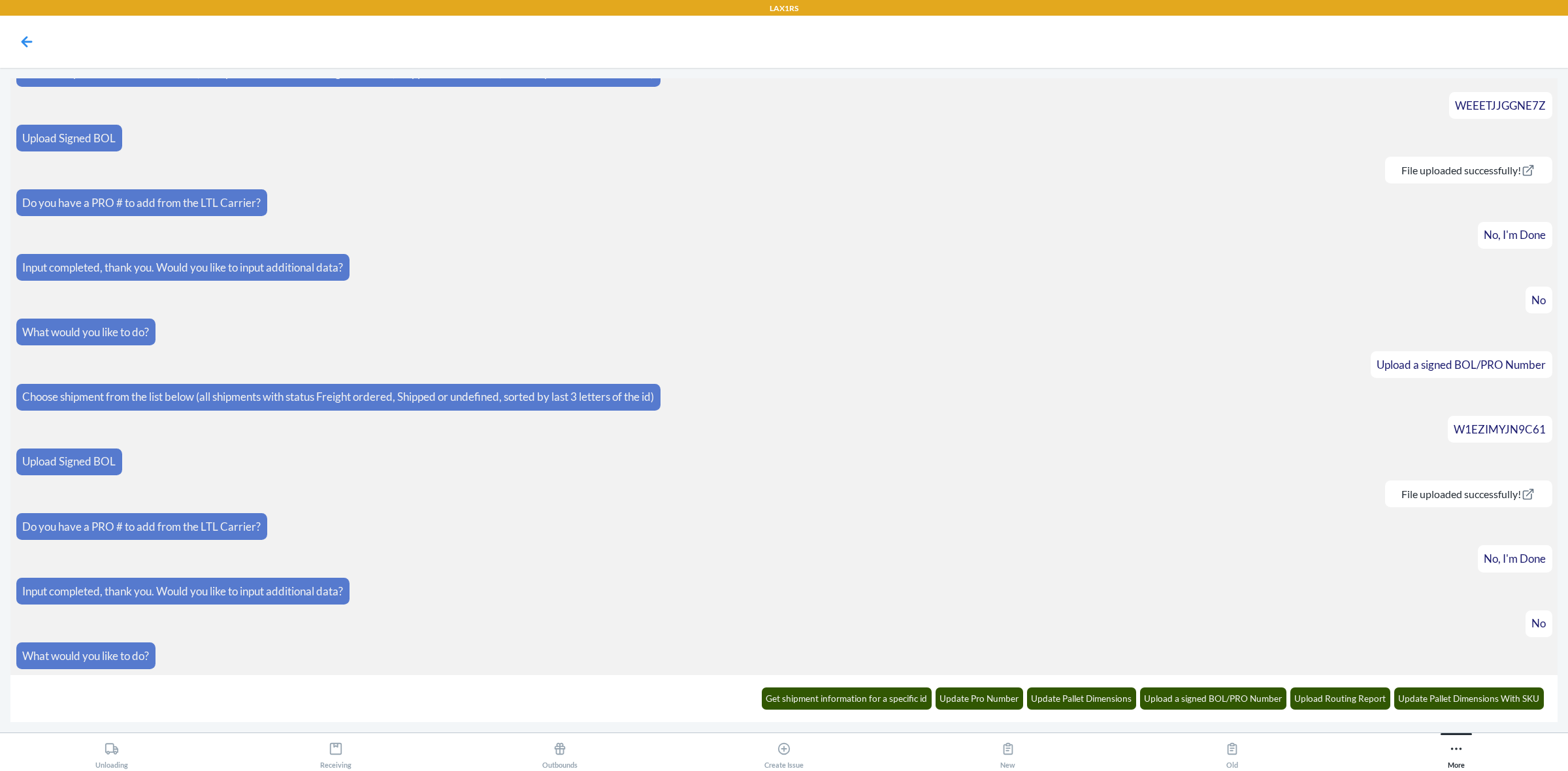
click at [880, 548] on article "No, I'm Done" at bounding box center [784, 558] width 1536 height 27
